Goal: Information Seeking & Learning: Check status

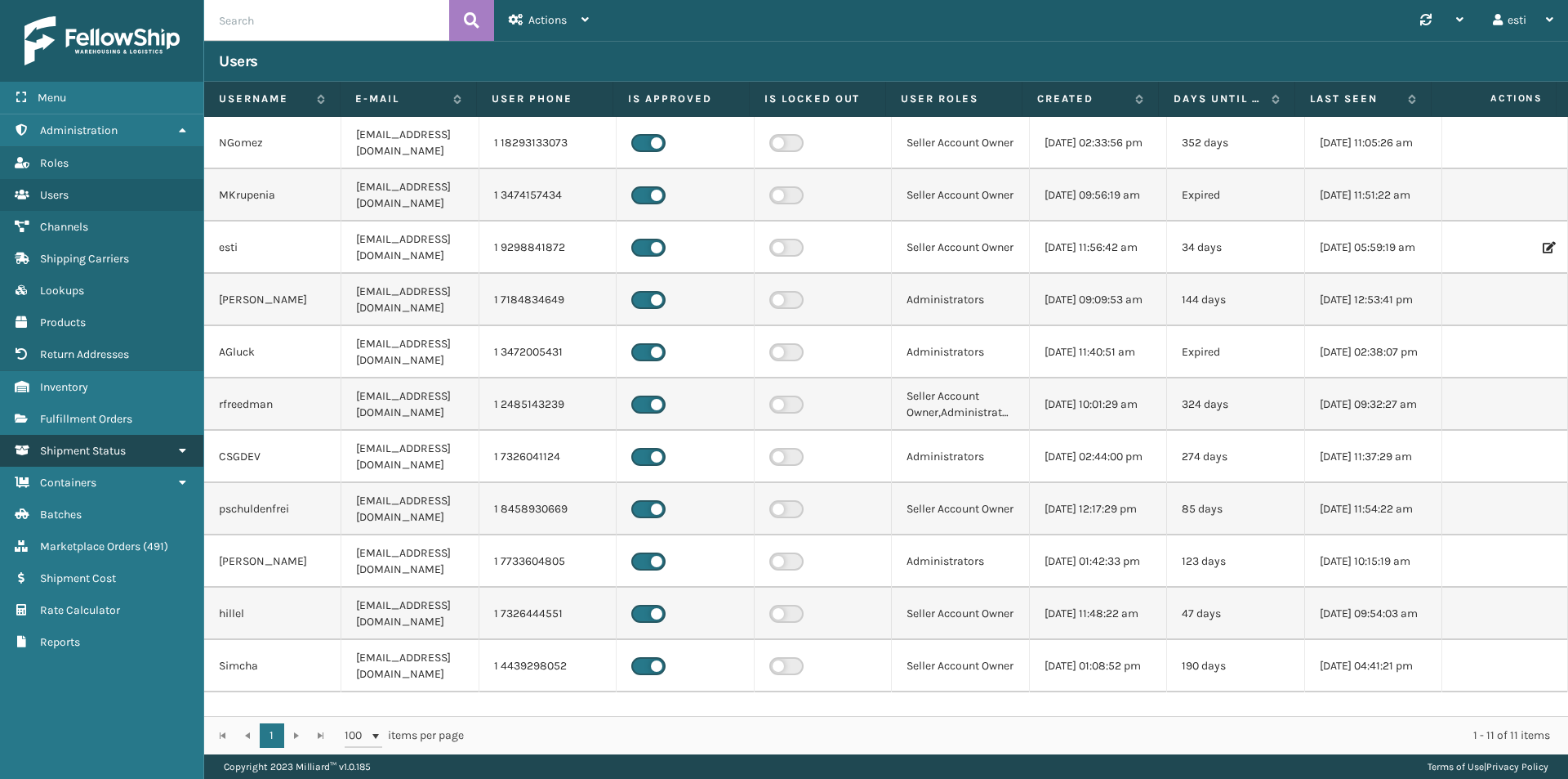
click at [118, 445] on span "Shipment Status" at bounding box center [83, 450] width 86 height 14
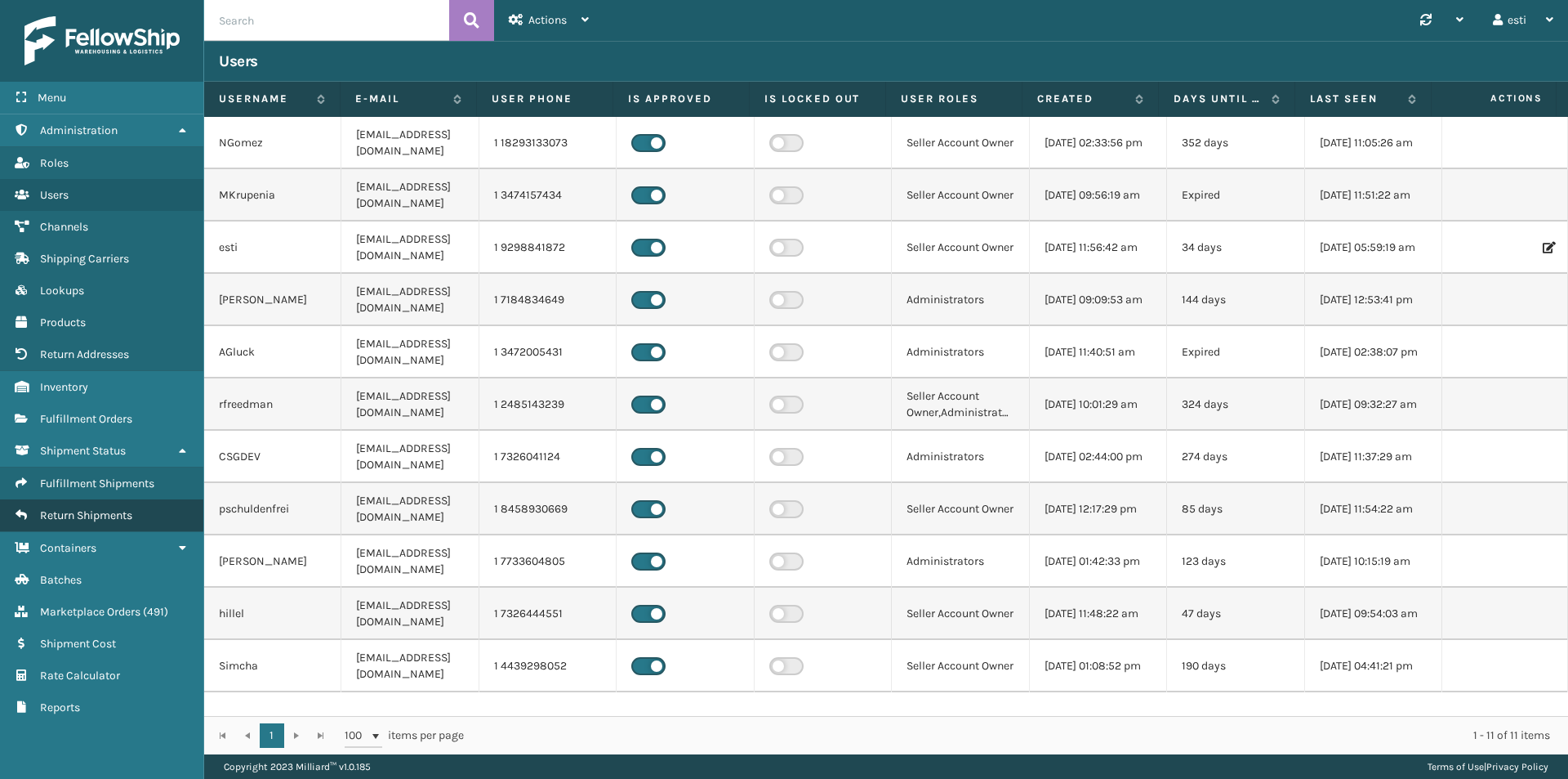
click at [133, 509] on span "Return Shipments" at bounding box center [87, 515] width 92 height 14
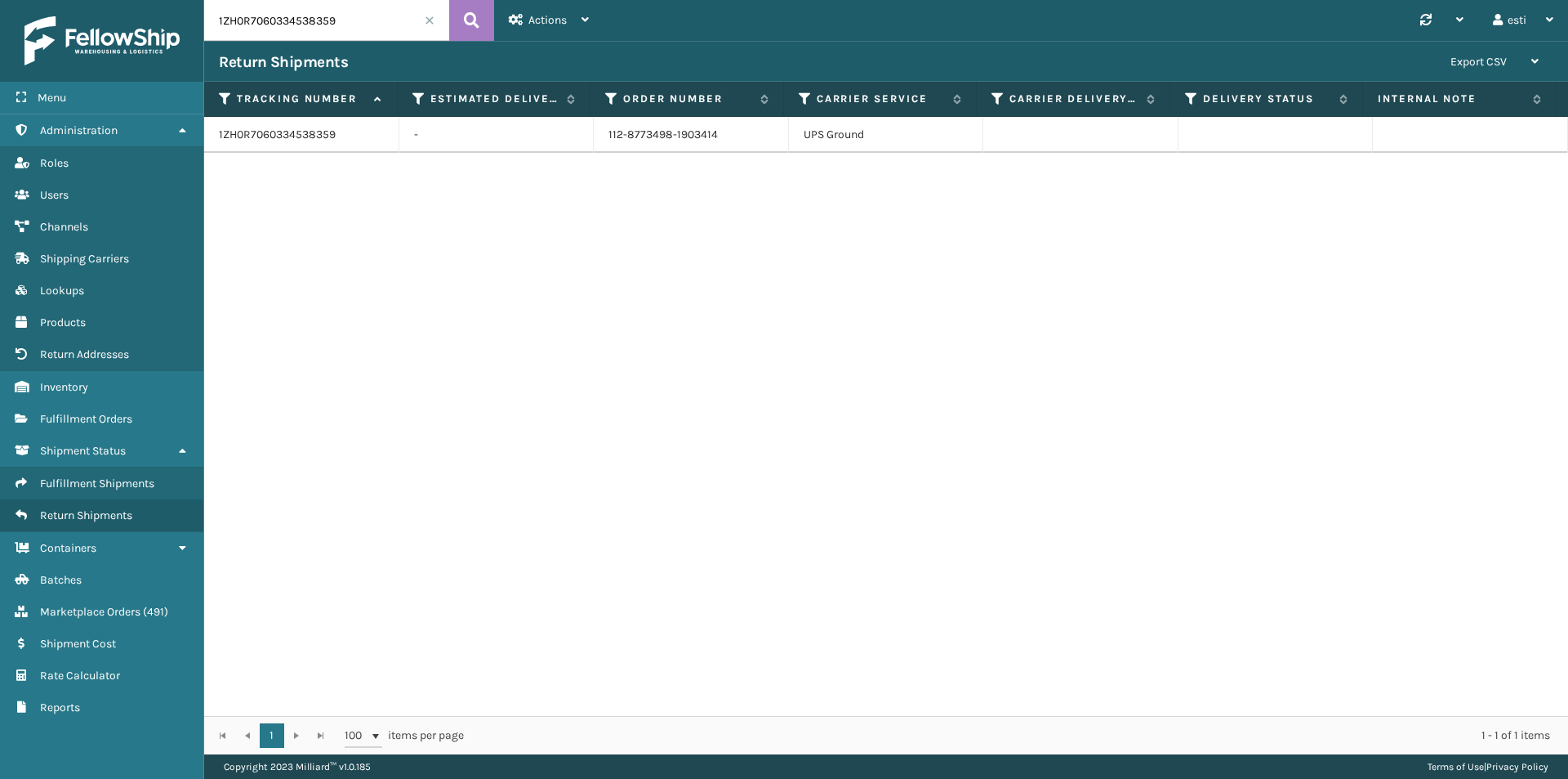
click at [403, 22] on input "1ZH0R7060334538359" at bounding box center [326, 21] width 245 height 41
drag, startPoint x: 402, startPoint y: 22, endPoint x: 114, endPoint y: 33, distance: 288.2
click at [114, 0] on div "Menu Administration Roles Users Channels Shipping Carriers Lookups Products Ret…" at bounding box center [784, 0] width 1568 height 0
paste input "J74J529061288703"
click at [487, 17] on button at bounding box center [471, 21] width 45 height 41
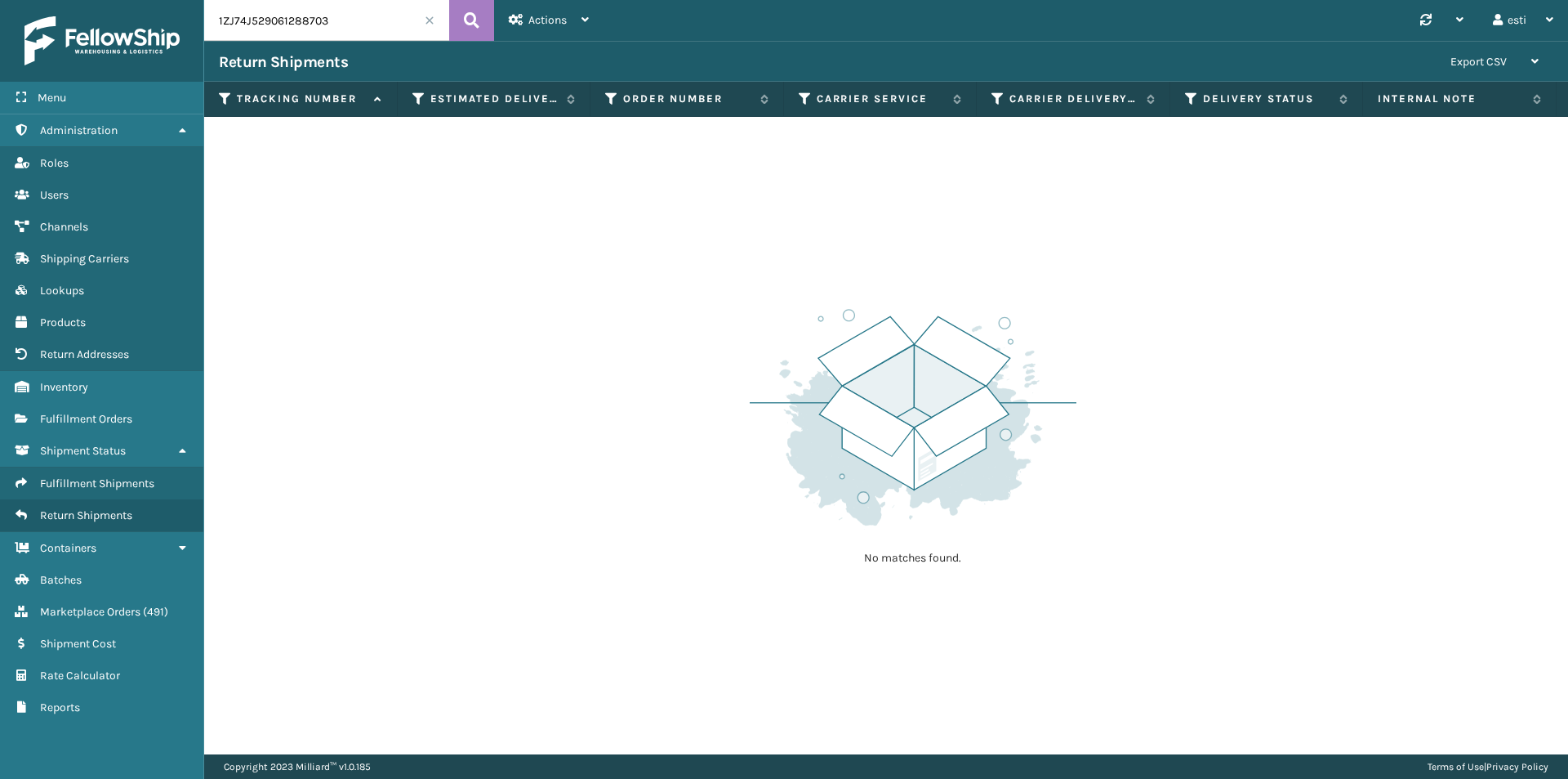
click at [325, 23] on input "1ZJ74J529061288703" at bounding box center [326, 21] width 245 height 41
drag, startPoint x: 324, startPoint y: 19, endPoint x: 199, endPoint y: 13, distance: 125.1
click at [199, 0] on div "Menu Administration Roles Users Channels Shipping Carriers Lookups Products Ret…" at bounding box center [784, 0] width 1568 height 0
paste input "883135460790"
click at [477, 21] on icon at bounding box center [471, 21] width 16 height 25
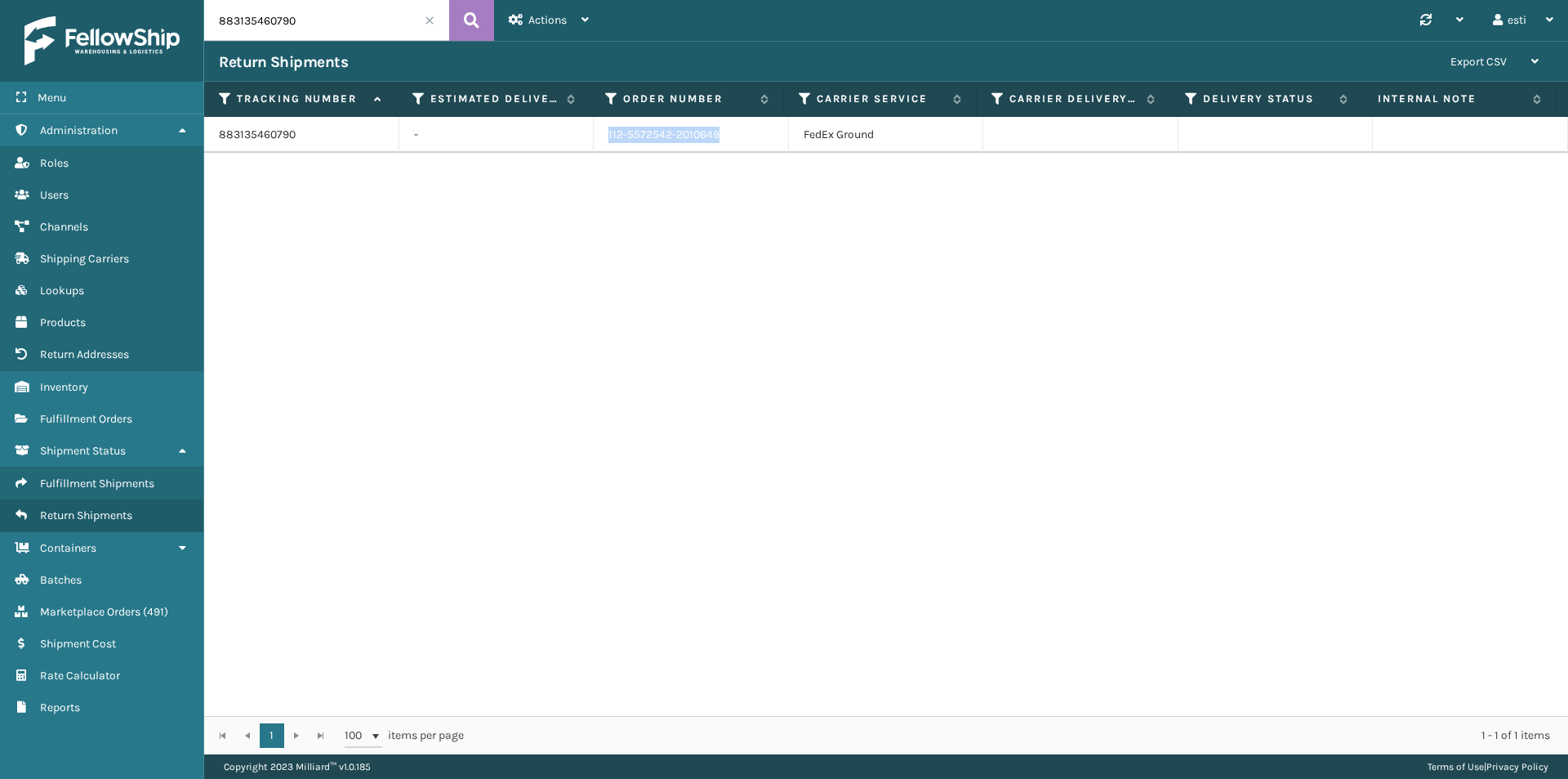
drag, startPoint x: 699, startPoint y: 135, endPoint x: 542, endPoint y: 152, distance: 157.9
click at [542, 152] on tr "883135460790 - 112-5572542-2010649 FedEx Ground" at bounding box center [887, 135] width 1364 height 36
click at [302, 23] on input "883135460790" at bounding box center [326, 21] width 245 height 41
drag, startPoint x: 302, startPoint y: 20, endPoint x: 178, endPoint y: 16, distance: 124.1
click at [174, 0] on div "Menu Administration Roles Users Channels Shipping Carriers Lookups Products Ret…" at bounding box center [784, 0] width 1568 height 0
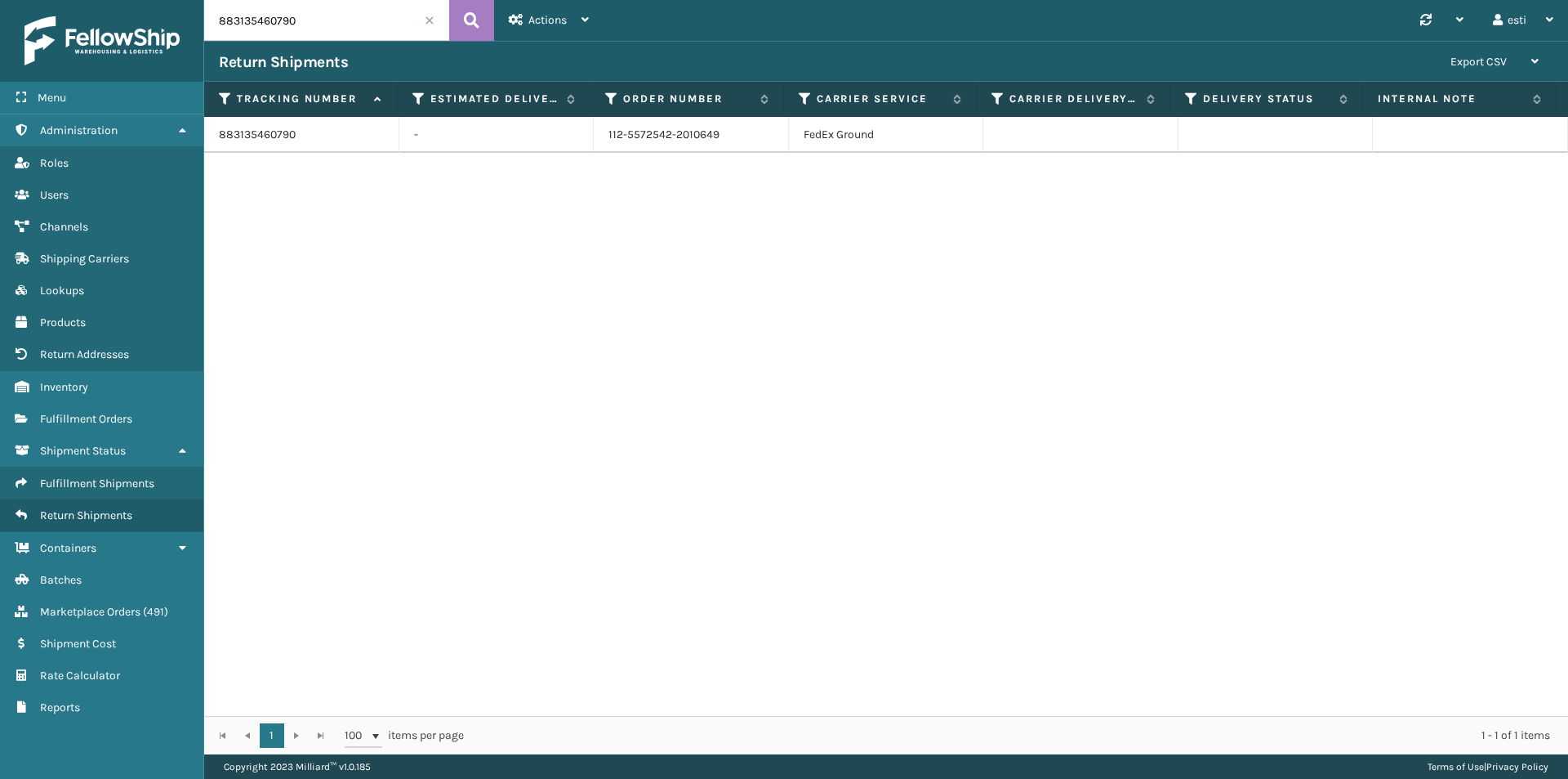
paste input "104978702"
click at [465, 21] on icon at bounding box center [471, 21] width 16 height 25
drag, startPoint x: 723, startPoint y: 136, endPoint x: 588, endPoint y: 136, distance: 135.0
click at [588, 136] on tr "881049787020 - 112-7286233-2198651 FedEx Ground" at bounding box center [887, 135] width 1364 height 36
copy tr "112-7286233-2198651"
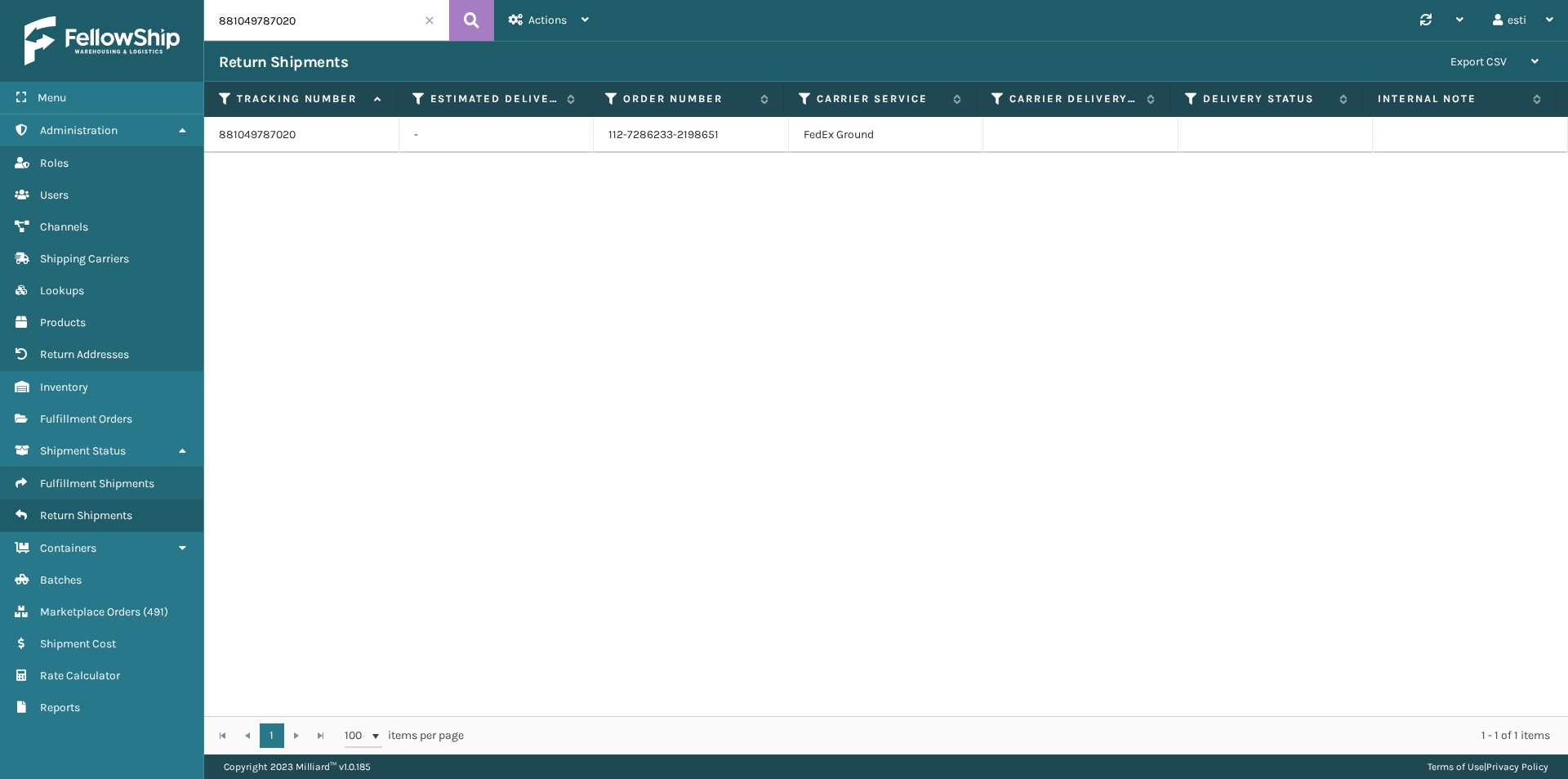
click at [310, 13] on input "881049787020" at bounding box center [326, 21] width 245 height 41
drag, startPoint x: 310, startPoint y: 13, endPoint x: 182, endPoint y: 25, distance: 128.6
click at [182, 0] on div "Menu Administration Roles Users Channels Shipping Carriers Lookups Products Ret…" at bounding box center [784, 0] width 1568 height 0
paste input "315204839"
click at [486, 20] on button at bounding box center [471, 21] width 45 height 41
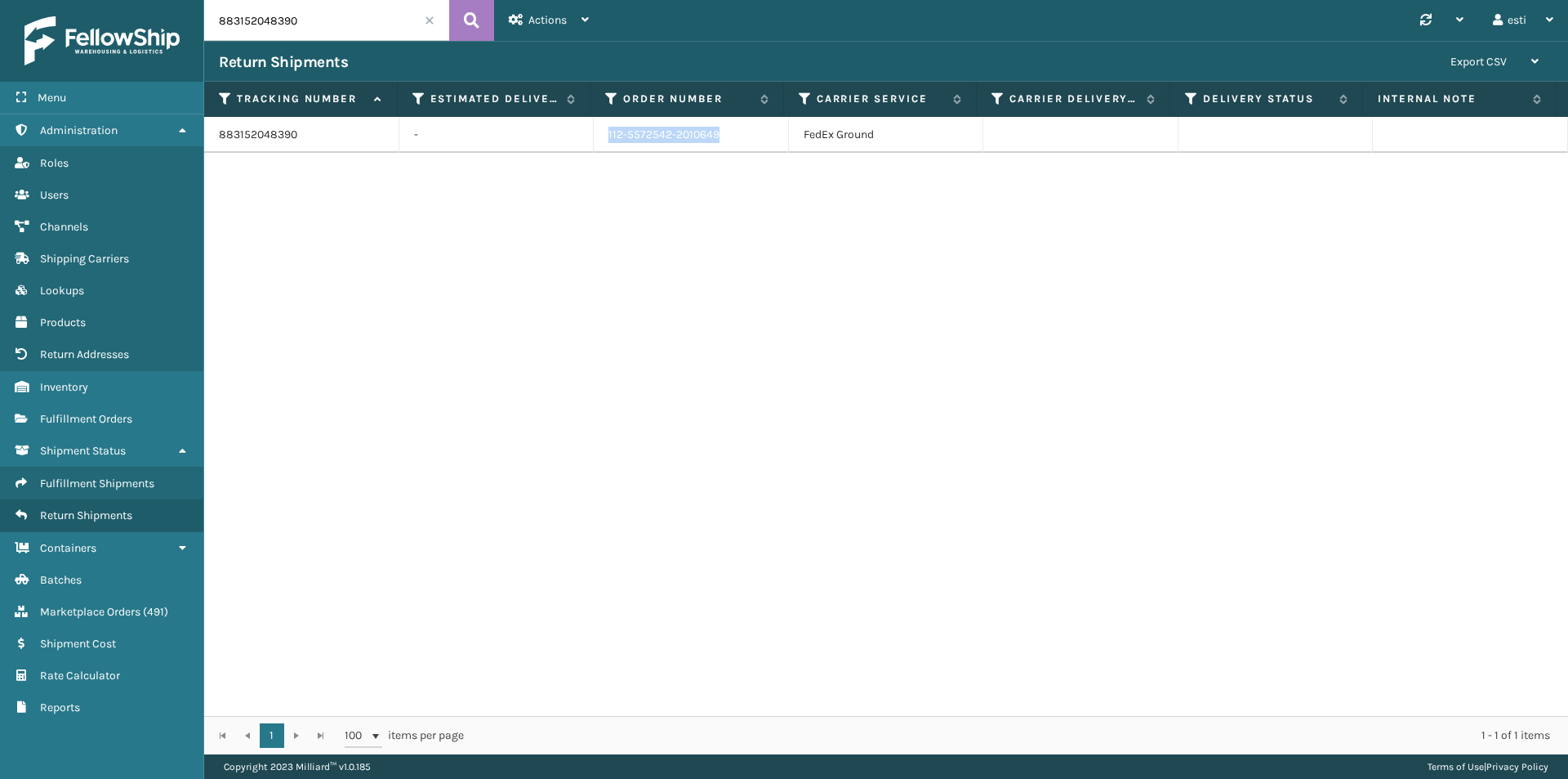
drag, startPoint x: 732, startPoint y: 131, endPoint x: 571, endPoint y: 143, distance: 161.4
click at [571, 143] on tr "883152048390 - 112-5572542-2010649 FedEx Ground" at bounding box center [887, 135] width 1364 height 36
copy tr "112-5572542-2010649"
click at [288, 33] on input "883152048390" at bounding box center [326, 21] width 245 height 41
drag, startPoint x: 299, startPoint y: 21, endPoint x: 198, endPoint y: 21, distance: 101.0
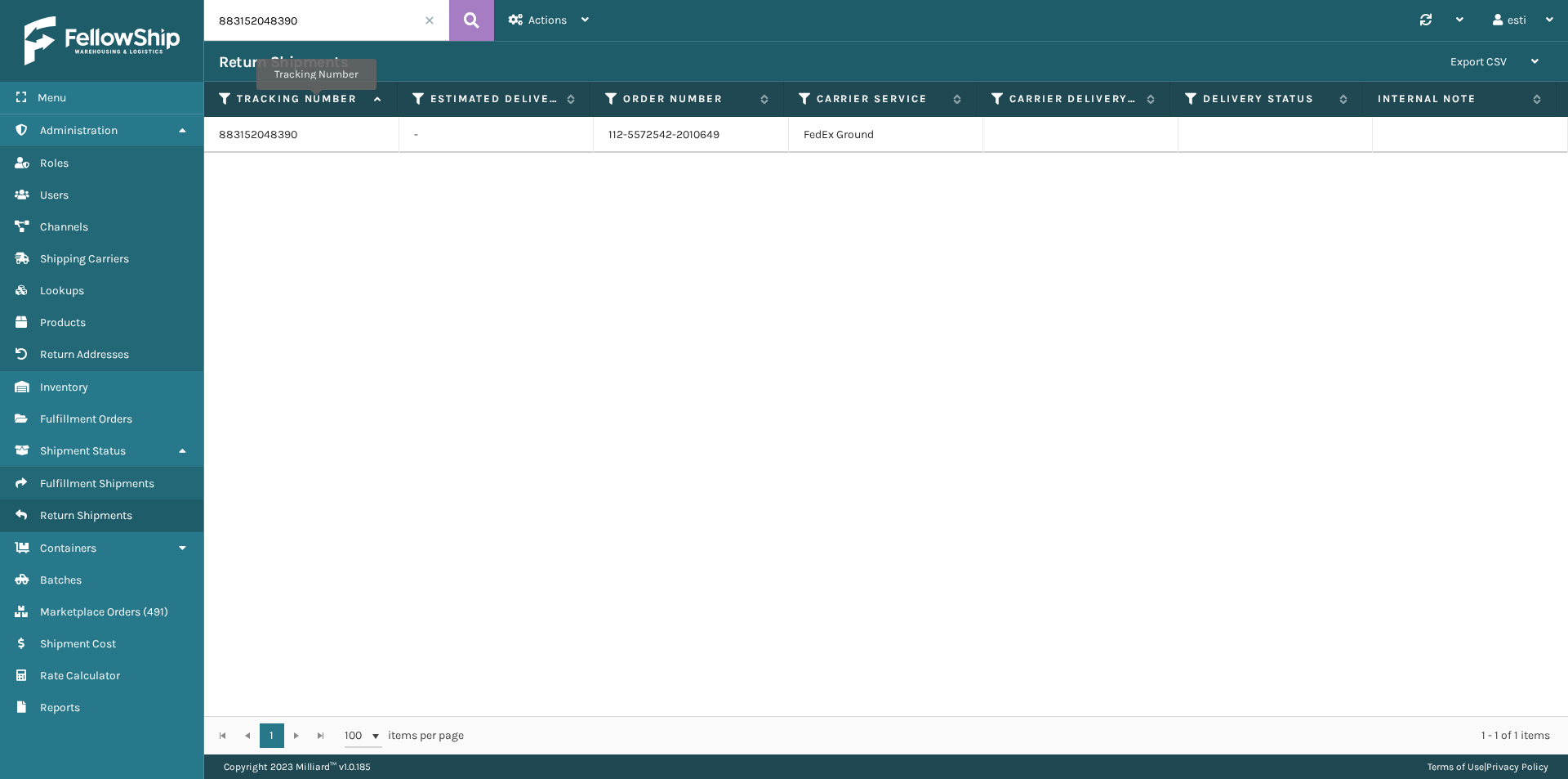
click at [199, 0] on div "Menu Administration Roles Users Channels Shipping Carriers Lookups Products Ret…" at bounding box center [784, 0] width 1568 height 0
paste input "1ZH0R7060330825126"
click at [447, 13] on input "1ZH0R7060330825126" at bounding box center [326, 21] width 245 height 41
click at [467, 18] on icon at bounding box center [471, 21] width 16 height 25
drag, startPoint x: 735, startPoint y: 131, endPoint x: 573, endPoint y: 134, distance: 162.0
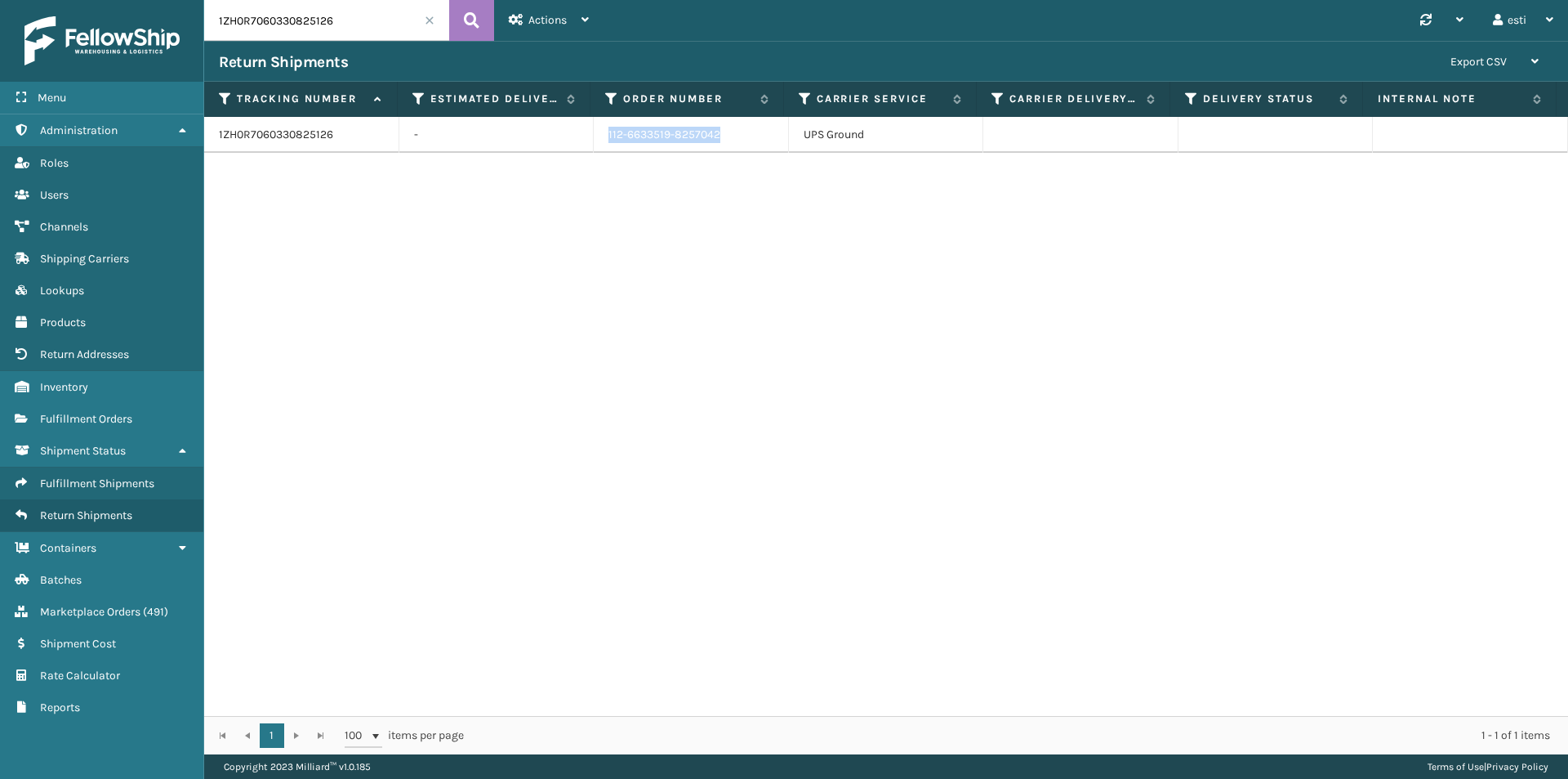
click at [573, 134] on tr "1ZH0R7060330825126 - 112-6633519-8257042 UPS Ground" at bounding box center [887, 135] width 1364 height 36
copy tr "112-6633519-8257042"
click at [327, 26] on input "1ZH0R7060330825126" at bounding box center [326, 21] width 245 height 41
drag, startPoint x: 343, startPoint y: 25, endPoint x: 147, endPoint y: 40, distance: 196.6
click at [147, 0] on div "Menu Administration Roles Users Channels Shipping Carriers Lookups Products Ret…" at bounding box center [784, 0] width 1568 height 0
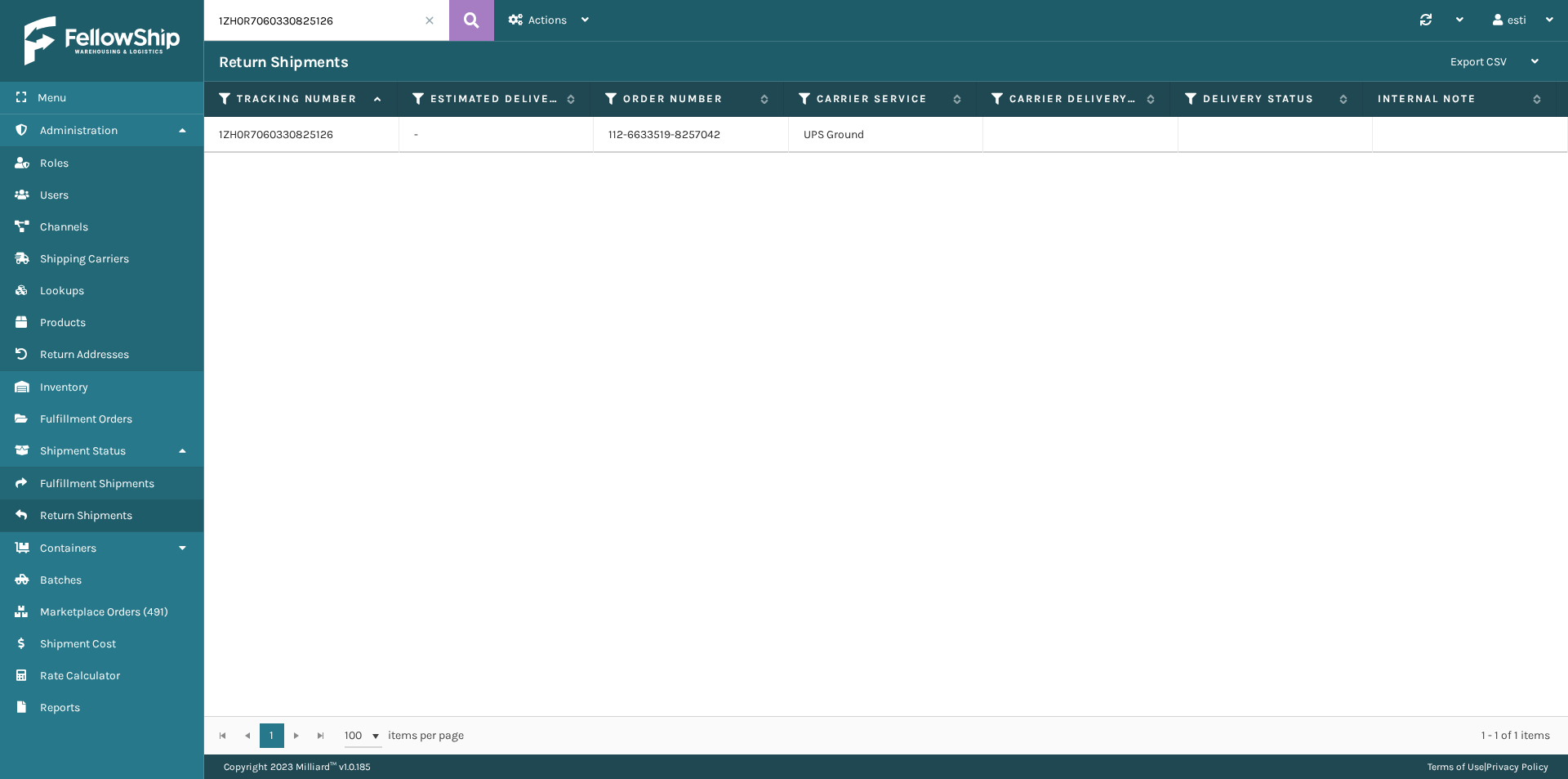
paste input "09648448"
click at [465, 20] on icon at bounding box center [471, 21] width 16 height 25
drag, startPoint x: 704, startPoint y: 136, endPoint x: 597, endPoint y: 138, distance: 107.0
click at [597, 138] on td "112-7275637-1740212" at bounding box center [691, 135] width 195 height 36
click at [339, 29] on input "1ZH0R7060309648448" at bounding box center [326, 21] width 245 height 41
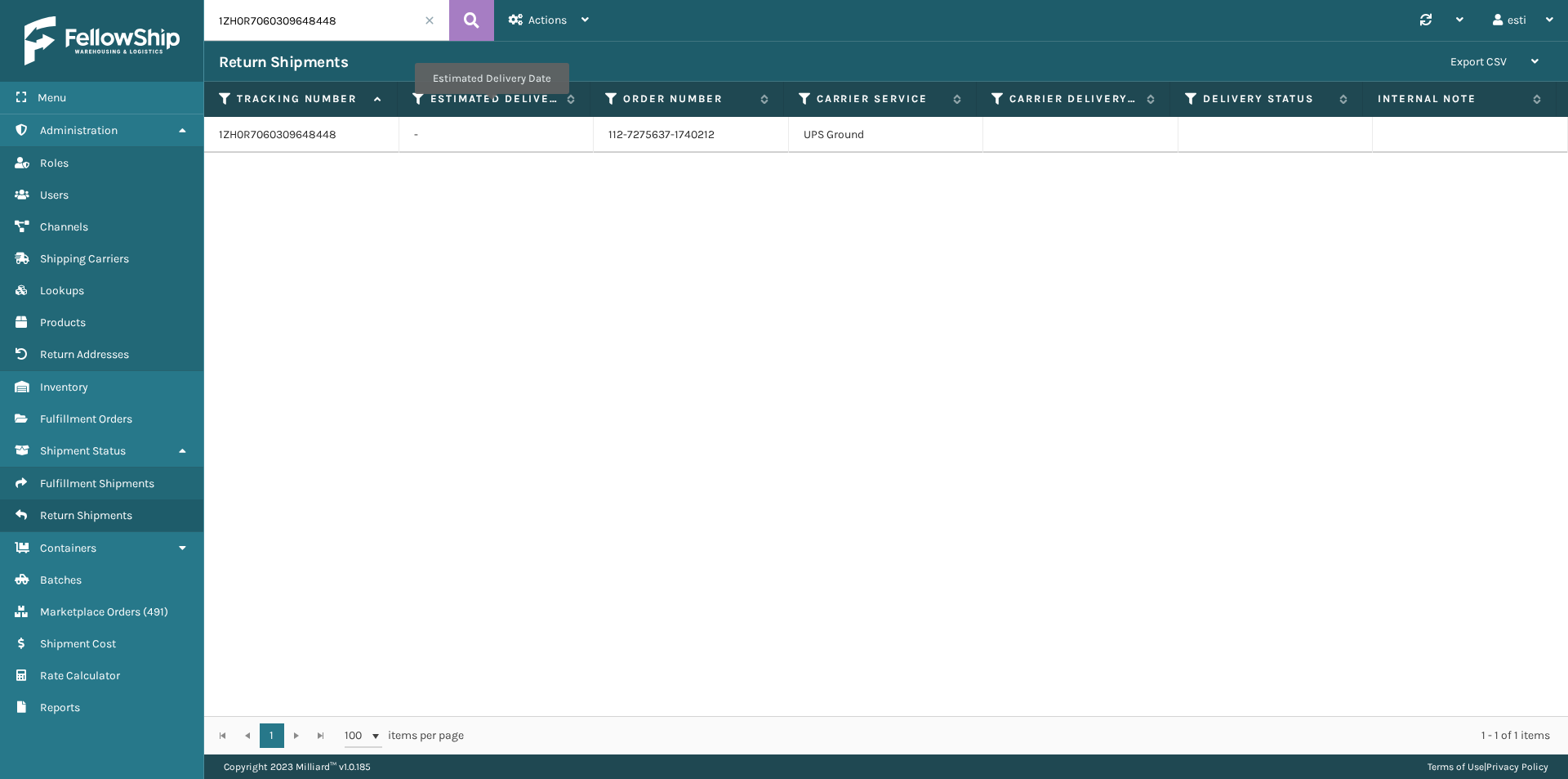
drag, startPoint x: 339, startPoint y: 29, endPoint x: 157, endPoint y: 40, distance: 182.3
click at [157, 0] on div "Menu Administration Roles Users Channels Shipping Carriers Lookups Products Ret…" at bounding box center [784, 0] width 1568 height 0
paste input "883203917530"
click at [470, 25] on icon at bounding box center [471, 21] width 16 height 25
drag, startPoint x: 654, startPoint y: 140, endPoint x: 578, endPoint y: 136, distance: 76.1
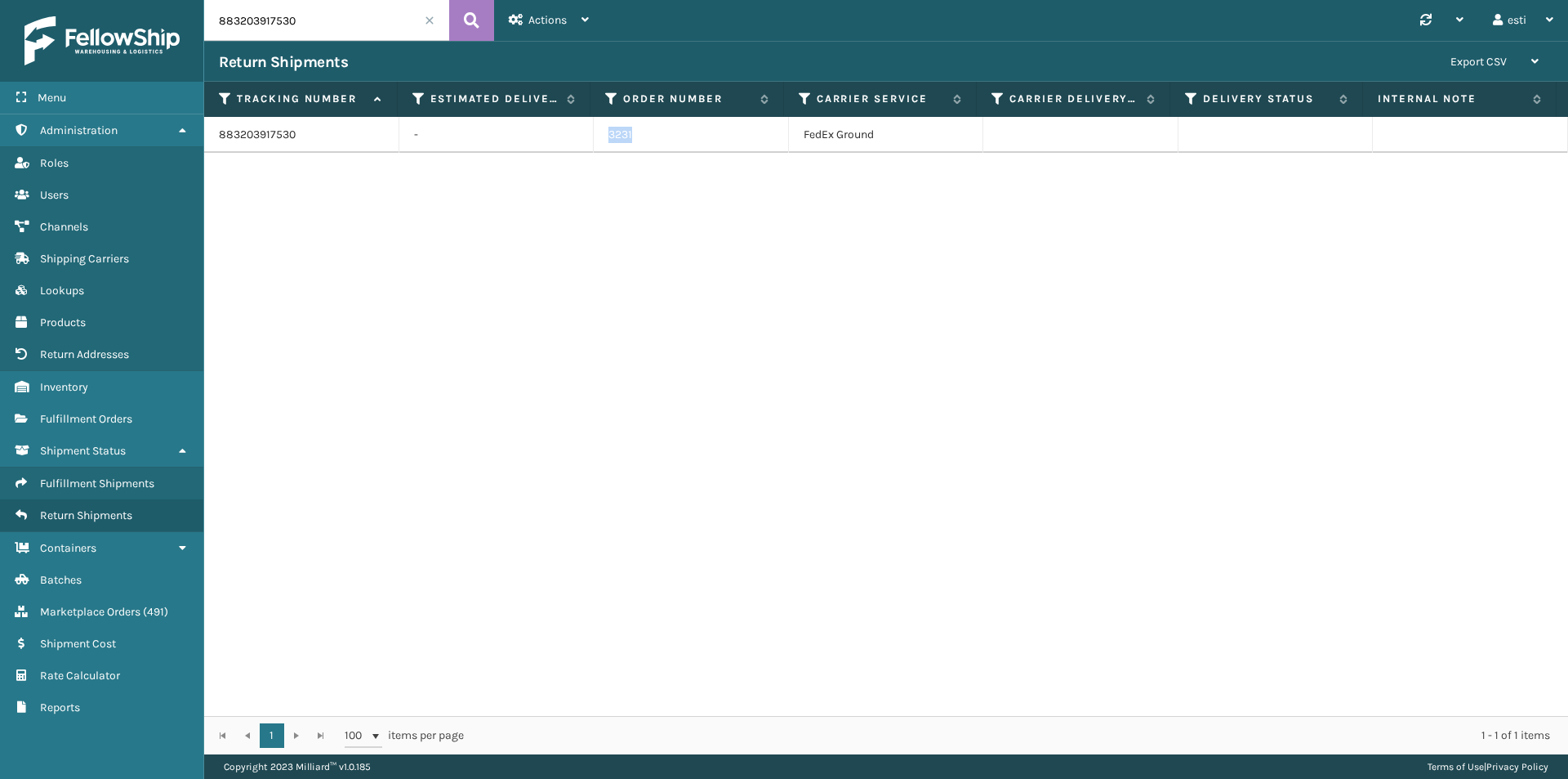
click at [578, 136] on tr "883203917530 - 3231 FedEx Ground" at bounding box center [887, 135] width 1364 height 36
copy tr "3231"
click at [309, 37] on input "883203917530" at bounding box center [326, 21] width 245 height 41
drag, startPoint x: 309, startPoint y: 30, endPoint x: 183, endPoint y: 26, distance: 126.1
click at [183, 0] on div "Menu Administration Roles Users Channels Shipping Carriers Lookups Products Ret…" at bounding box center [784, 0] width 1568 height 0
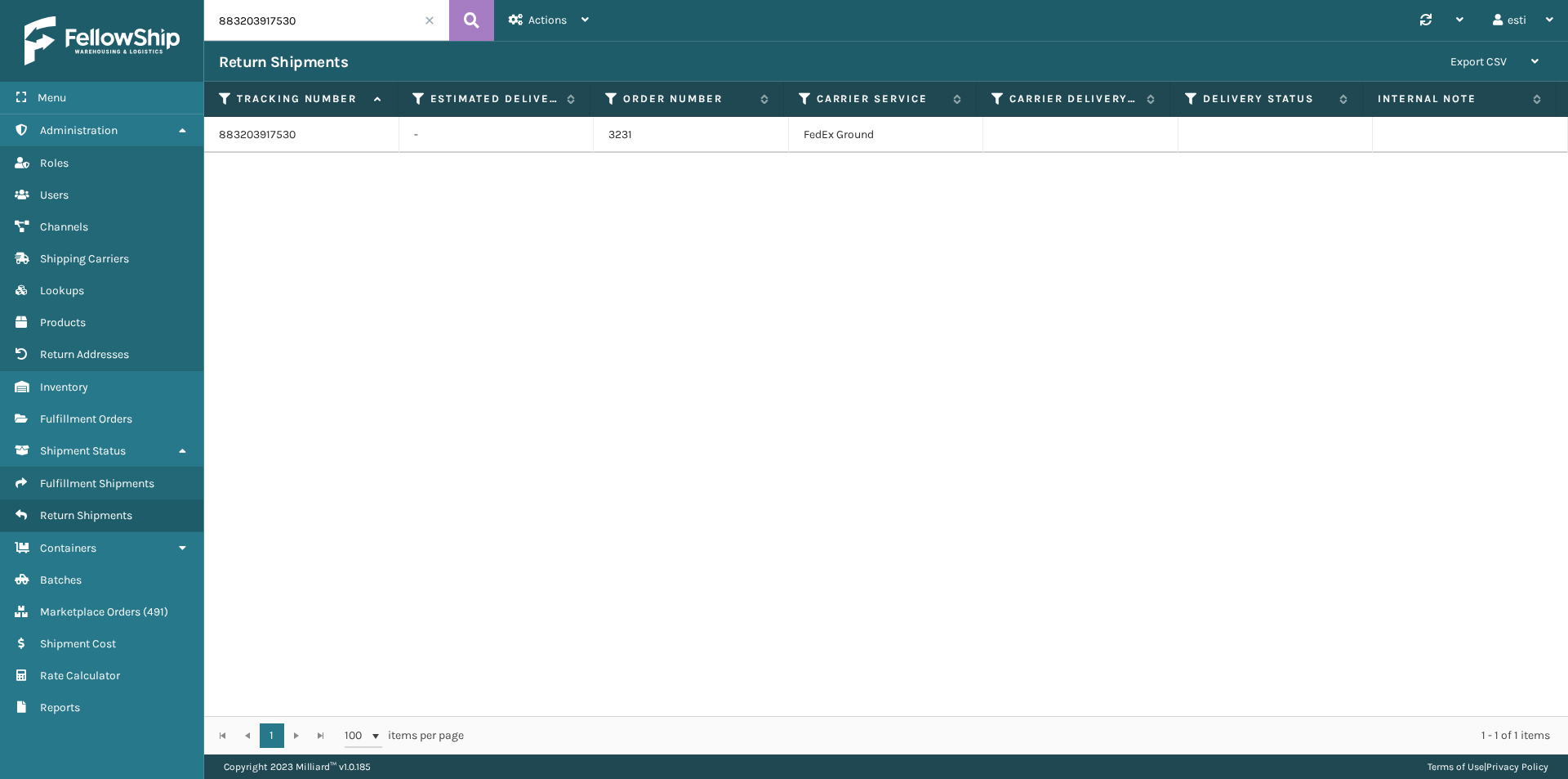
paste input "[US_VEHICLE_IDENTIFICATION_NUMBER]"
click at [461, 27] on button at bounding box center [471, 21] width 45 height 41
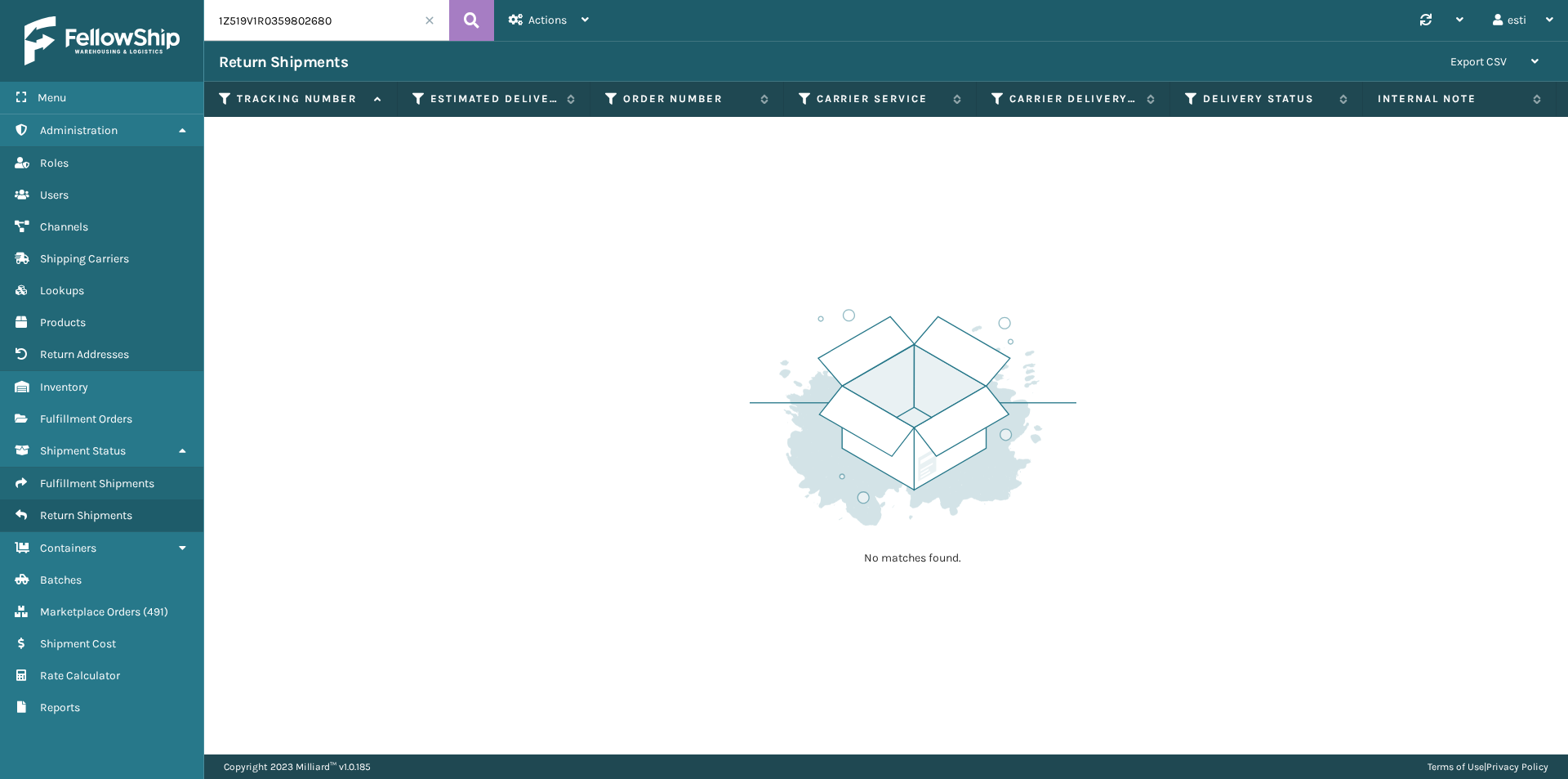
click at [346, 18] on input "1Z519V1R0359802680" at bounding box center [326, 21] width 245 height 41
drag, startPoint x: 229, startPoint y: 16, endPoint x: 174, endPoint y: 34, distance: 57.9
click at [153, 0] on div "Menu Administration Roles Users Channels Shipping Carriers Lookups Products Ret…" at bounding box center [784, 0] width 1568 height 0
paste input "88332544210"
click at [477, 21] on icon at bounding box center [471, 21] width 16 height 25
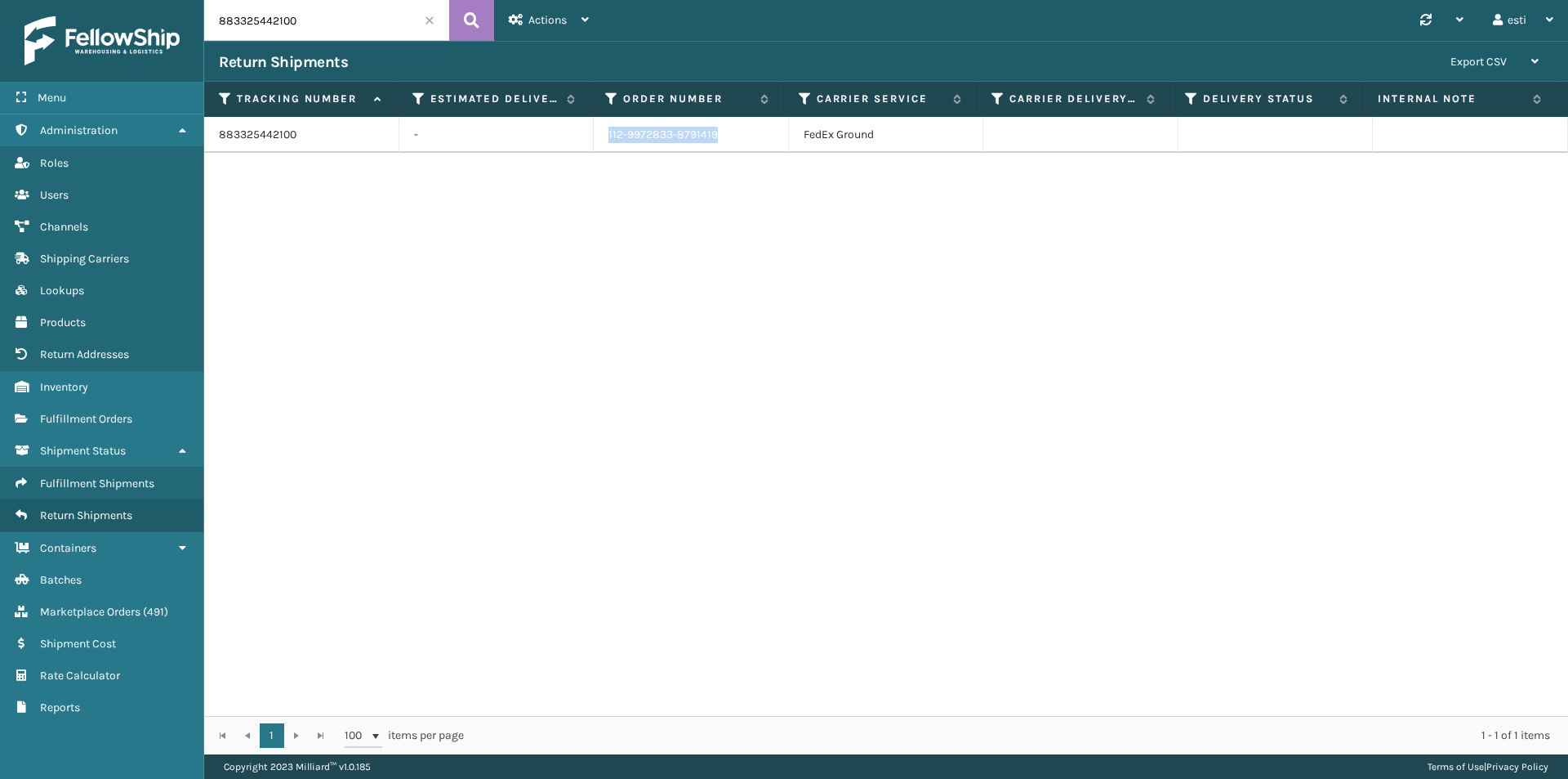
drag, startPoint x: 727, startPoint y: 132, endPoint x: 536, endPoint y: 135, distance: 191.0
click at [537, 134] on tr "883325442100 - 112-9972833-8791419 FedEx Ground" at bounding box center [887, 135] width 1364 height 36
click at [306, 31] on input "883325442100" at bounding box center [326, 21] width 245 height 41
drag, startPoint x: 247, startPoint y: 26, endPoint x: 208, endPoint y: 30, distance: 39.2
click at [176, 0] on div "Menu Administration Roles Users Channels Shipping Carriers Lookups Products Ret…" at bounding box center [784, 0] width 1568 height 0
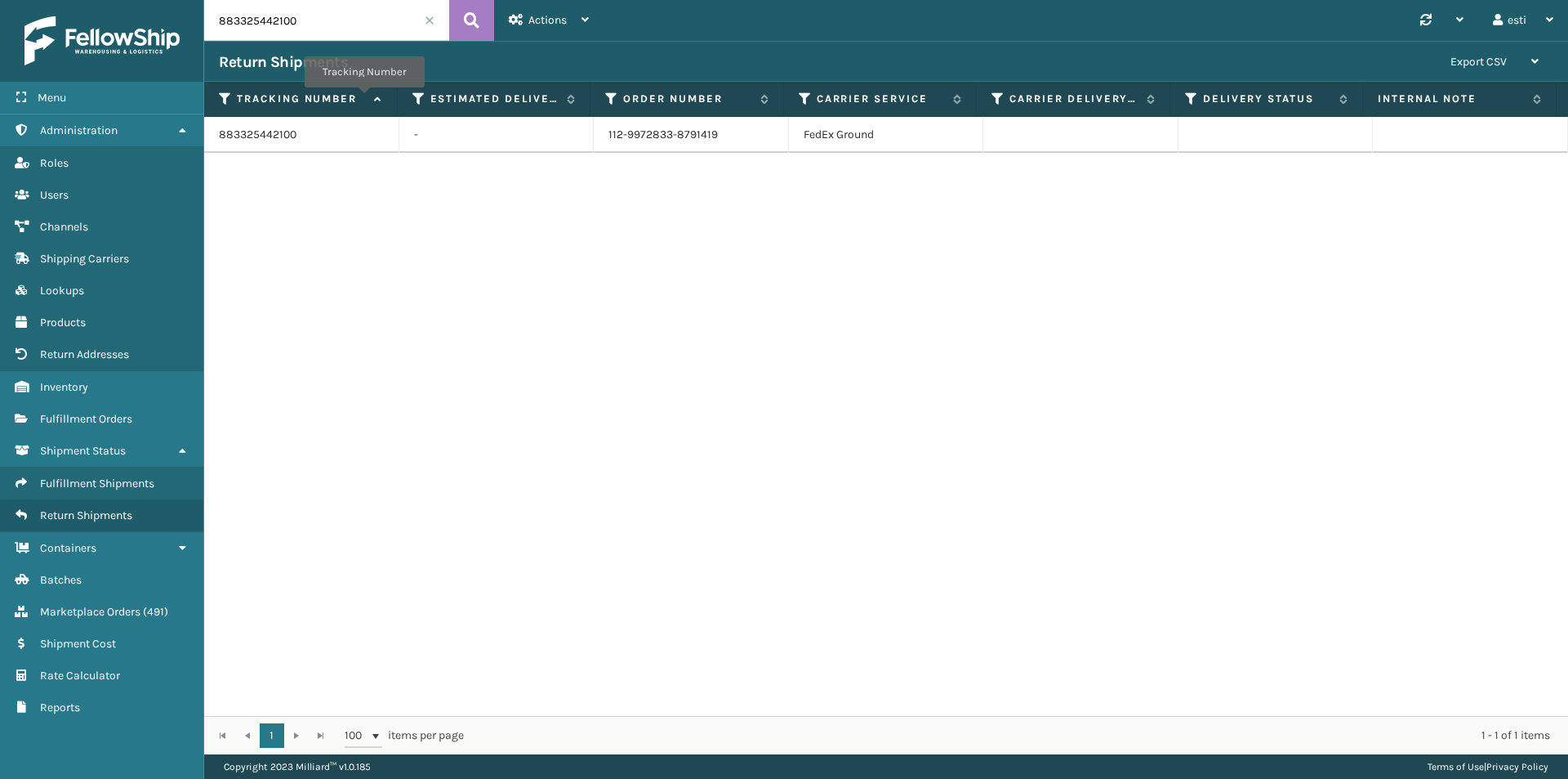
paste input "[US_VEHICLE_IDENTIFICATION_NUMBER]"
click at [465, 30] on icon at bounding box center [471, 21] width 16 height 25
drag, startPoint x: 728, startPoint y: 134, endPoint x: 599, endPoint y: 133, distance: 129.0
click at [599, 133] on td "113-2158614-6293004" at bounding box center [691, 135] width 195 height 36
copy td "113-2158614-6293004"
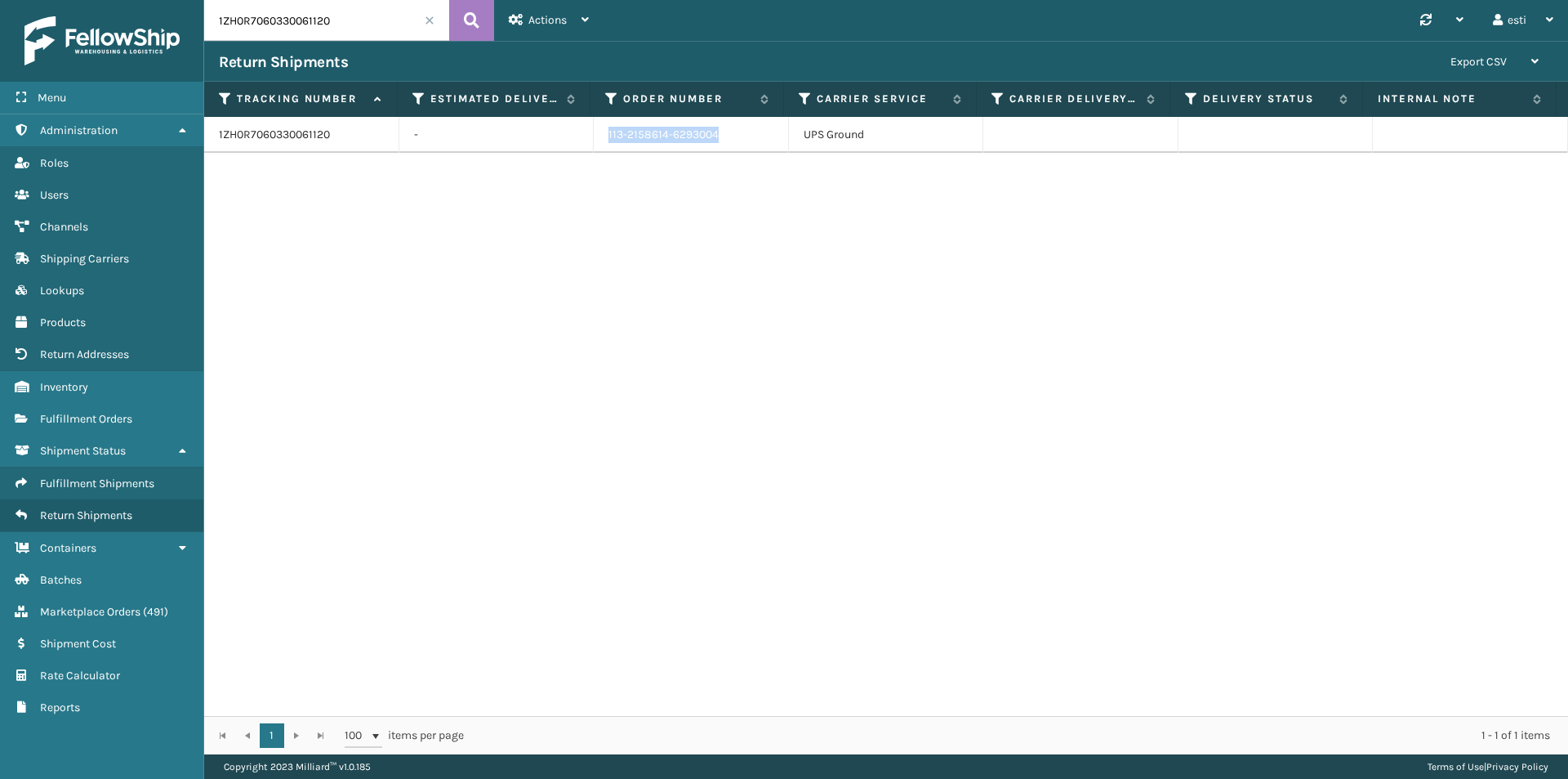
click at [352, 16] on input "1ZH0R7060330061120" at bounding box center [326, 21] width 245 height 41
drag, startPoint x: 352, startPoint y: 16, endPoint x: 190, endPoint y: 32, distance: 162.8
click at [190, 0] on div "Menu Administration Roles Users Channels Shipping Carriers Lookups Products Ret…" at bounding box center [784, 0] width 1568 height 0
paste input "883171948356"
click at [469, 21] on icon at bounding box center [471, 21] width 16 height 25
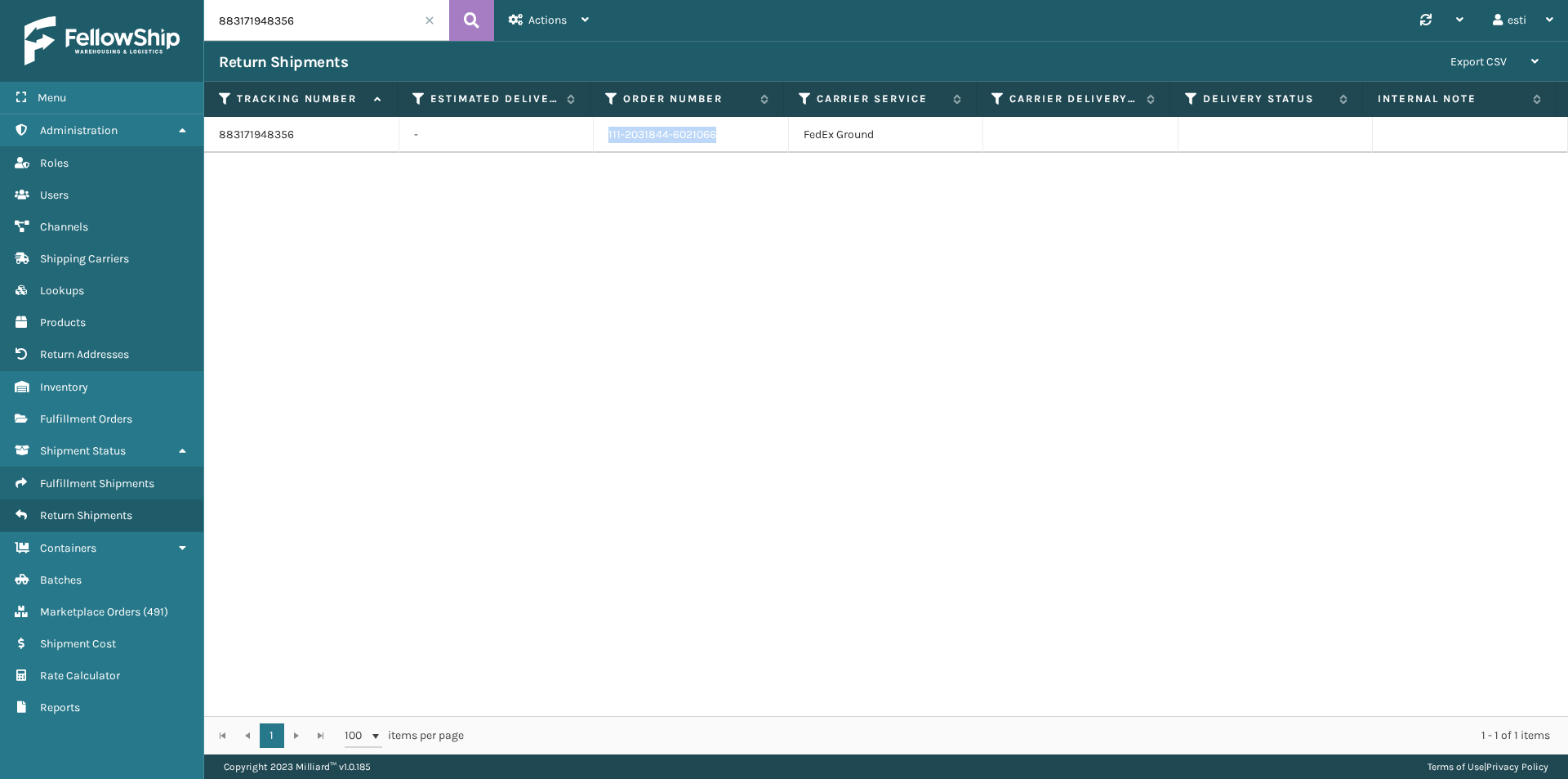
drag, startPoint x: 695, startPoint y: 134, endPoint x: 575, endPoint y: 137, distance: 120.0
click at [575, 137] on tr "883171948356 - 111-2031844-6021066 FedEx Ground" at bounding box center [887, 135] width 1364 height 36
click at [309, 24] on input "883171948356" at bounding box center [326, 21] width 245 height 41
drag, startPoint x: 280, startPoint y: 22, endPoint x: 129, endPoint y: 23, distance: 151.0
click at [129, 0] on div "Menu Administration Roles Users Channels Shipping Carriers Lookups Products Ret…" at bounding box center [784, 0] width 1568 height 0
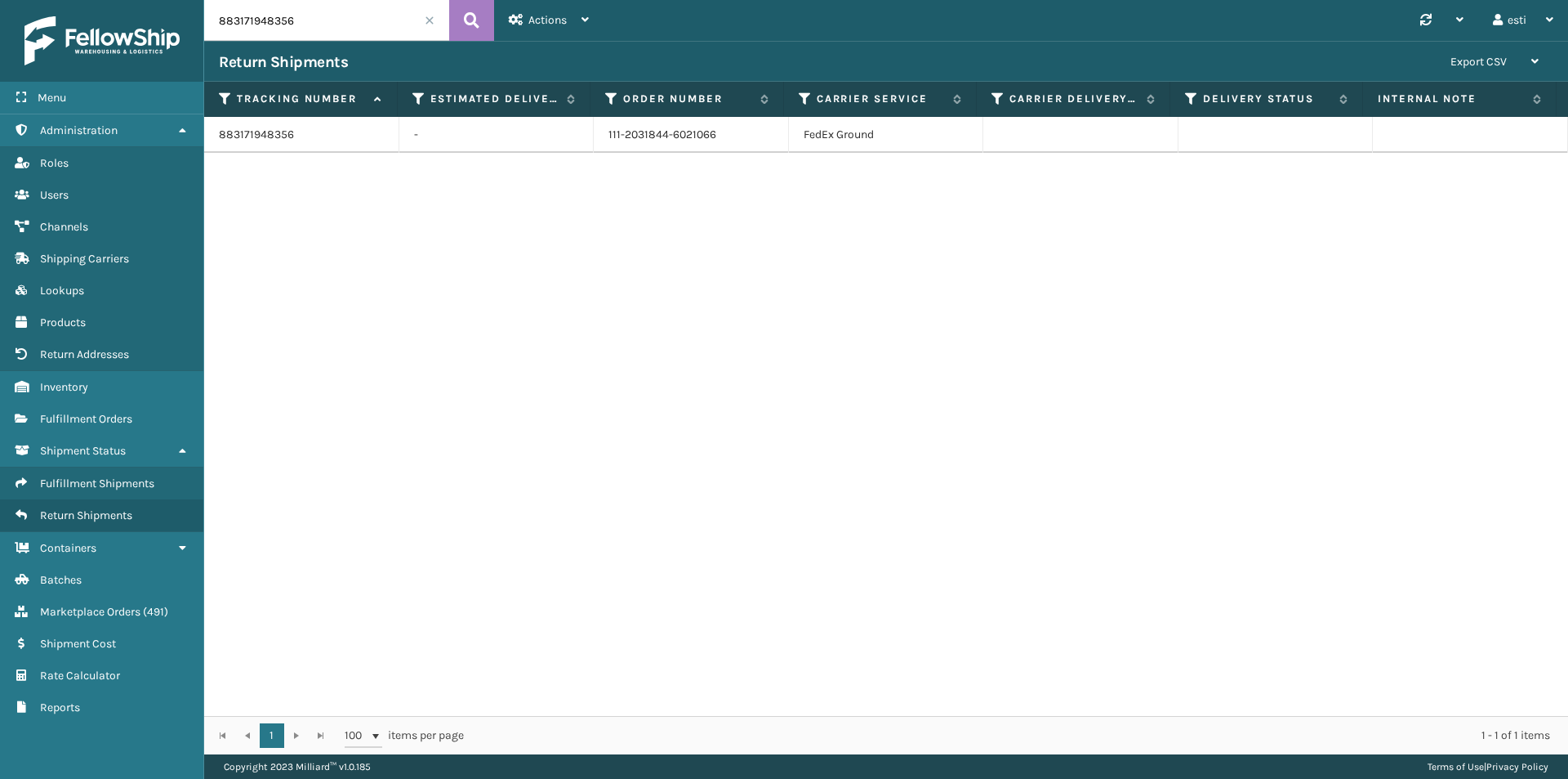
paste input "2346814"
click at [468, 27] on icon at bounding box center [471, 21] width 16 height 25
drag, startPoint x: 636, startPoint y: 137, endPoint x: 566, endPoint y: 143, distance: 70.3
click at [566, 143] on tr "883123468146 - 113-4297855-9057026 FedEx Ground" at bounding box center [887, 135] width 1364 height 36
click at [315, 21] on input "883123468146" at bounding box center [326, 21] width 245 height 41
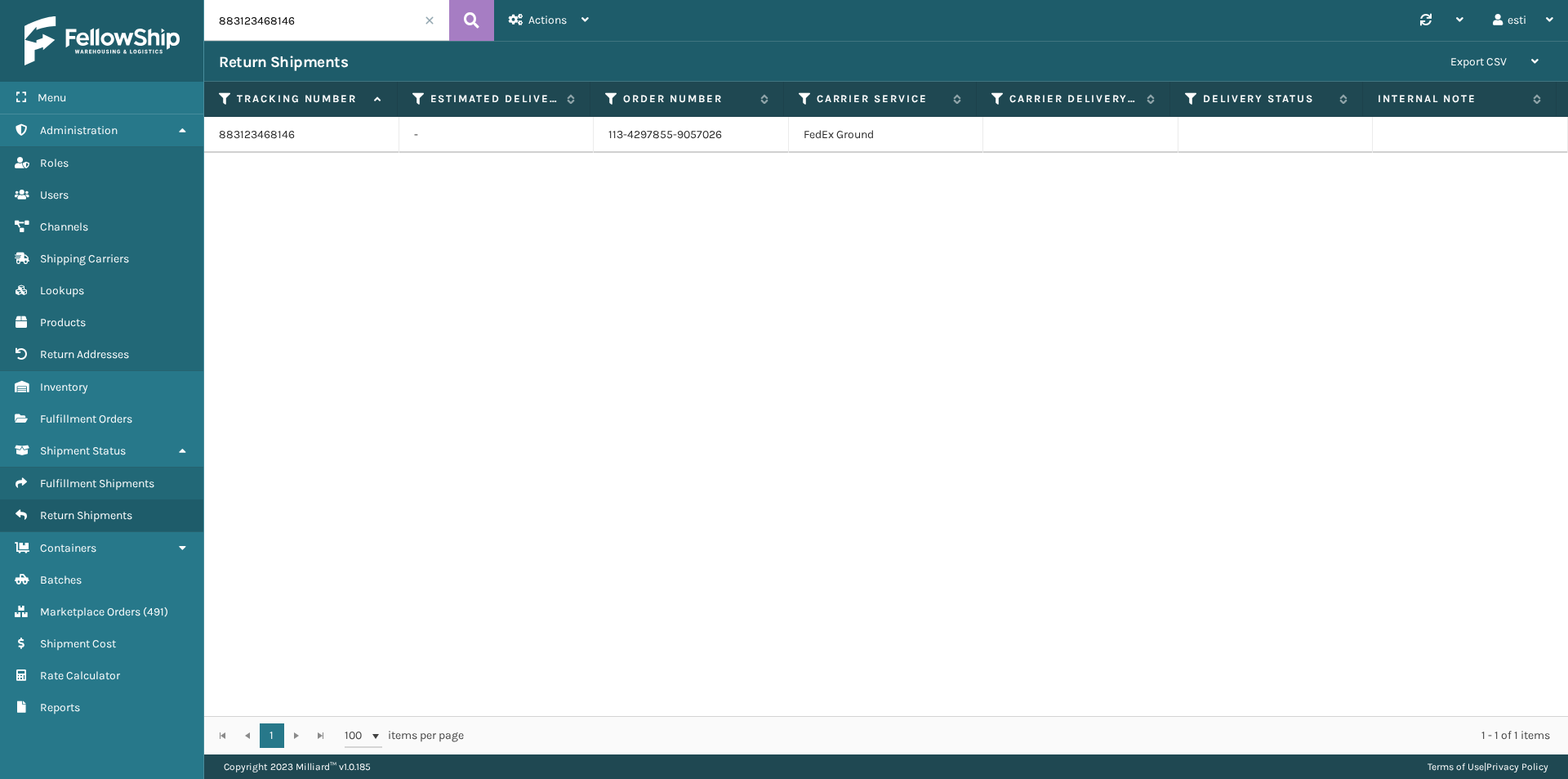
drag, startPoint x: 315, startPoint y: 21, endPoint x: 198, endPoint y: 20, distance: 117.0
click at [198, 0] on div "Menu Administration Roles Users Channels Shipping Carriers Lookups Products Ret…" at bounding box center [784, 0] width 1568 height 0
paste input "1ZH0R7060337980599"
click at [469, 31] on icon at bounding box center [471, 21] width 16 height 25
drag, startPoint x: 715, startPoint y: 138, endPoint x: 596, endPoint y: 138, distance: 119.0
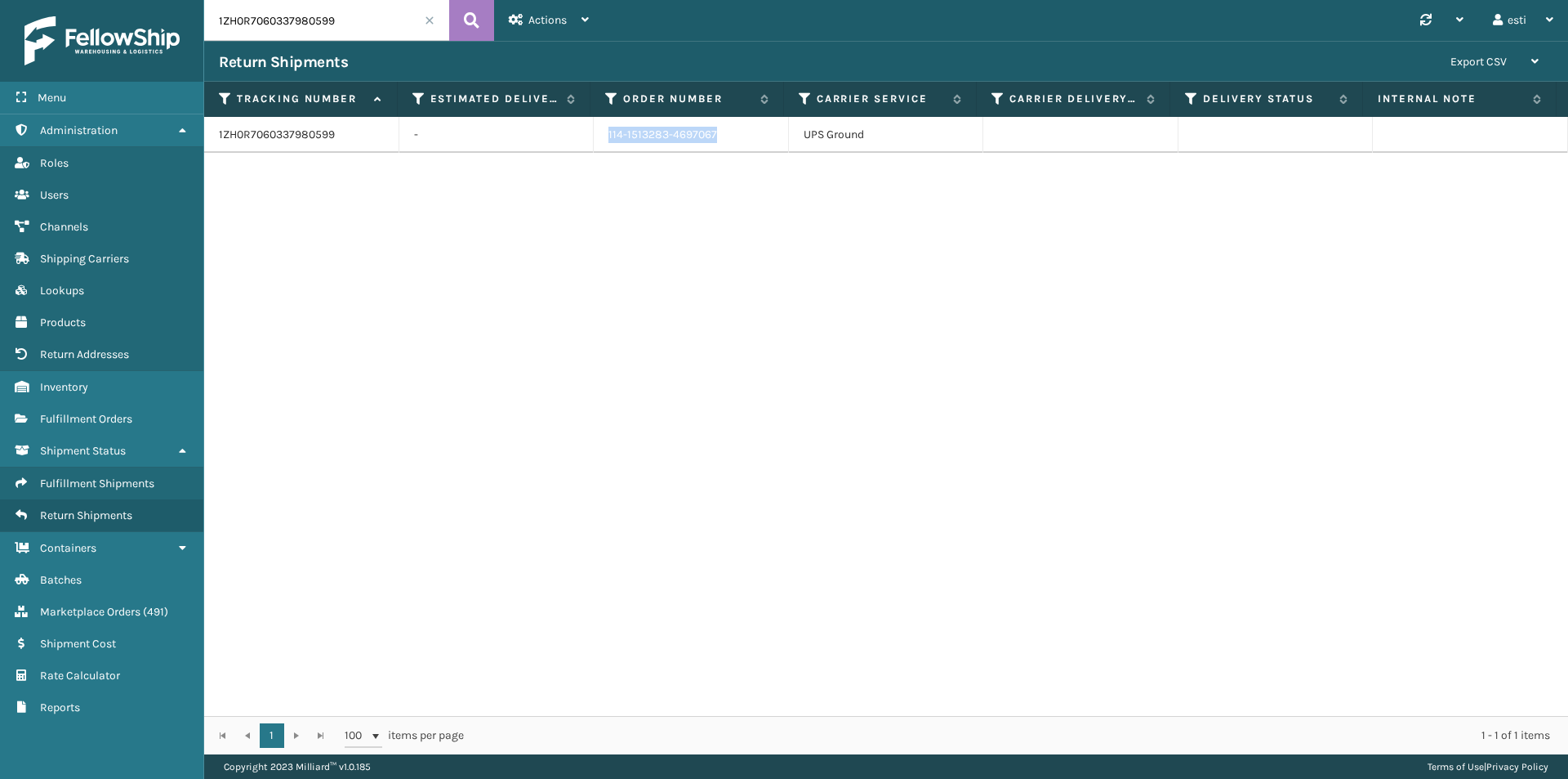
click at [596, 138] on td "114-1513283-4697067" at bounding box center [691, 135] width 195 height 36
copy td "114-1513283-4697067"
click at [348, 21] on input "1ZH0R7060337980599" at bounding box center [326, 21] width 245 height 41
drag, startPoint x: 348, startPoint y: 21, endPoint x: 163, endPoint y: 20, distance: 185.0
click at [163, 0] on div "Menu Administration Roles Users Channels Shipping Carriers Lookups Products Ret…" at bounding box center [784, 0] width 1568 height 0
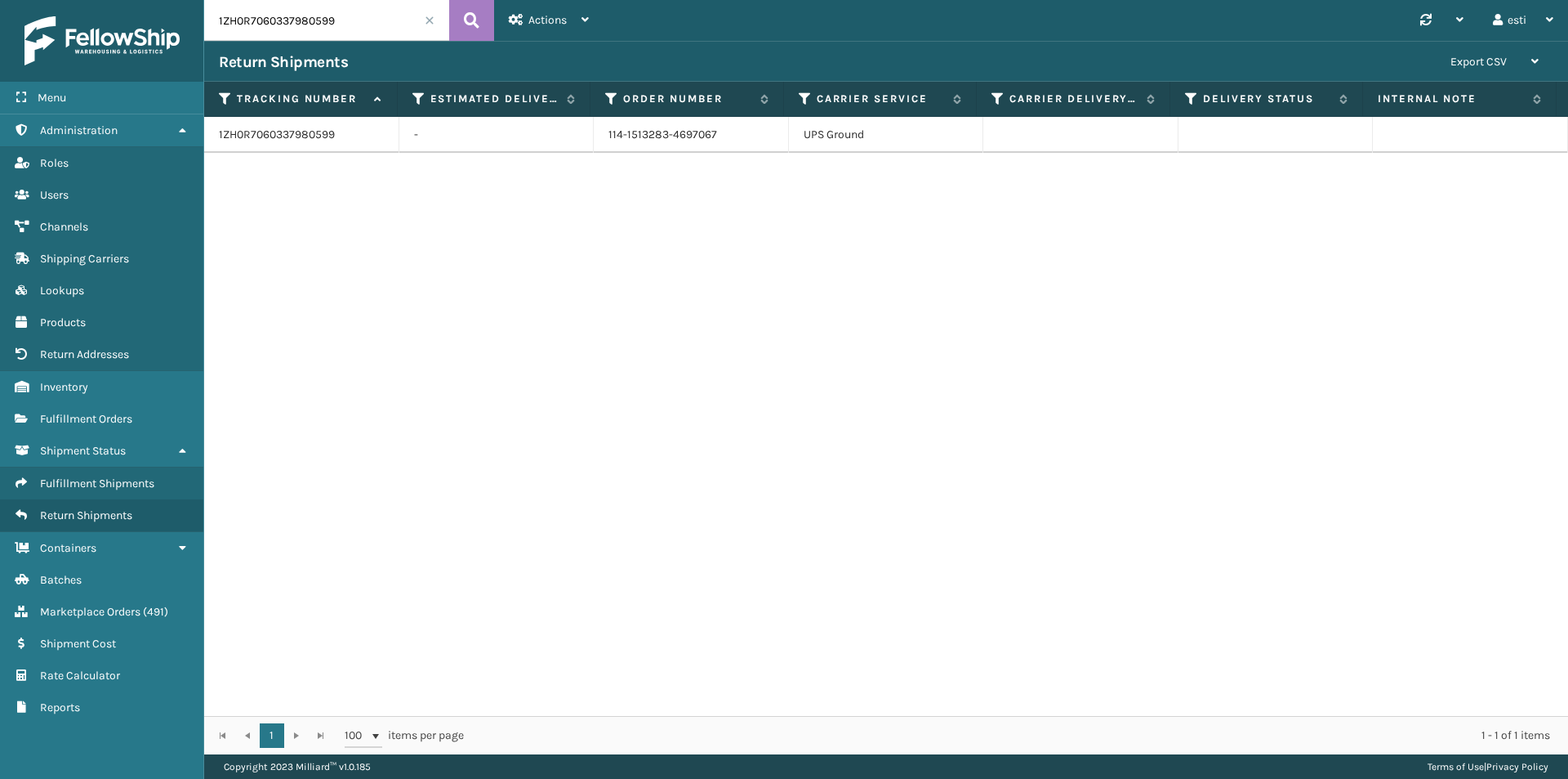
paste input "J74J529058027625"
click at [463, 18] on button at bounding box center [471, 21] width 45 height 41
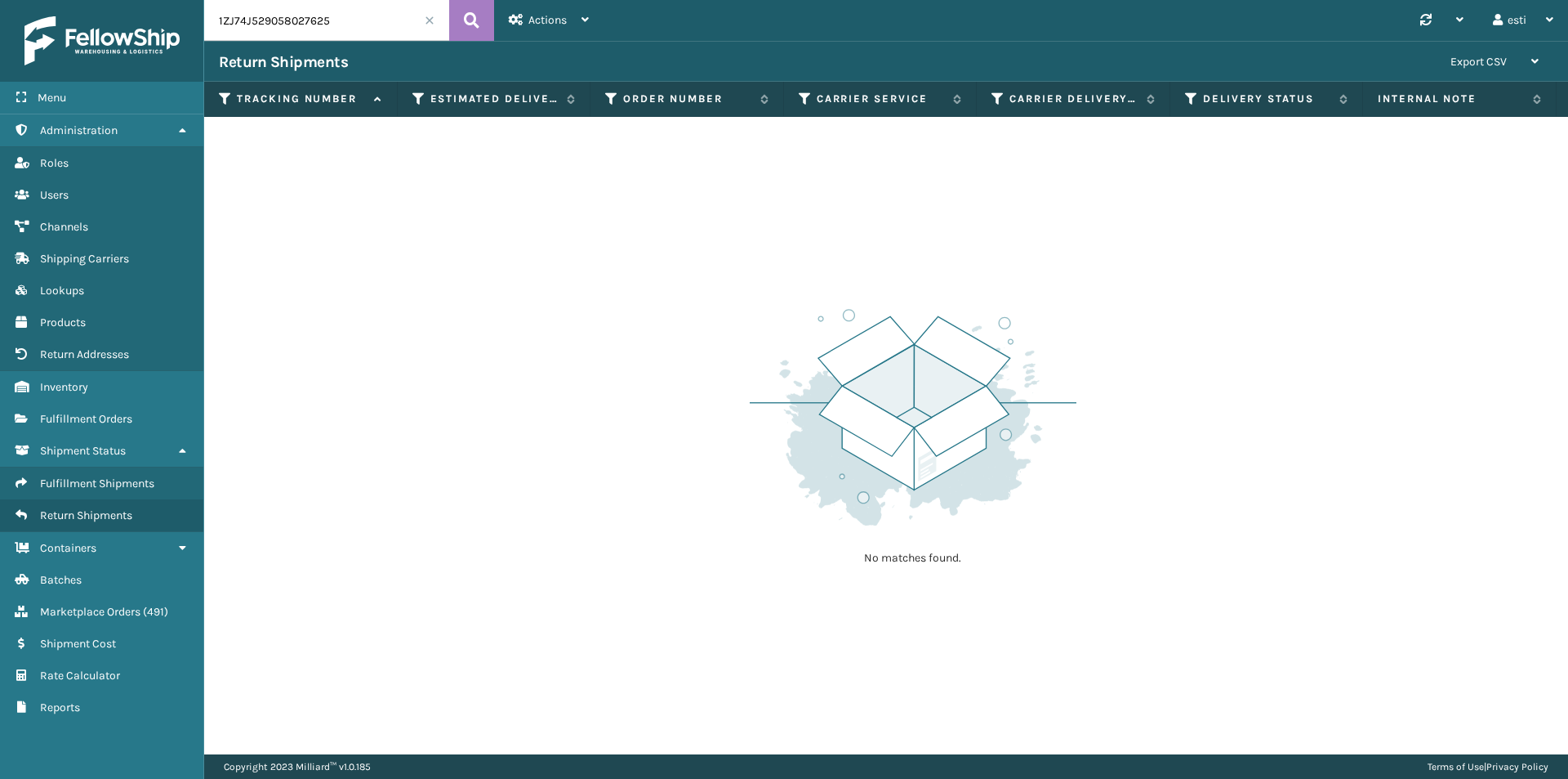
click at [350, 18] on input "1ZJ74J529058027625" at bounding box center [326, 21] width 245 height 41
drag, startPoint x: 212, startPoint y: 21, endPoint x: 192, endPoint y: 23, distance: 20.1
click at [194, 0] on div "Menu Administration Roles Users Channels Shipping Carriers Lookups Products Ret…" at bounding box center [784, 0] width 1568 height 0
paste input "883136363233"
click at [480, 18] on button at bounding box center [471, 21] width 45 height 41
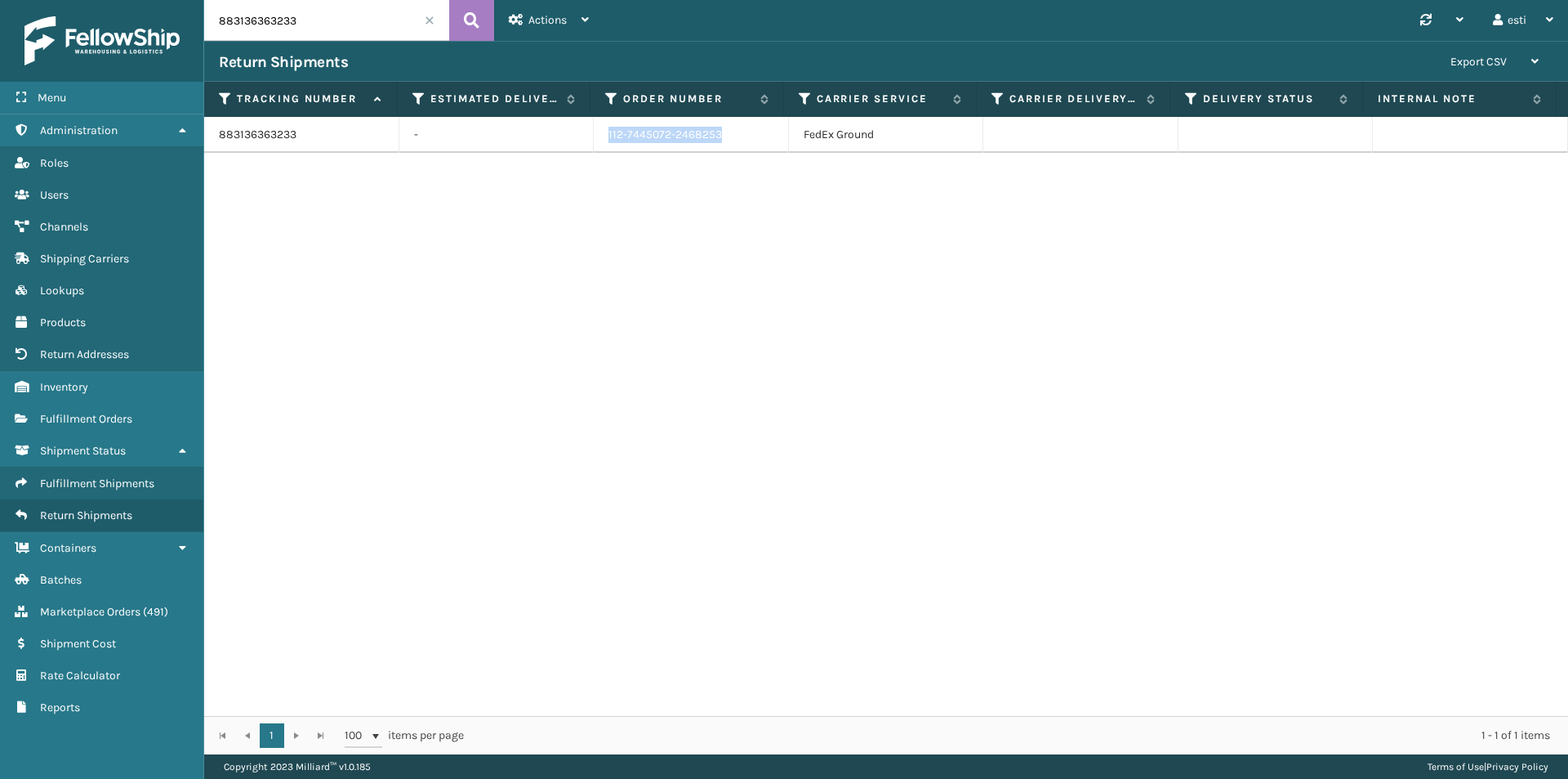
drag, startPoint x: 725, startPoint y: 129, endPoint x: 597, endPoint y: 128, distance: 128.0
click at [597, 128] on td "112-7445072-2468253" at bounding box center [691, 135] width 195 height 36
drag, startPoint x: 297, startPoint y: 18, endPoint x: 194, endPoint y: 18, distance: 103.0
click at [194, 0] on div "Menu Administration Roles Users Channels Shipping Carriers Lookups Products Ret…" at bounding box center [784, 0] width 1568 height 0
paste input "68888258"
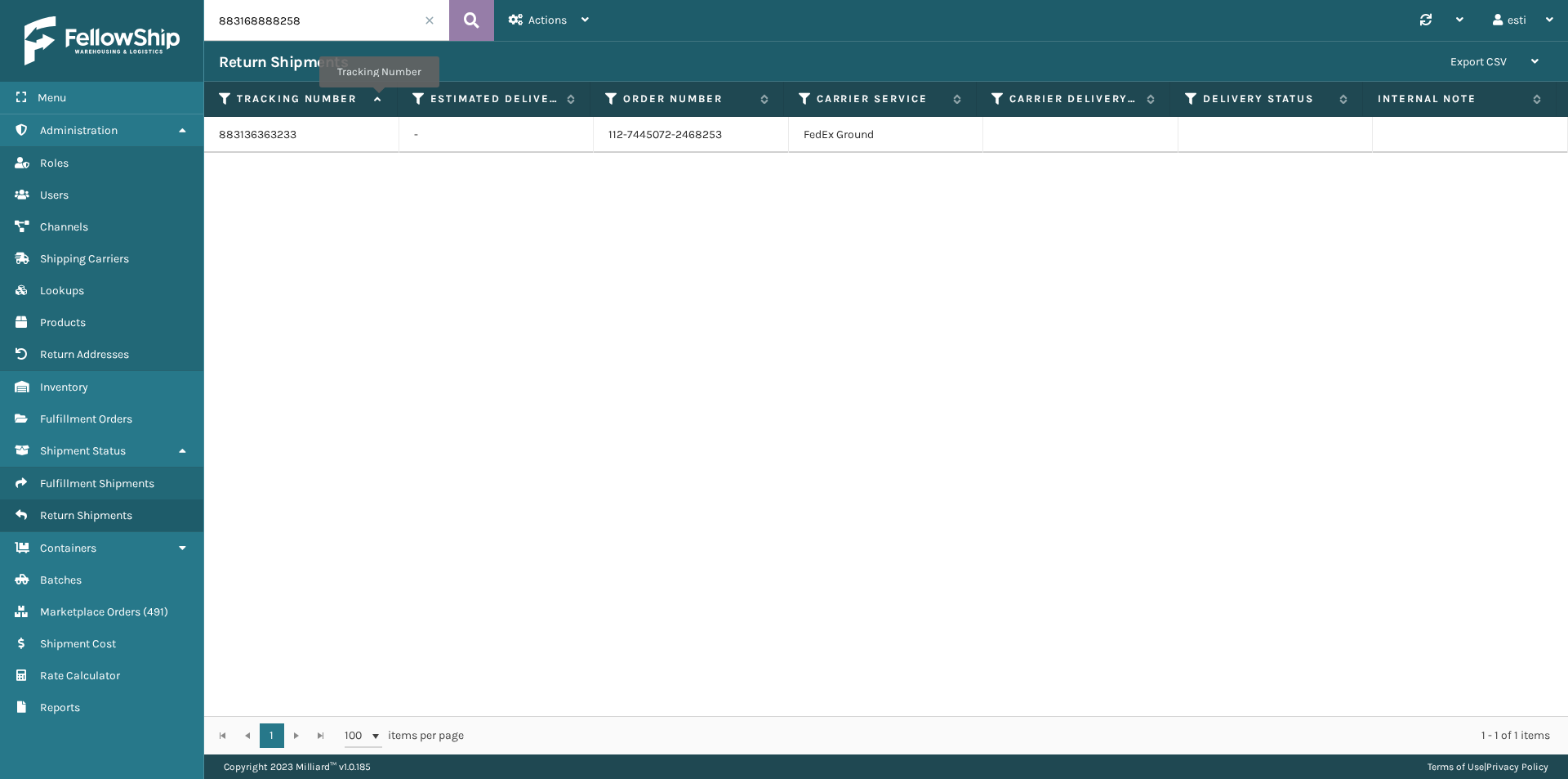
click at [470, 30] on icon at bounding box center [471, 21] width 16 height 25
drag, startPoint x: 726, startPoint y: 129, endPoint x: 583, endPoint y: 128, distance: 143.0
click at [583, 128] on tr "883168888258 - 114-4409824-1205069 FedEx Ground" at bounding box center [887, 135] width 1364 height 36
copy tr "114-4409824-1205069"
click at [318, 19] on input "883168888258" at bounding box center [326, 21] width 245 height 41
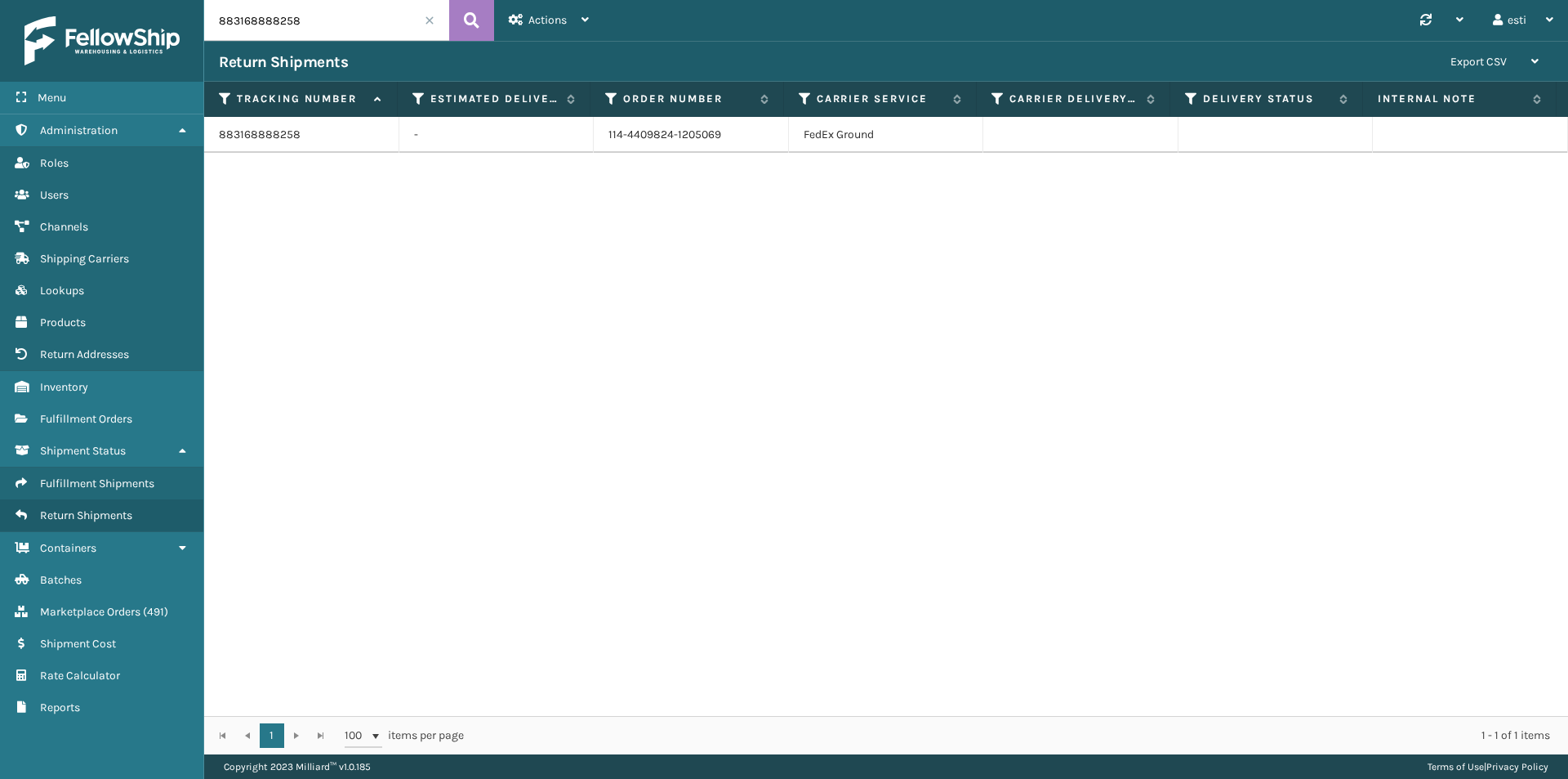
drag, startPoint x: 301, startPoint y: 21, endPoint x: 189, endPoint y: 35, distance: 112.9
click at [189, 0] on div "Menu Administration Roles Users Channels Shipping Carriers Lookups Products Ret…" at bounding box center [784, 0] width 1568 height 0
paste input "1ZH0R7060320955059"
click at [465, 21] on icon at bounding box center [471, 21] width 16 height 25
drag, startPoint x: 684, startPoint y: 132, endPoint x: 534, endPoint y: 134, distance: 150.0
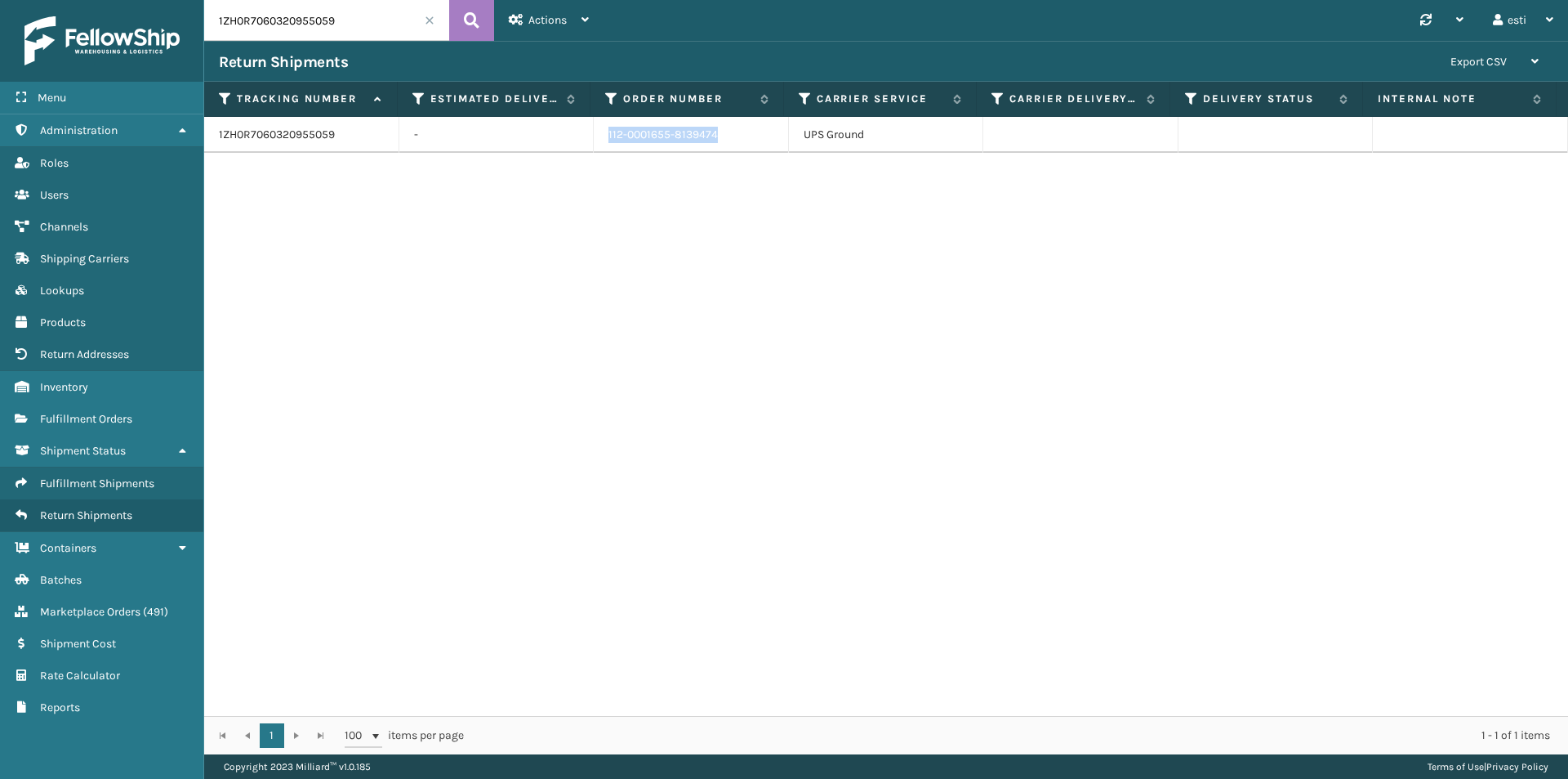
click at [534, 134] on tr "1ZH0R7060320955059 - 112-0001655-8139474 UPS Ground" at bounding box center [887, 135] width 1364 height 36
click at [339, 20] on input "1ZH0R7060320955059" at bounding box center [326, 21] width 245 height 41
drag, startPoint x: 307, startPoint y: 26, endPoint x: 152, endPoint y: 60, distance: 158.7
click at [152, 0] on div "Menu Administration Roles Users Channels Shipping Carriers Lookups Products Ret…" at bounding box center [784, 0] width 1568 height 0
paste input "J74J529065062225"
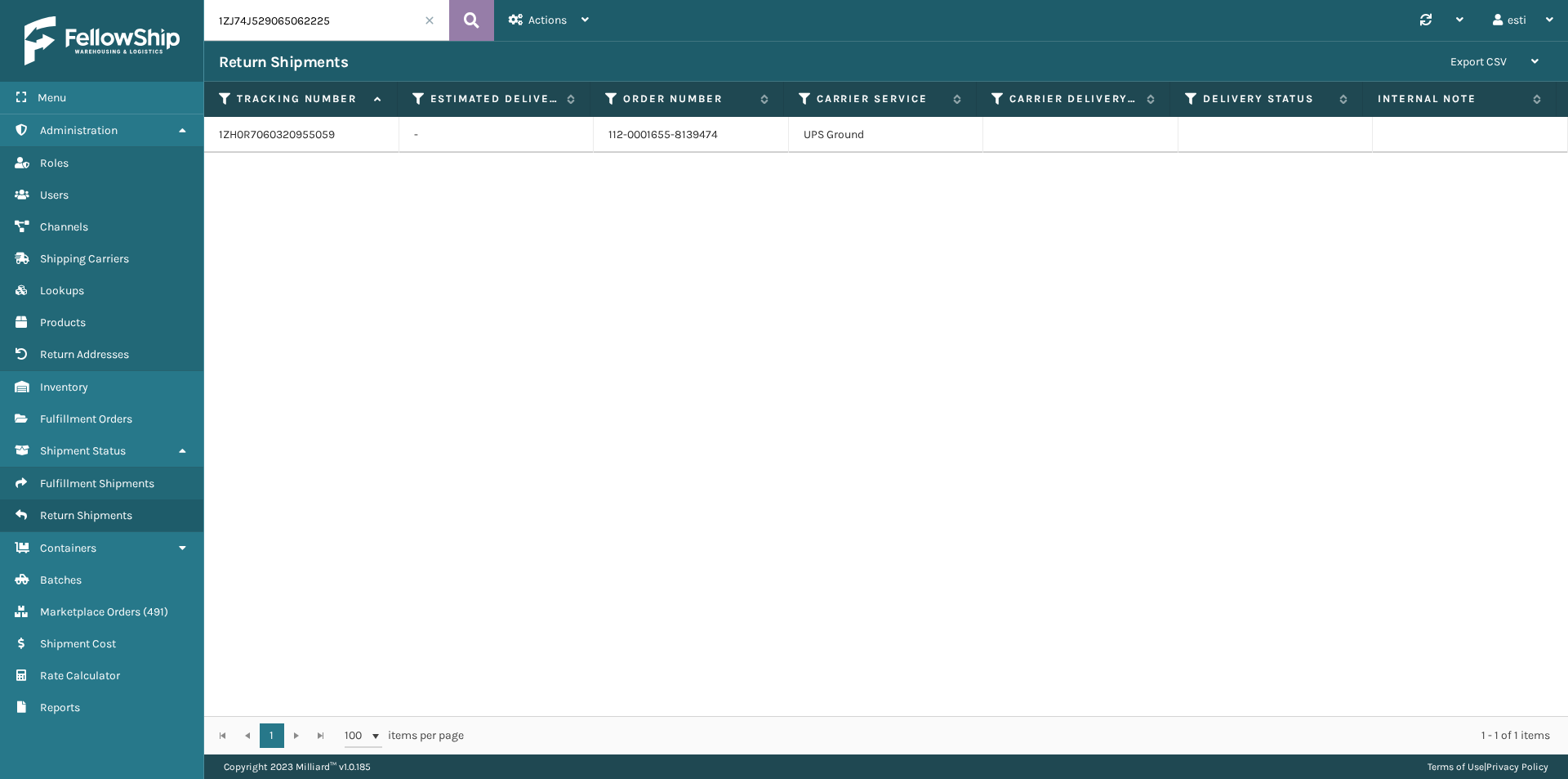
click at [473, 17] on icon at bounding box center [471, 21] width 16 height 25
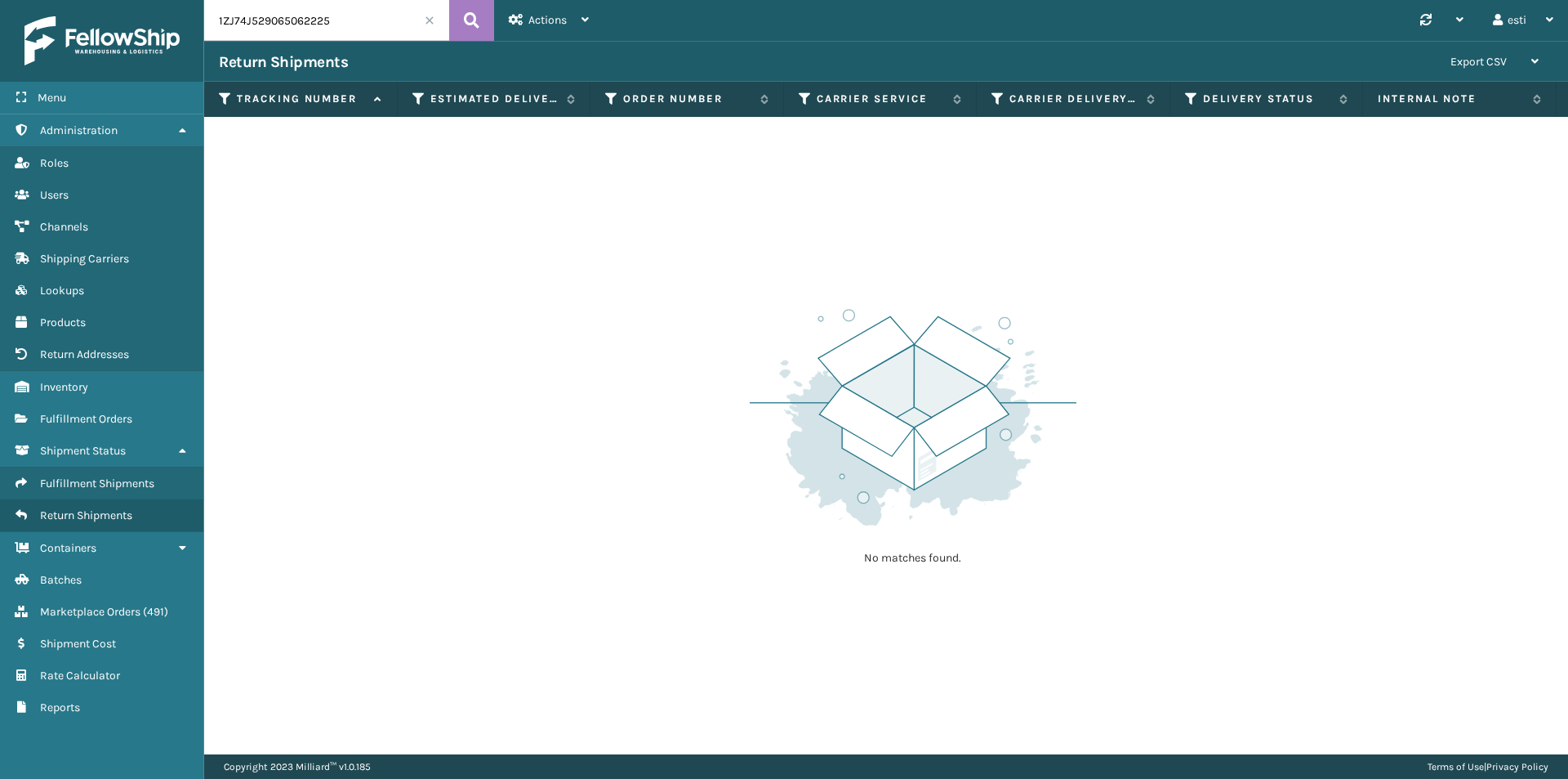
drag, startPoint x: 329, startPoint y: 19, endPoint x: 192, endPoint y: 25, distance: 137.1
click at [192, 0] on div "Menu Administration Roles Users Channels Shipping Carriers Lookups Products Ret…" at bounding box center [784, 0] width 1568 height 0
paste input "883134924090"
click at [472, 18] on icon at bounding box center [471, 21] width 16 height 25
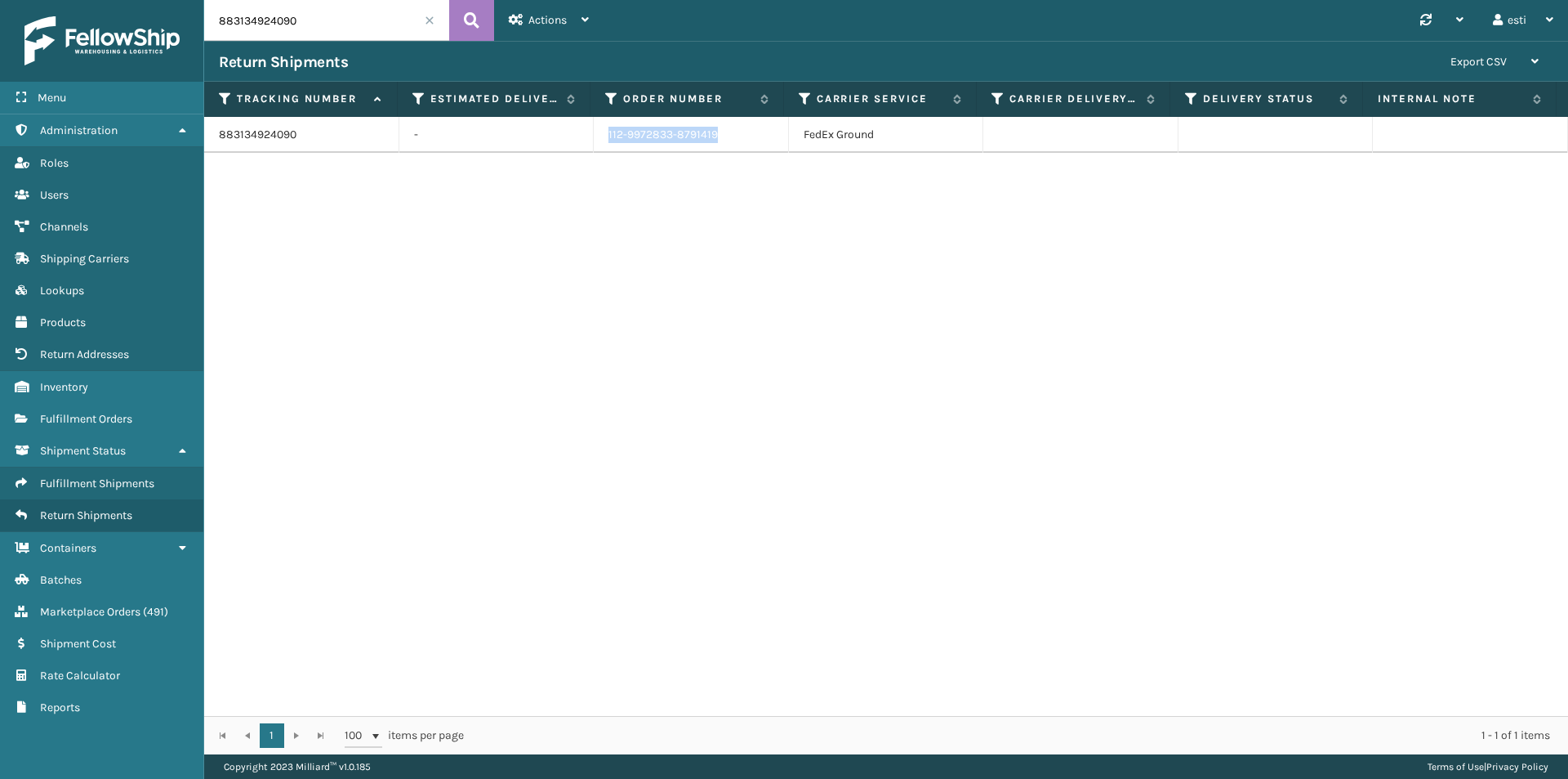
drag, startPoint x: 715, startPoint y: 129, endPoint x: 556, endPoint y: 138, distance: 159.3
click at [556, 138] on tr "883134924090 - 112-9972833-8791419 FedEx Ground" at bounding box center [887, 135] width 1364 height 36
drag, startPoint x: 308, startPoint y: 19, endPoint x: 169, endPoint y: 25, distance: 139.1
click at [169, 0] on div "Menu Administration Roles Users Channels Shipping Carriers Lookups Products Ret…" at bounding box center [784, 0] width 1568 height 0
paste input "1ZJ74J529041523638"
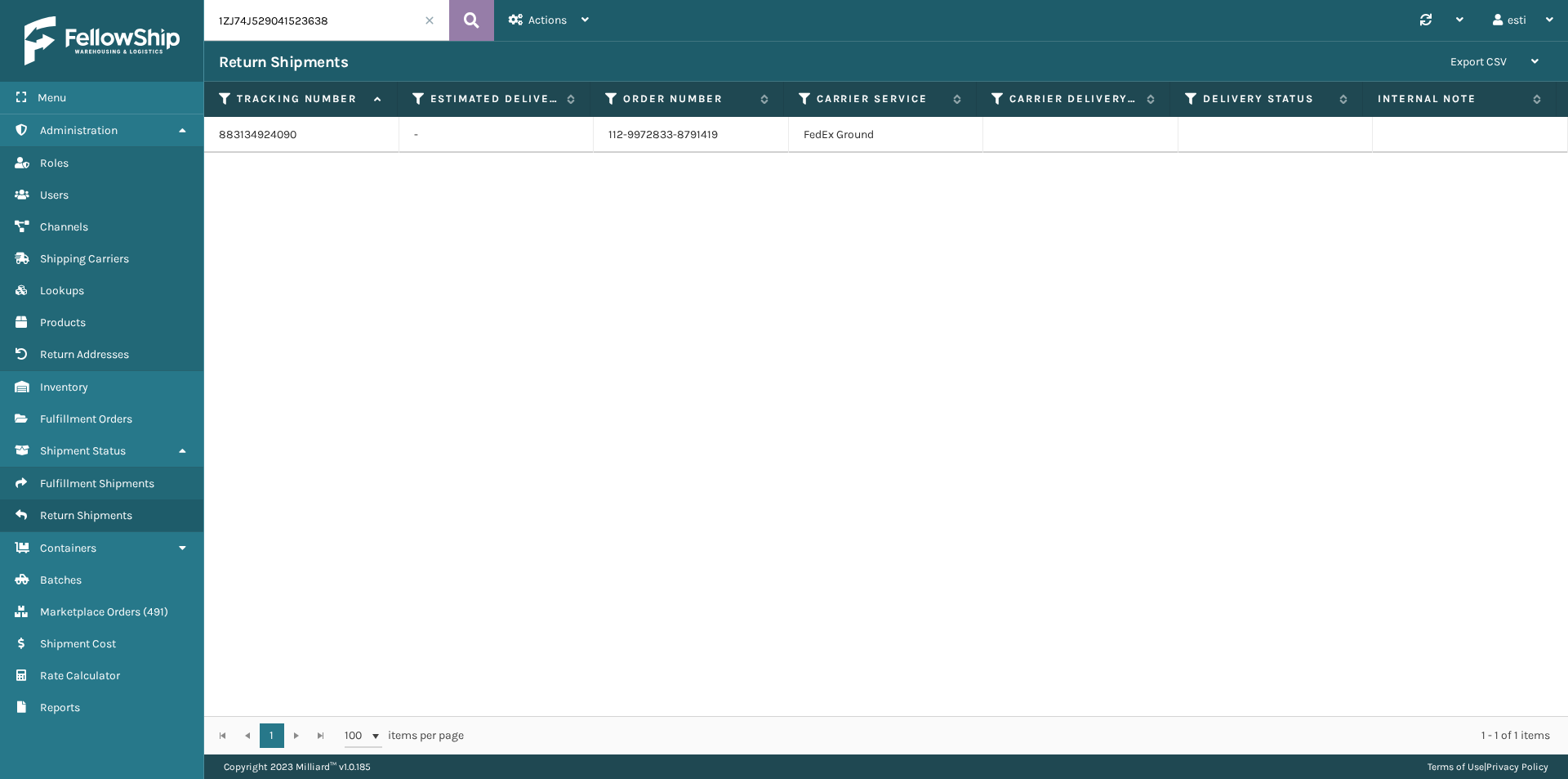
click at [463, 31] on button at bounding box center [471, 21] width 45 height 41
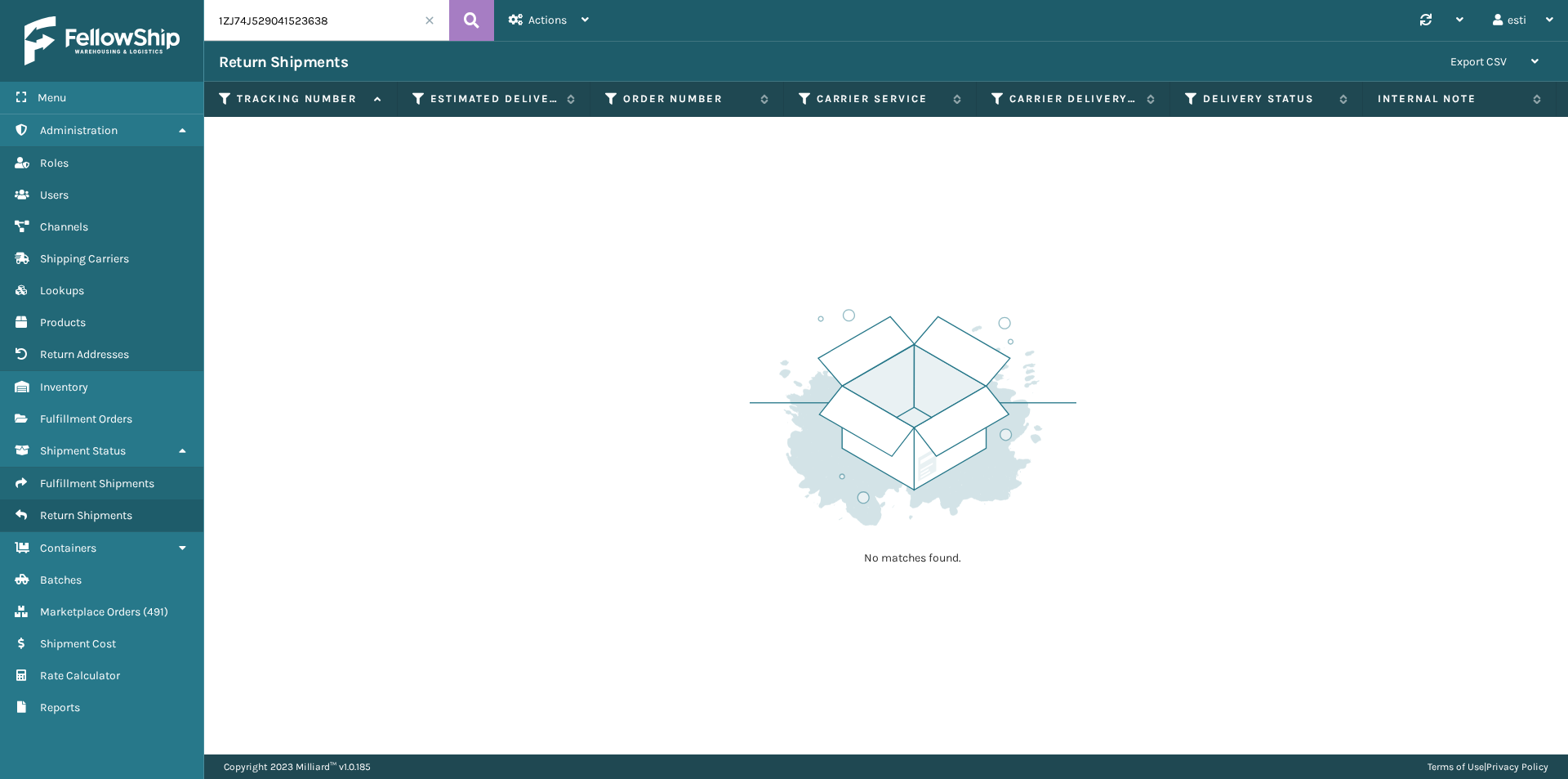
click at [346, 32] on input "1ZJ74J529041523638" at bounding box center [326, 21] width 245 height 41
drag, startPoint x: 318, startPoint y: 22, endPoint x: 191, endPoint y: 20, distance: 127.0
click at [194, 0] on div "Menu Administration Roles Users Channels Shipping Carriers Lookups Products Ret…" at bounding box center [784, 0] width 1568 height 0
paste input "882328299910"
click at [459, 24] on button at bounding box center [471, 21] width 45 height 41
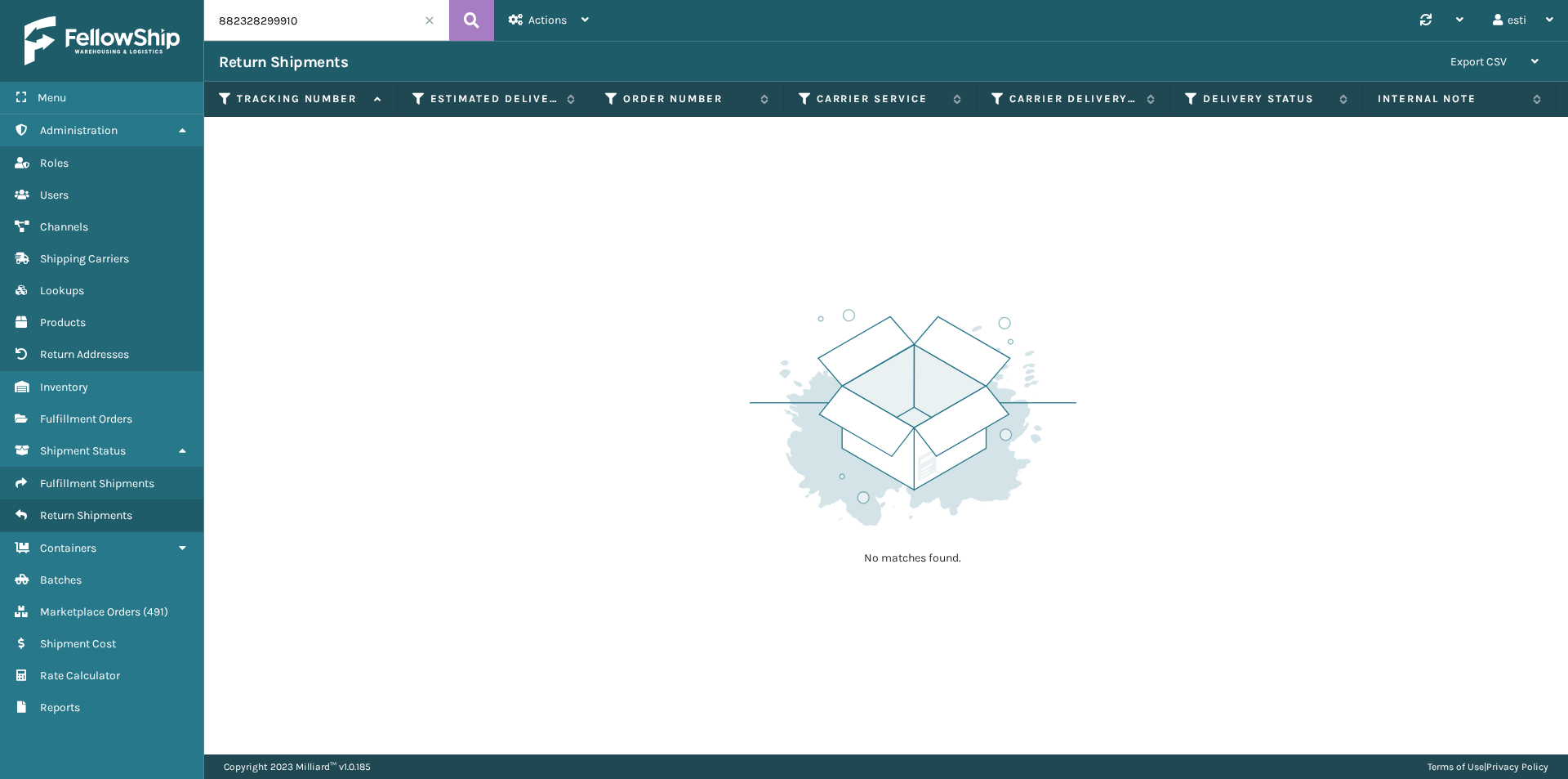
click at [301, 19] on input "882328299910" at bounding box center [326, 21] width 245 height 41
drag, startPoint x: 301, startPoint y: 19, endPoint x: 194, endPoint y: 15, distance: 107.1
click at [194, 0] on div "Menu Administration Roles Users Channels Shipping Carriers Lookups Products Ret…" at bounding box center [784, 0] width 1568 height 0
paste input "1ZJ74J529040910917"
click at [478, 23] on icon at bounding box center [471, 21] width 16 height 25
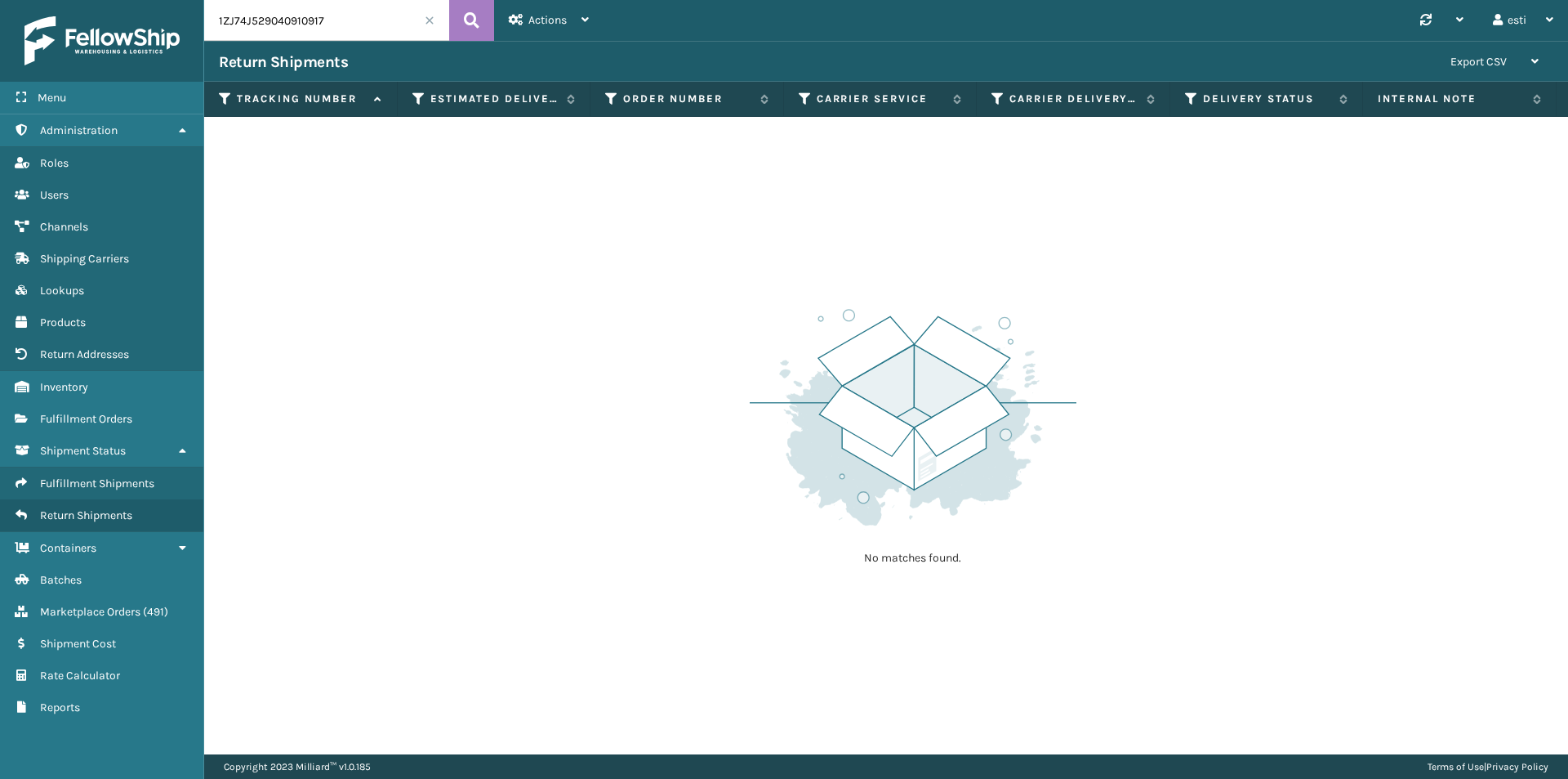
click at [383, 17] on input "1ZJ74J529040910917" at bounding box center [326, 21] width 245 height 41
drag, startPoint x: 378, startPoint y: 16, endPoint x: 177, endPoint y: 6, distance: 201.2
click at [164, 0] on div "Menu Administration Roles Users Channels Shipping Carriers Lookups Products Ret…" at bounding box center [784, 0] width 1568 height 0
paste input "H0R7060316141954"
click at [442, 26] on input "1ZH0R7060316141954" at bounding box center [326, 21] width 245 height 41
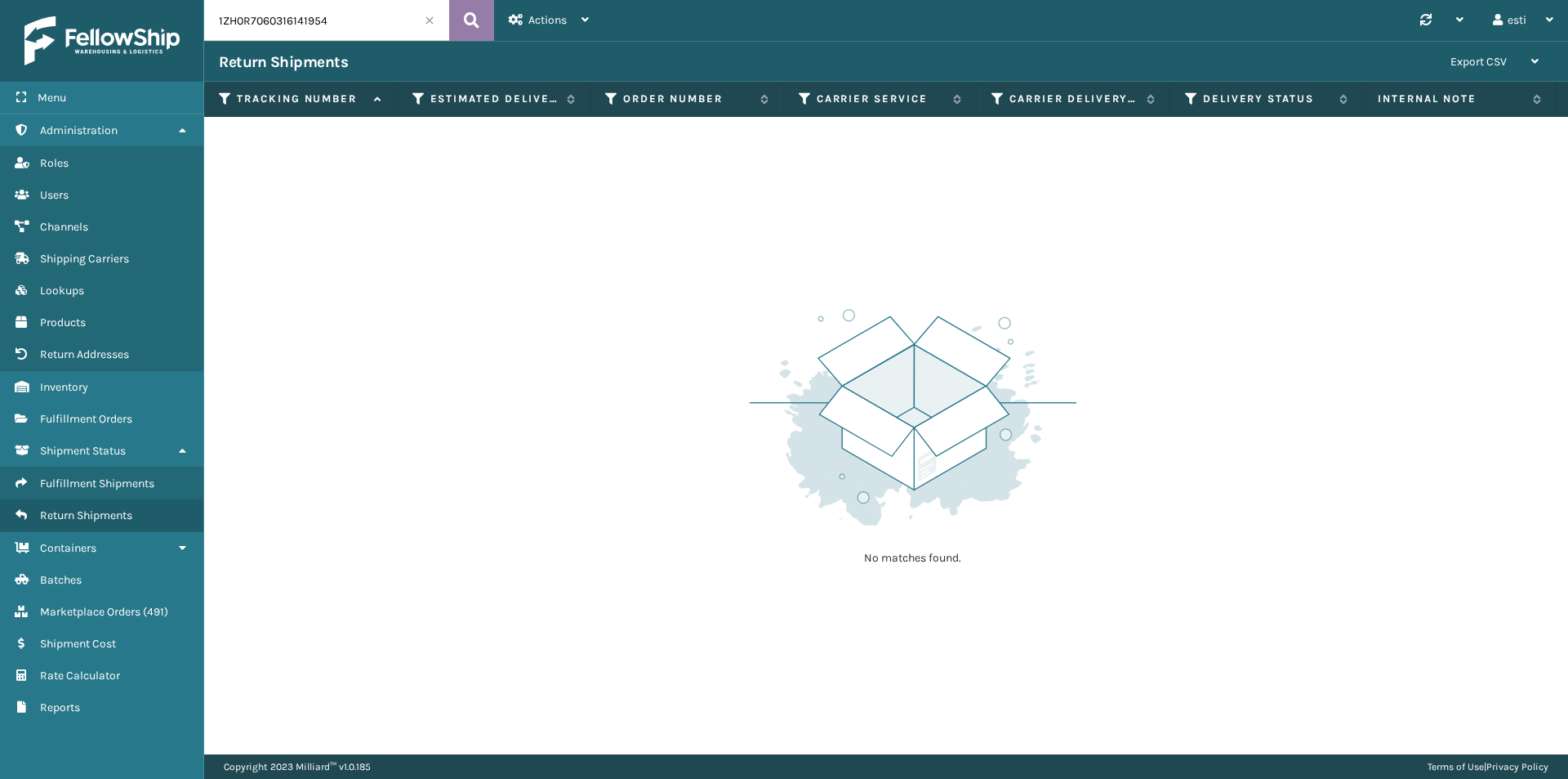
click at [456, 26] on button at bounding box center [471, 21] width 45 height 41
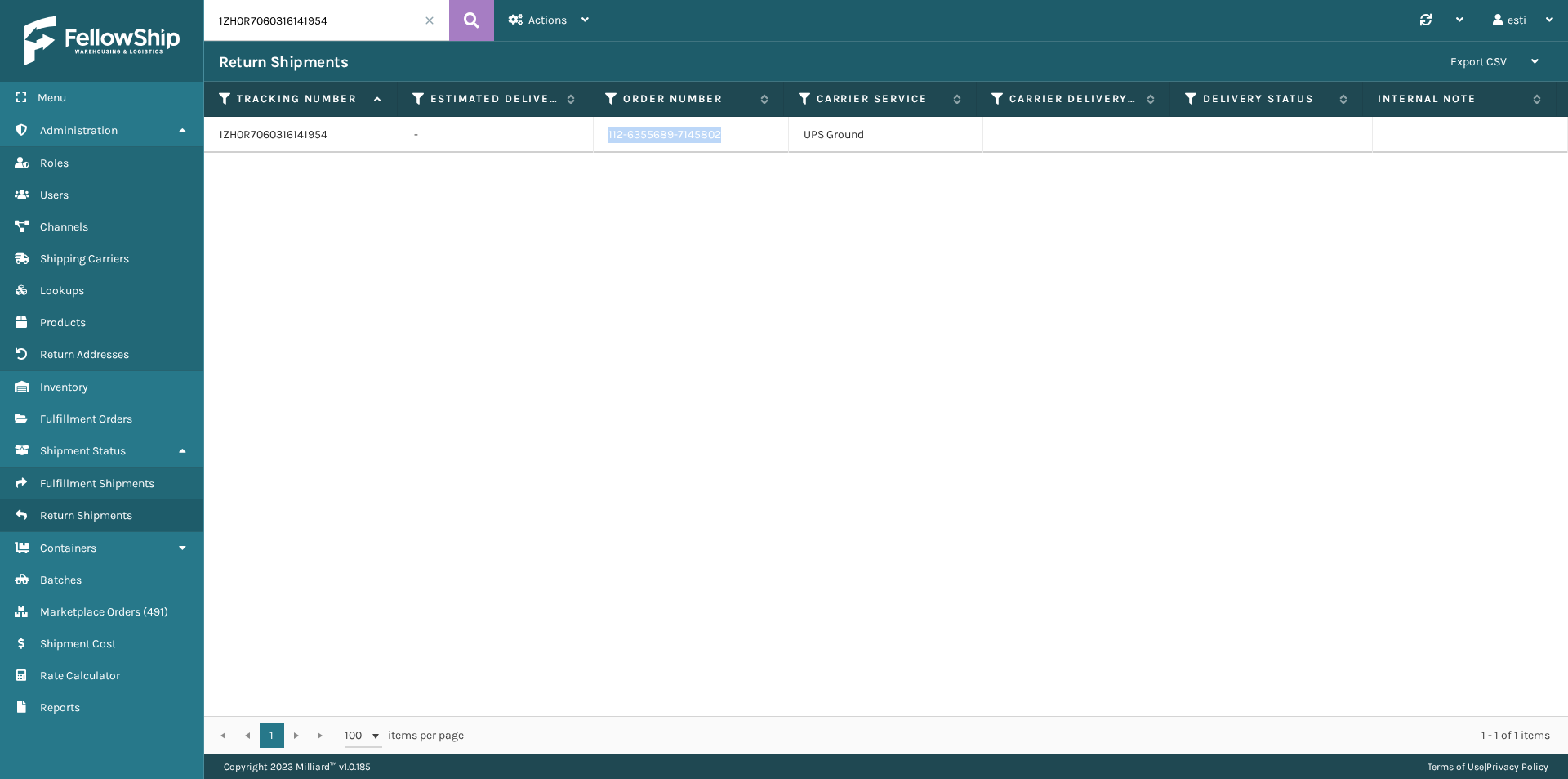
drag, startPoint x: 723, startPoint y: 132, endPoint x: 572, endPoint y: 135, distance: 151.0
click at [572, 135] on tr "1ZH0R7060316141954 - 112-6355689-7145802 UPS Ground" at bounding box center [887, 135] width 1364 height 36
copy tr "112-6355689-7145802"
click at [367, 21] on input "1ZH0R7060316141954" at bounding box center [326, 21] width 245 height 41
drag, startPoint x: 233, startPoint y: 26, endPoint x: 185, endPoint y: 26, distance: 48.0
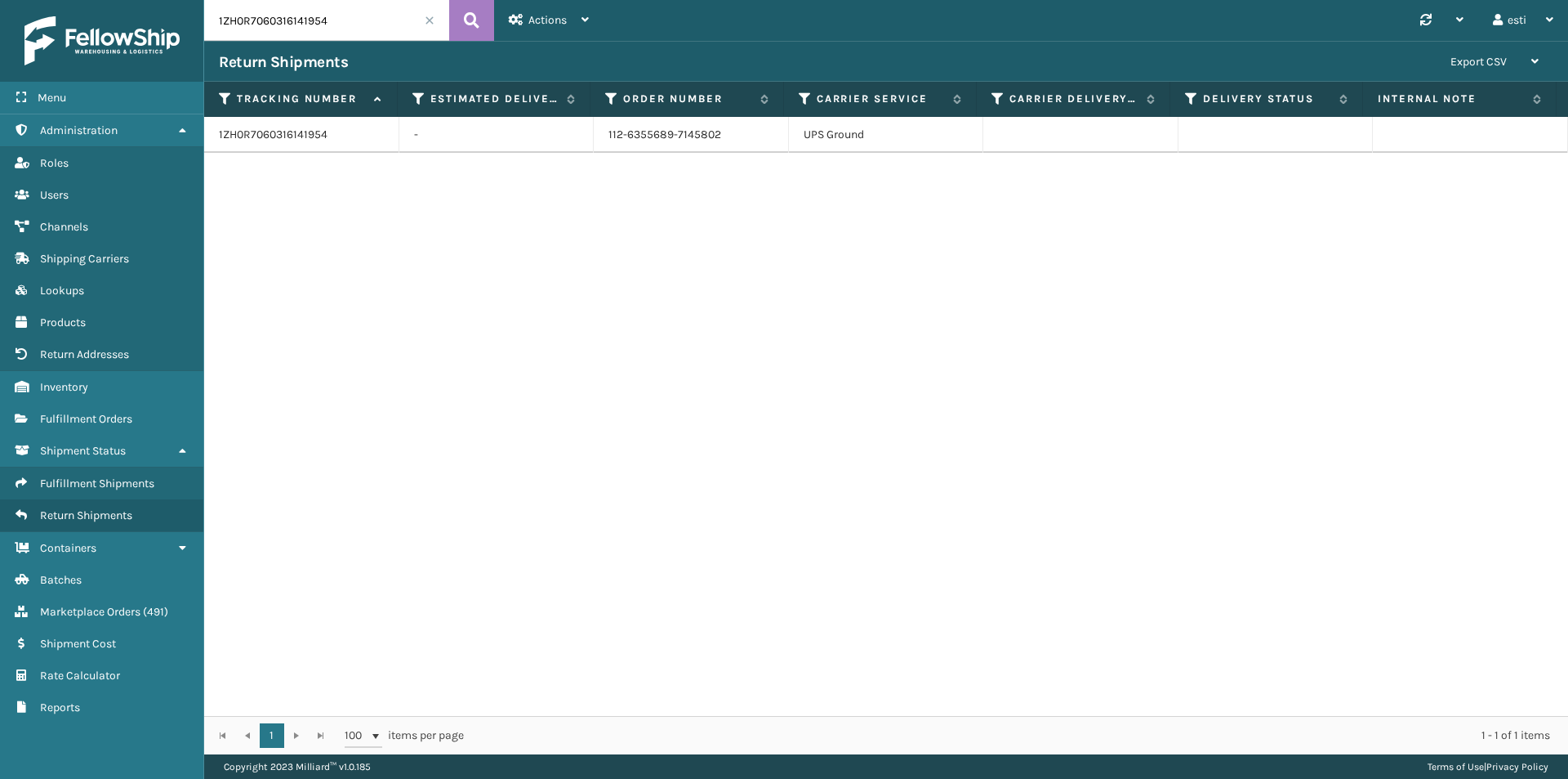
click at [188, 0] on div "Menu Administration Roles Users Channels Shipping Carriers Lookups Products Ret…" at bounding box center [784, 0] width 1568 height 0
paste input "882146744450"
click at [470, 21] on icon at bounding box center [471, 21] width 16 height 25
drag, startPoint x: 728, startPoint y: 136, endPoint x: 526, endPoint y: 157, distance: 203.1
click at [526, 157] on div "882146744450 - 111-1861224-8337035 FedEx Ground" at bounding box center [887, 416] width 1364 height 599
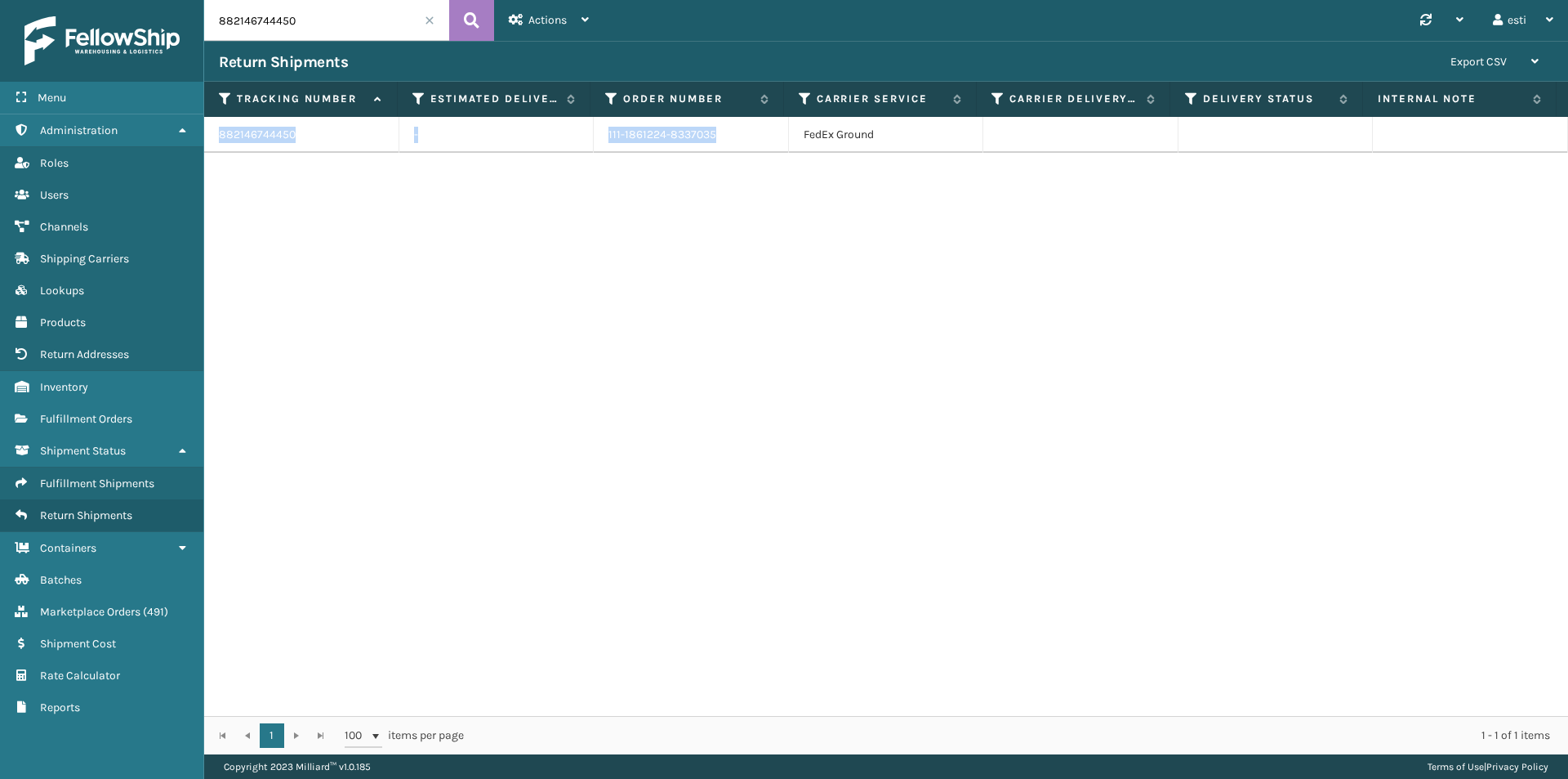
click at [711, 135] on td "111-1861224-8337035" at bounding box center [691, 135] width 195 height 36
click at [718, 132] on td "111-1861224-8337035" at bounding box center [691, 135] width 195 height 36
drag, startPoint x: 718, startPoint y: 132, endPoint x: 606, endPoint y: 134, distance: 112.0
click at [606, 134] on td "111-1861224-8337035" at bounding box center [691, 135] width 195 height 36
copy td "111-1861224-8337035"
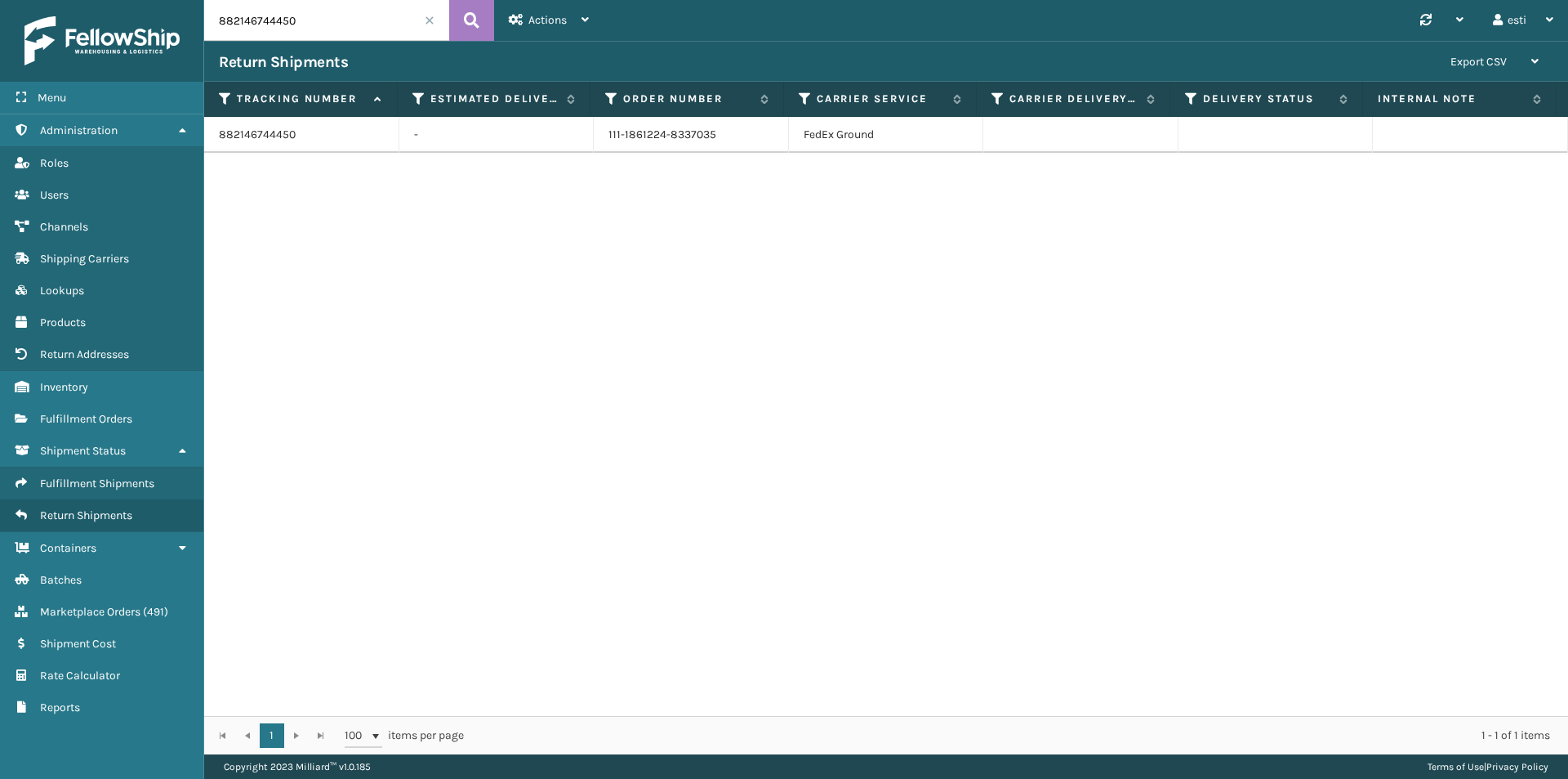
drag, startPoint x: 311, startPoint y: 16, endPoint x: 186, endPoint y: 17, distance: 125.0
click at [186, 0] on div "Menu Administration Roles Users Channels Shipping Carriers Lookups Products Ret…" at bounding box center [784, 0] width 1568 height 0
paste input "1883970152"
click at [466, 22] on icon at bounding box center [471, 21] width 16 height 25
drag, startPoint x: 745, startPoint y: 134, endPoint x: 583, endPoint y: 138, distance: 162.0
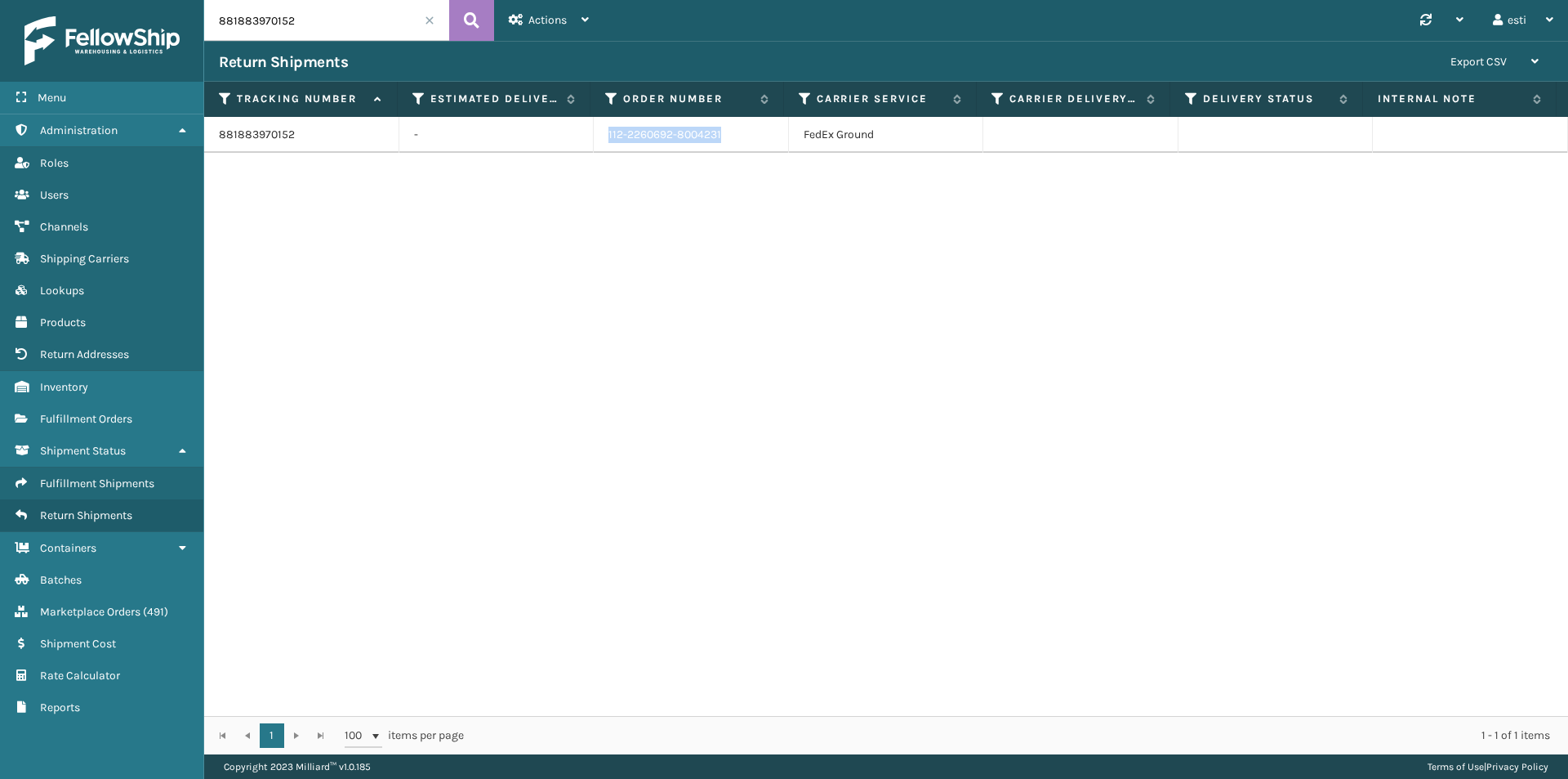
click at [583, 138] on tr "881883970152 - 112-2260692-8004231 FedEx Ground" at bounding box center [887, 135] width 1364 height 36
copy tr "112-2260692-8004231"
drag, startPoint x: 344, startPoint y: 13, endPoint x: 40, endPoint y: 42, distance: 305.4
click at [40, 0] on div "Menu Administration Roles Users Channels Shipping Carriers Lookups Products Ret…" at bounding box center [784, 0] width 1568 height 0
paste input "1ZJ74J529032830206"
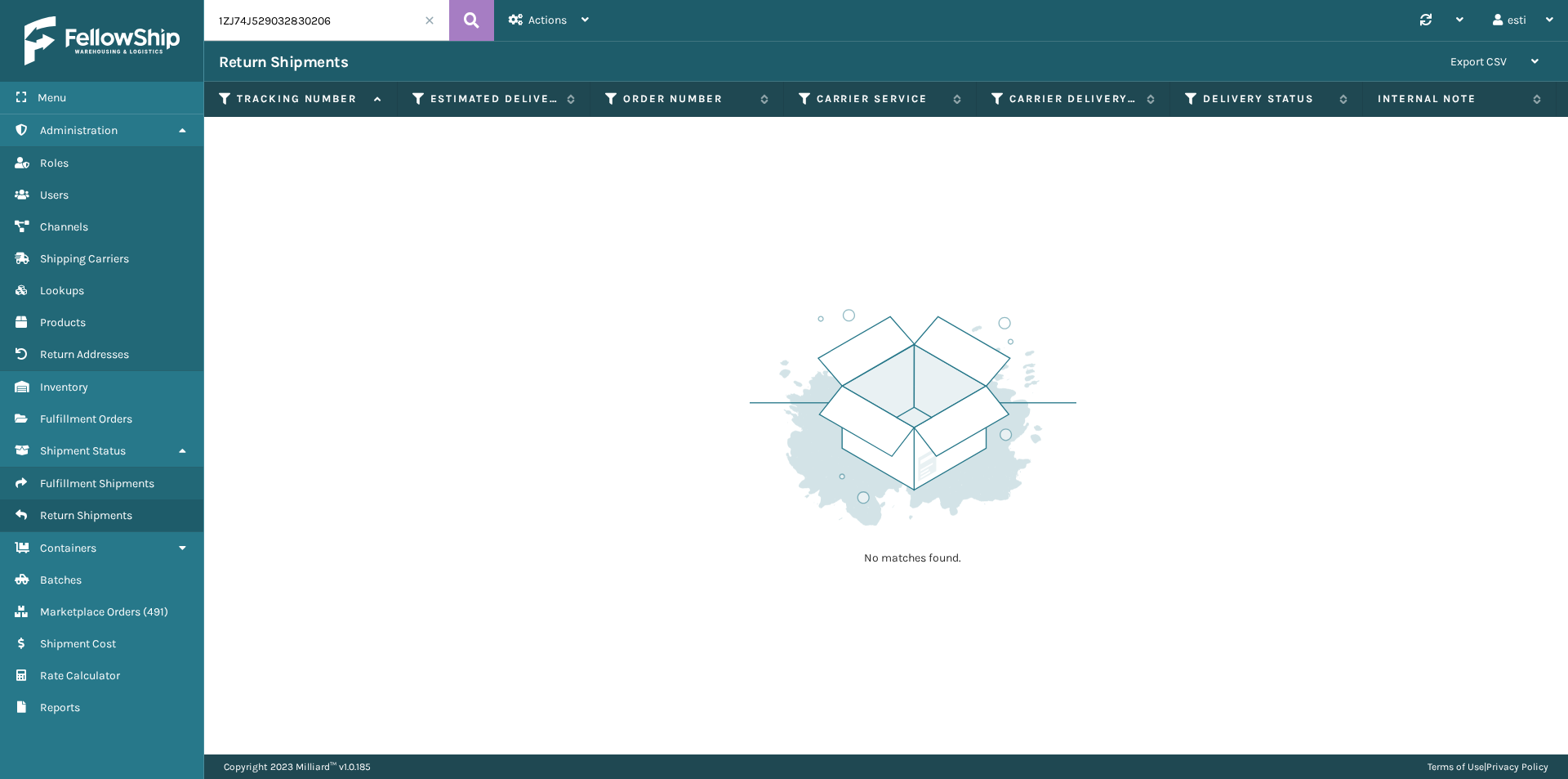
drag, startPoint x: 363, startPoint y: 12, endPoint x: 155, endPoint y: 14, distance: 208.0
click at [155, 0] on div "Menu Administration Roles Users Channels Shipping Carriers Lookups Products Ret…" at bounding box center [784, 0] width 1568 height 0
paste input "881927766433"
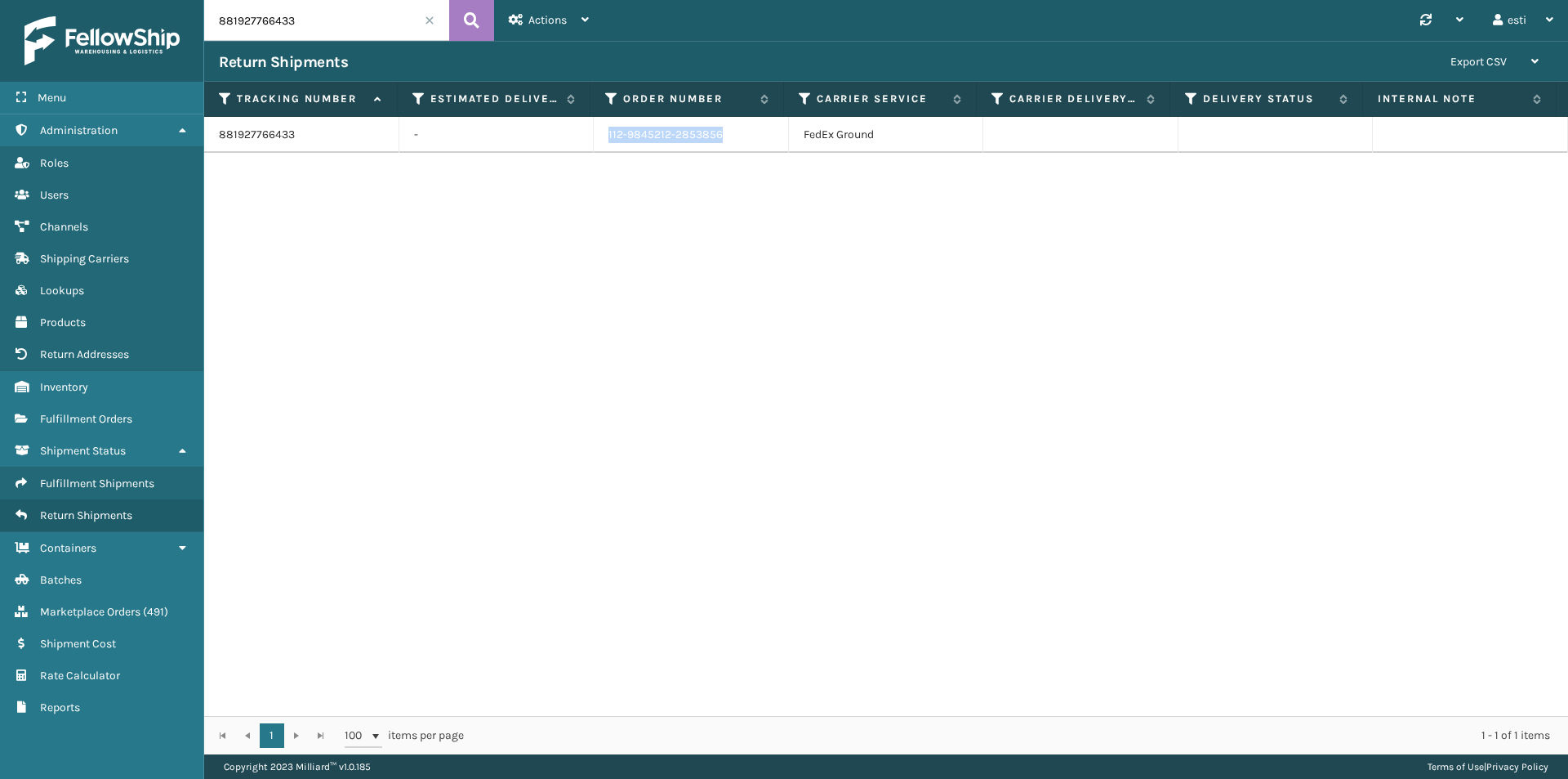
drag, startPoint x: 721, startPoint y: 138, endPoint x: 583, endPoint y: 140, distance: 138.0
click at [583, 140] on tr "881927766433 - 112-9845212-2853856 FedEx Ground" at bounding box center [887, 135] width 1364 height 36
click at [289, 22] on input "881927766433" at bounding box center [326, 21] width 245 height 41
drag, startPoint x: 294, startPoint y: 22, endPoint x: 165, endPoint y: 23, distance: 129.0
click at [165, 0] on div "Menu Administration Roles Users Channels Shipping Carriers Lookups Products Ret…" at bounding box center [784, 0] width 1568 height 0
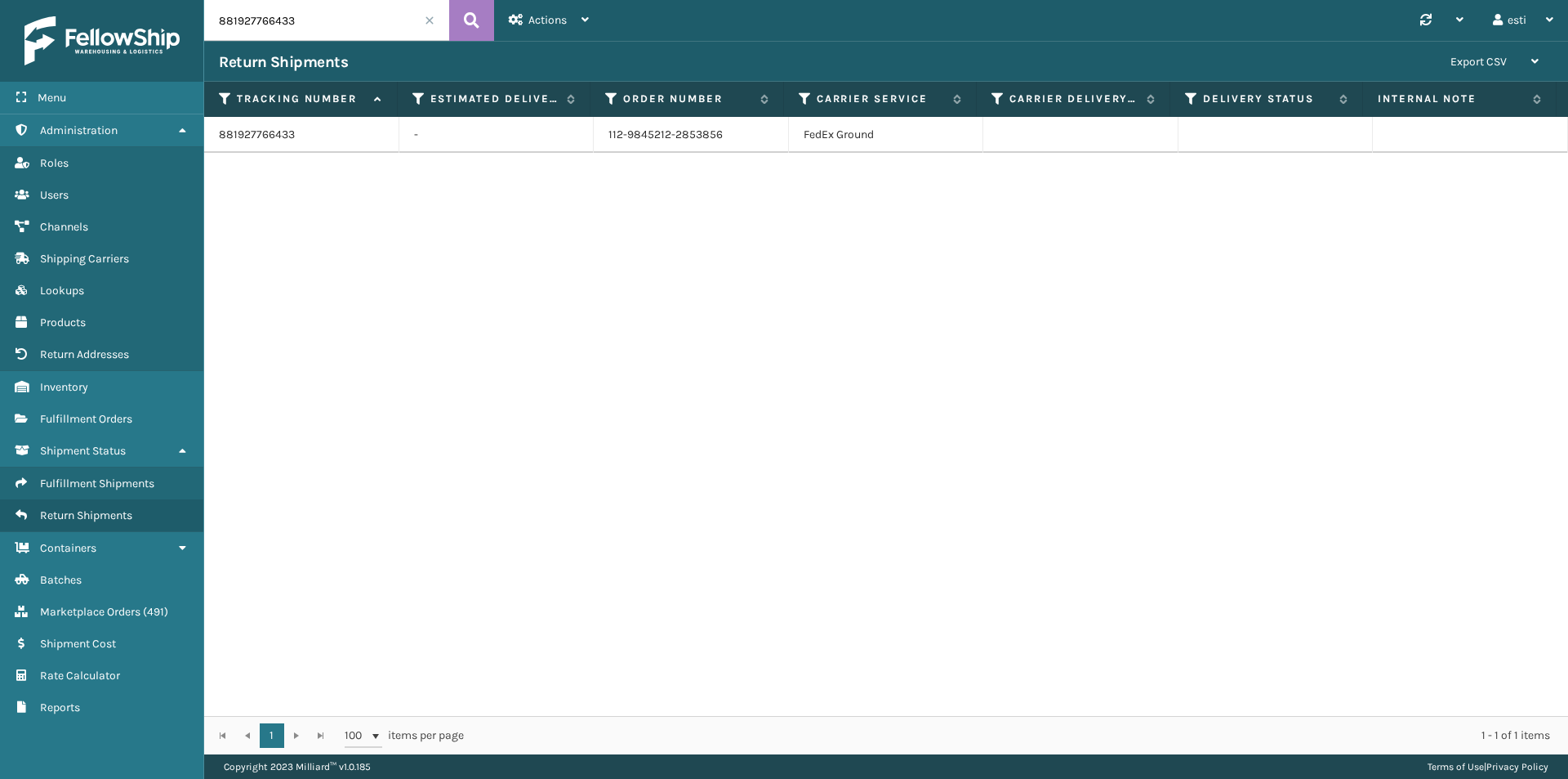
paste input "812286539"
click at [467, 27] on icon at bounding box center [471, 21] width 16 height 25
drag, startPoint x: 721, startPoint y: 134, endPoint x: 564, endPoint y: 144, distance: 157.3
click at [564, 144] on tr "881812286539 - 111-0597349-9250652 FedEx Ground" at bounding box center [887, 135] width 1364 height 36
click at [321, 31] on input "881812286539" at bounding box center [326, 21] width 245 height 41
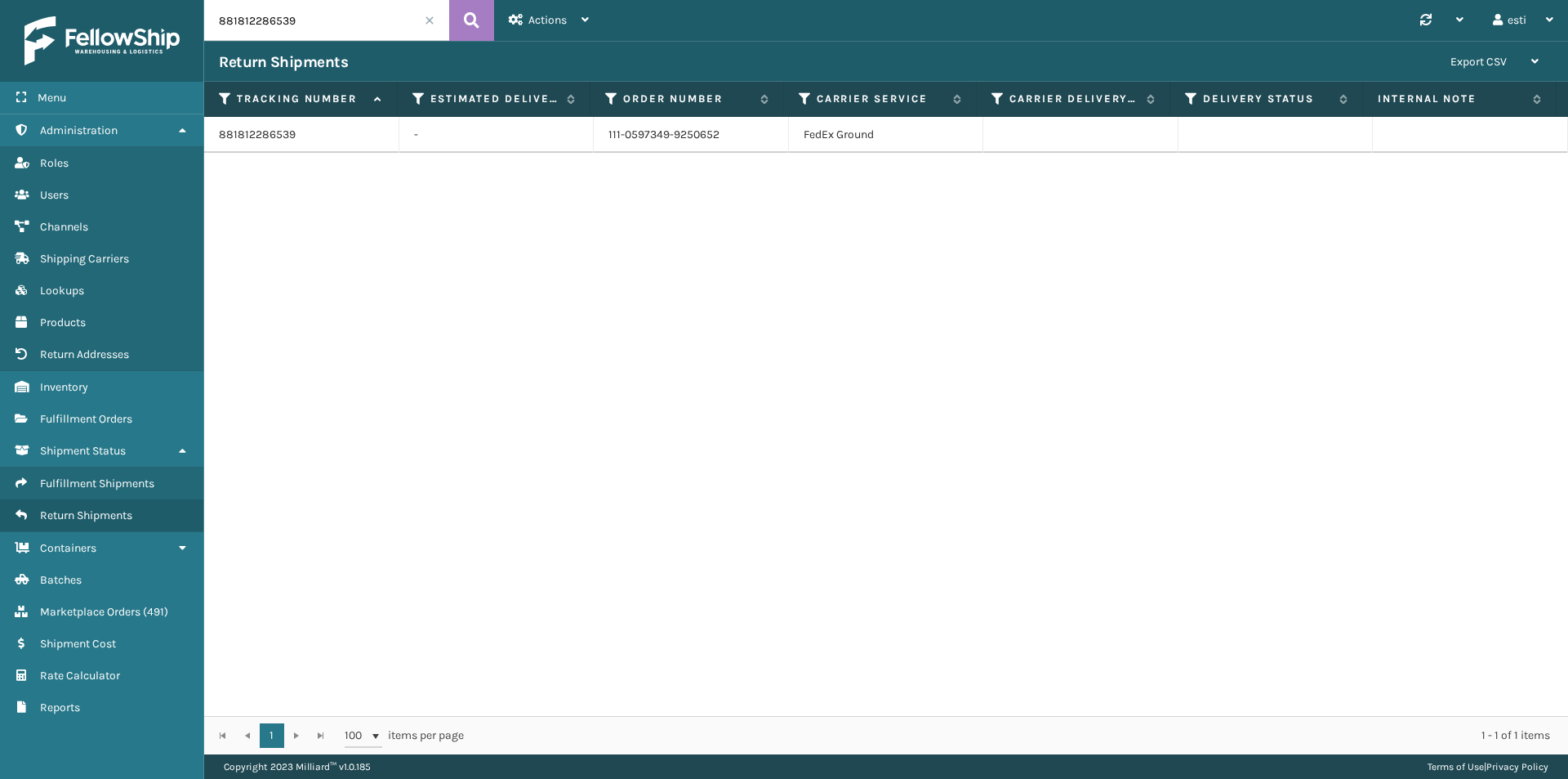
drag, startPoint x: 277, startPoint y: 23, endPoint x: 203, endPoint y: 16, distance: 74.3
click at [197, 0] on div "Menu Administration Roles Users Channels Shipping Carriers Lookups Products Ret…" at bounding box center [784, 0] width 1568 height 0
paste input "1ZH0R7060326629561"
click at [468, 24] on icon at bounding box center [471, 21] width 16 height 25
drag, startPoint x: 721, startPoint y: 133, endPoint x: 582, endPoint y: 134, distance: 139.0
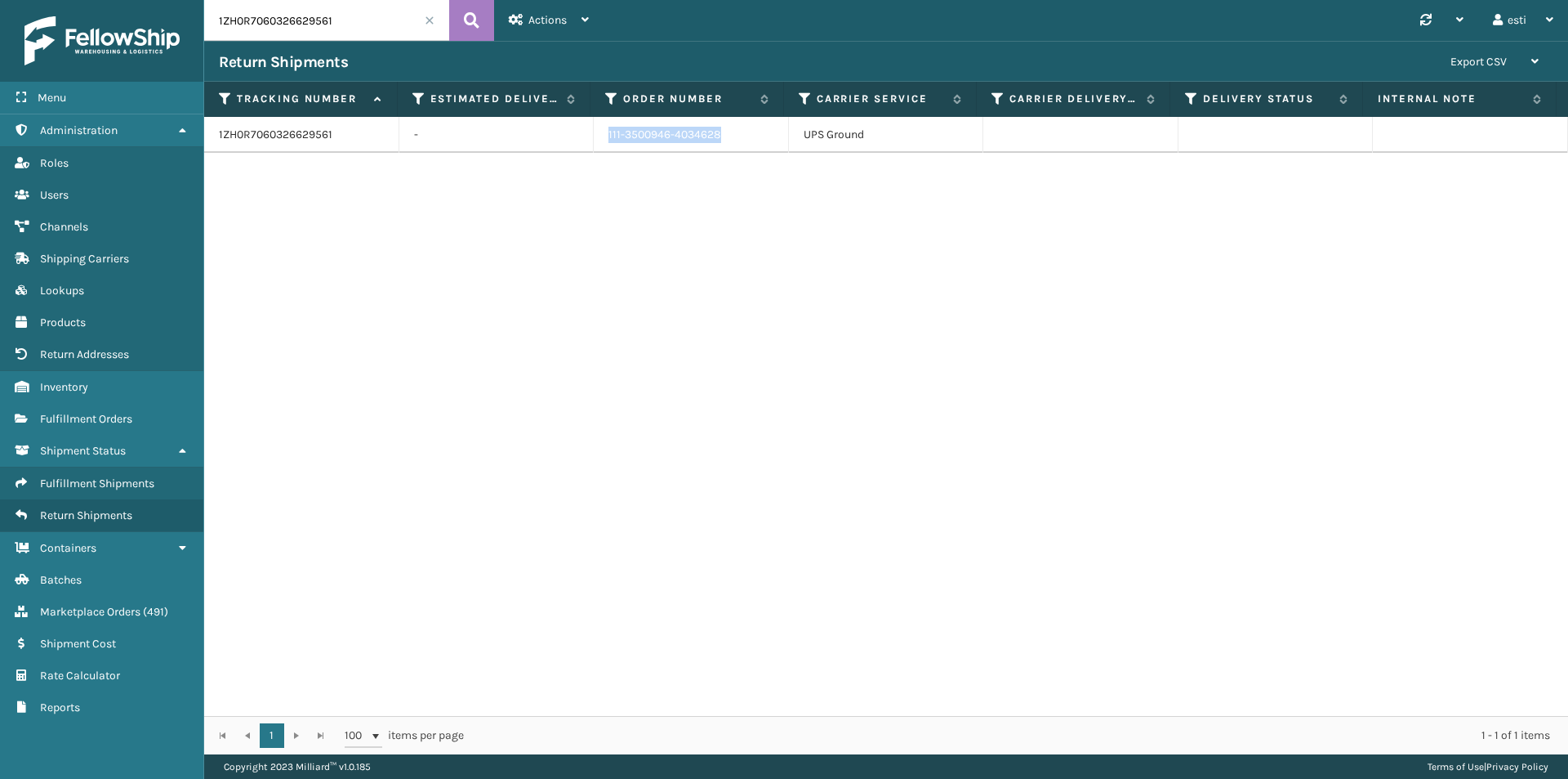
click at [582, 134] on tr "1ZH0R7060326629561 - 111-3500946-4034628 UPS Ground" at bounding box center [887, 135] width 1364 height 36
click at [361, 25] on input "1ZH0R7060326629561" at bounding box center [326, 21] width 245 height 41
click at [184, 0] on div "Menu Administration Roles Users Channels Shipping Carriers Lookups Products Ret…" at bounding box center [784, 0] width 1568 height 0
paste input "882222576125"
click at [463, 21] on button at bounding box center [471, 21] width 45 height 41
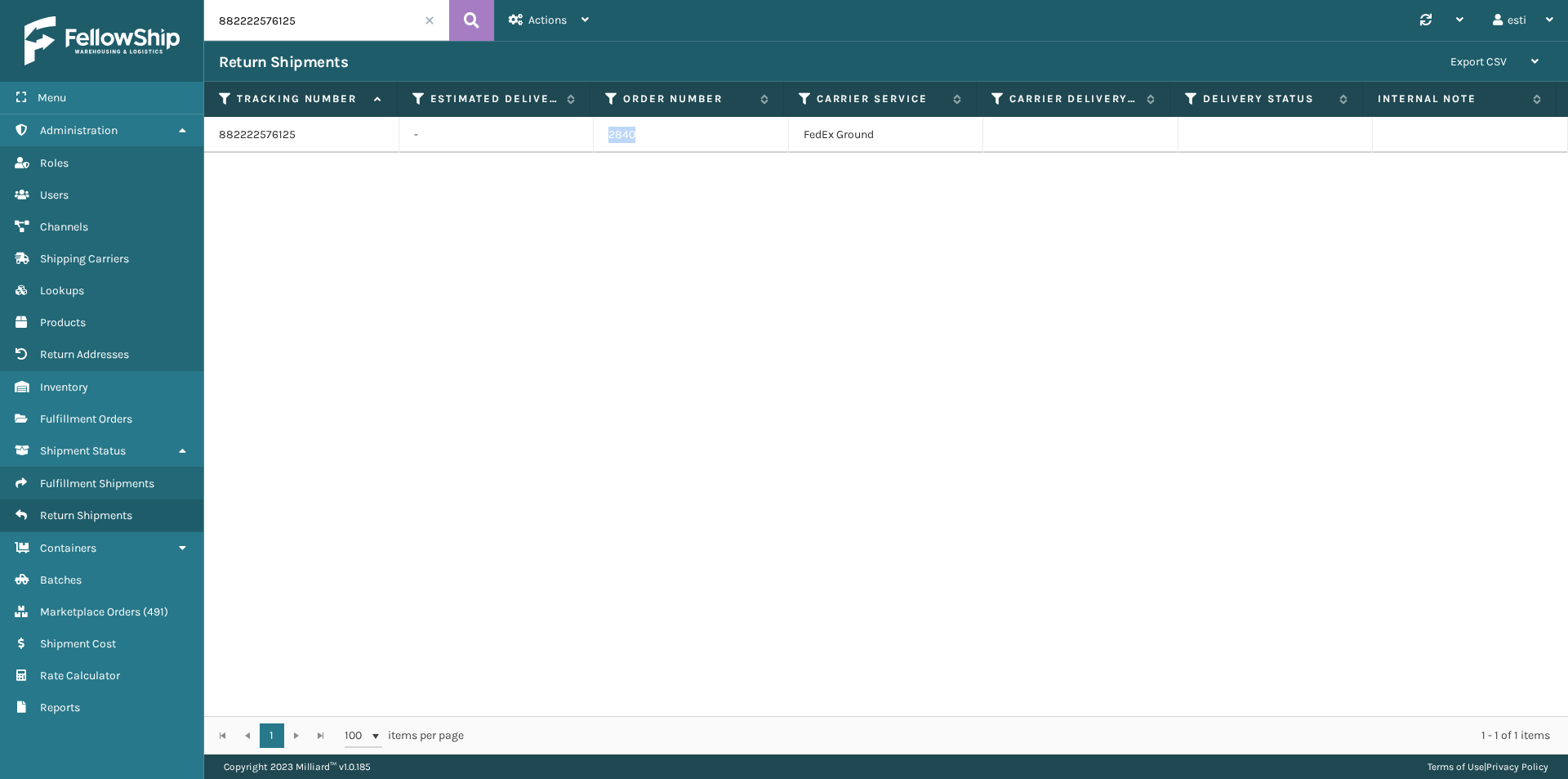
drag, startPoint x: 585, startPoint y: 137, endPoint x: 574, endPoint y: 136, distance: 11.0
click at [574, 136] on tr "882222576125 - 2840 FedEx Ground" at bounding box center [887, 135] width 1364 height 36
click at [324, 14] on input "882222576125" at bounding box center [326, 21] width 245 height 41
drag, startPoint x: 239, startPoint y: 22, endPoint x: 170, endPoint y: 32, distance: 69.7
click at [170, 0] on div "Menu Administration Roles Users Channels Shipping Carriers Lookups Products Ret…" at bounding box center [784, 0] width 1568 height 0
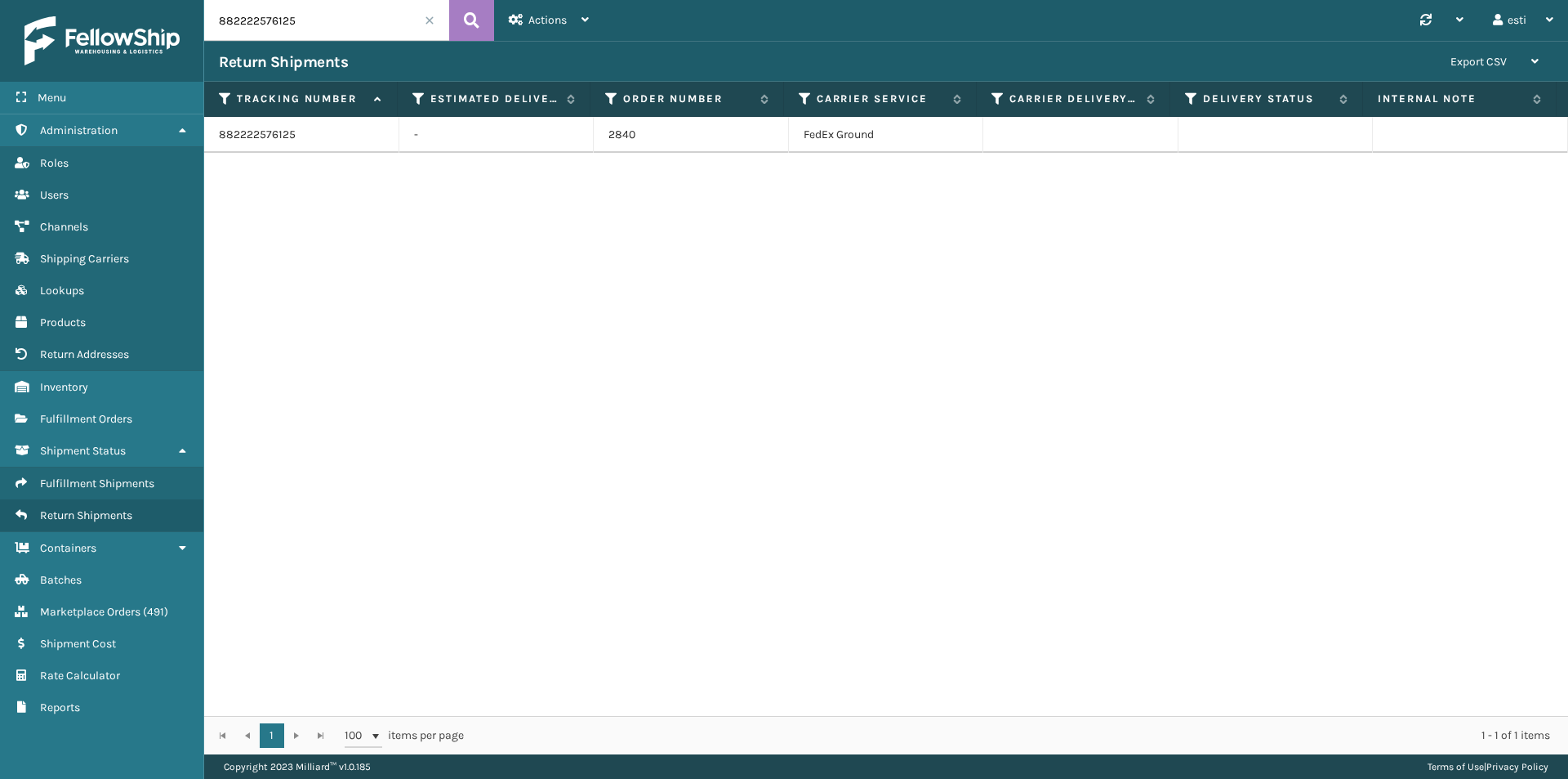
paste input "1065974"
click at [470, 13] on icon at bounding box center [471, 21] width 16 height 25
click at [302, 34] on input "882221065974" at bounding box center [326, 21] width 245 height 41
drag, startPoint x: 304, startPoint y: 21, endPoint x: 274, endPoint y: 26, distance: 30.4
click at [303, 21] on input "882221065974" at bounding box center [326, 21] width 245 height 41
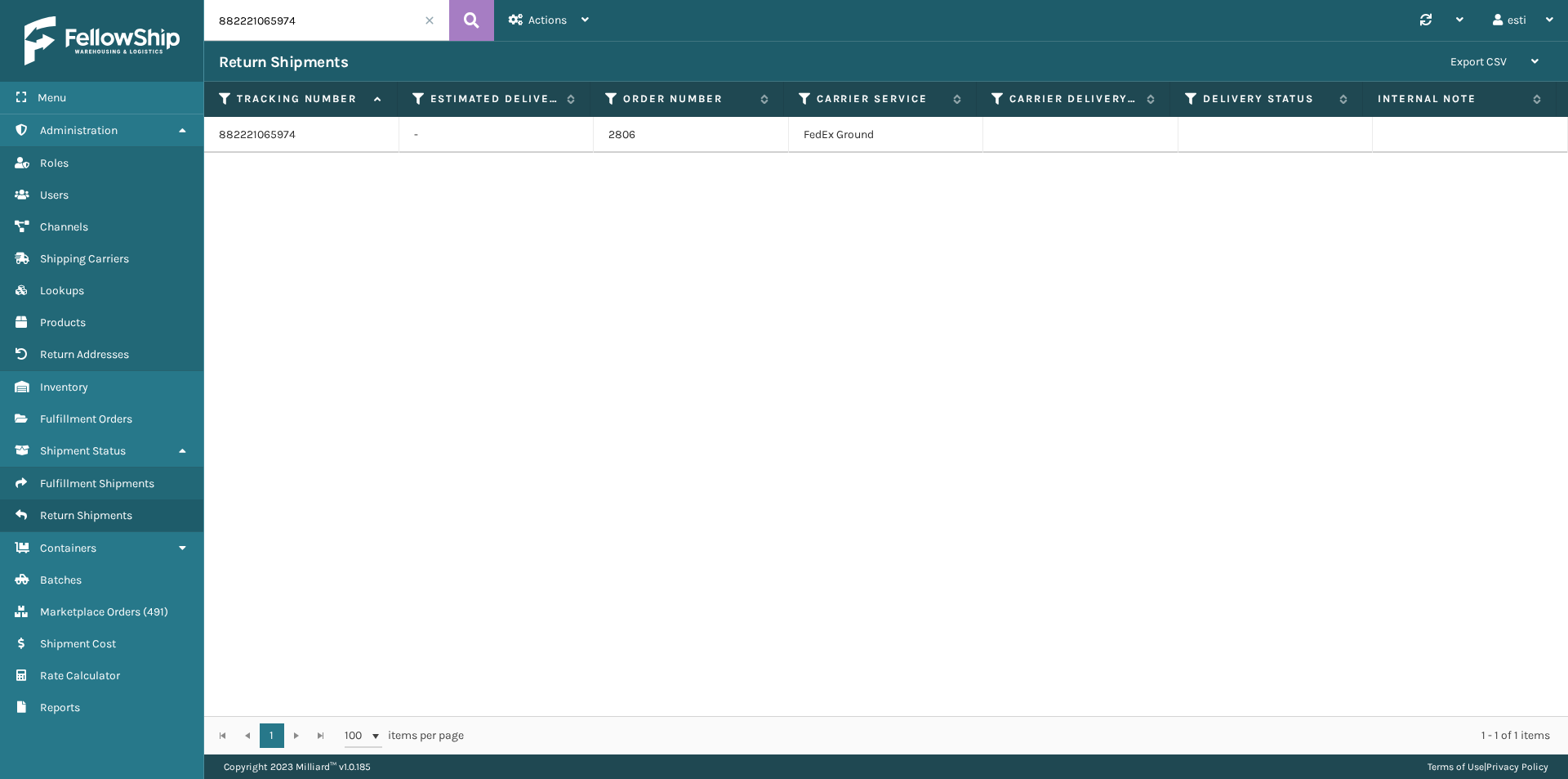
drag, startPoint x: 274, startPoint y: 26, endPoint x: 190, endPoint y: 31, distance: 84.1
click at [190, 0] on div "Menu Administration Roles Users Channels Shipping Carriers Lookups Products Ret…" at bounding box center [784, 0] width 1568 height 0
paste input "062166143"
drag, startPoint x: 316, startPoint y: 21, endPoint x: 296, endPoint y: 24, distance: 20.2
click at [296, 24] on input "88206216614374" at bounding box center [326, 21] width 245 height 41
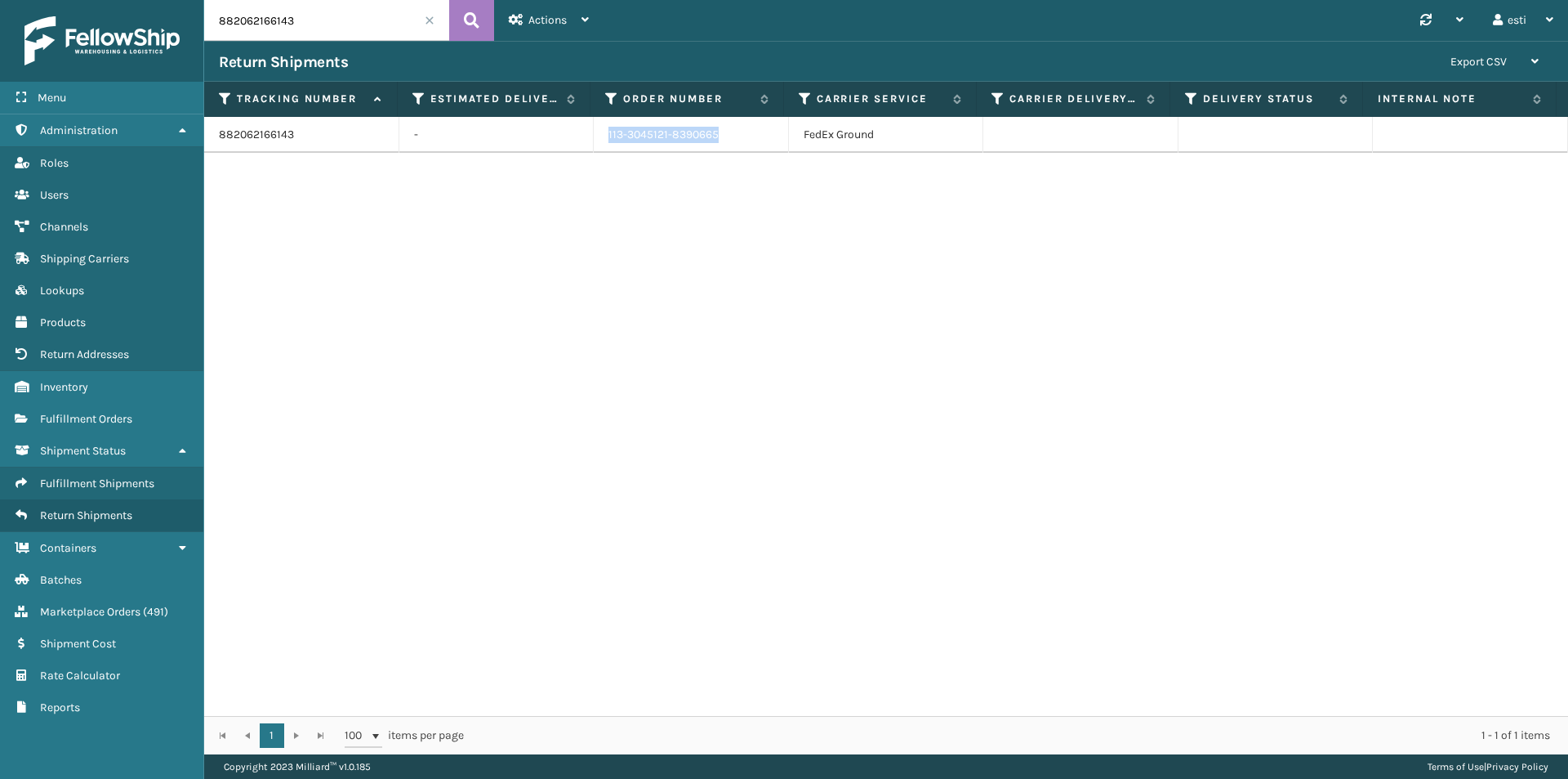
drag, startPoint x: 723, startPoint y: 133, endPoint x: 577, endPoint y: 152, distance: 147.2
click at [577, 152] on tr "882062166143 - 113-3045121-8390665 FedEx Ground" at bounding box center [887, 135] width 1364 height 36
click at [307, 20] on input "882062166143" at bounding box center [326, 21] width 245 height 41
drag, startPoint x: 273, startPoint y: 21, endPoint x: 154, endPoint y: 29, distance: 119.3
click at [154, 0] on div "Menu Administration Roles Users Channels Shipping Carriers Lookups Products Ret…" at bounding box center [784, 0] width 1568 height 0
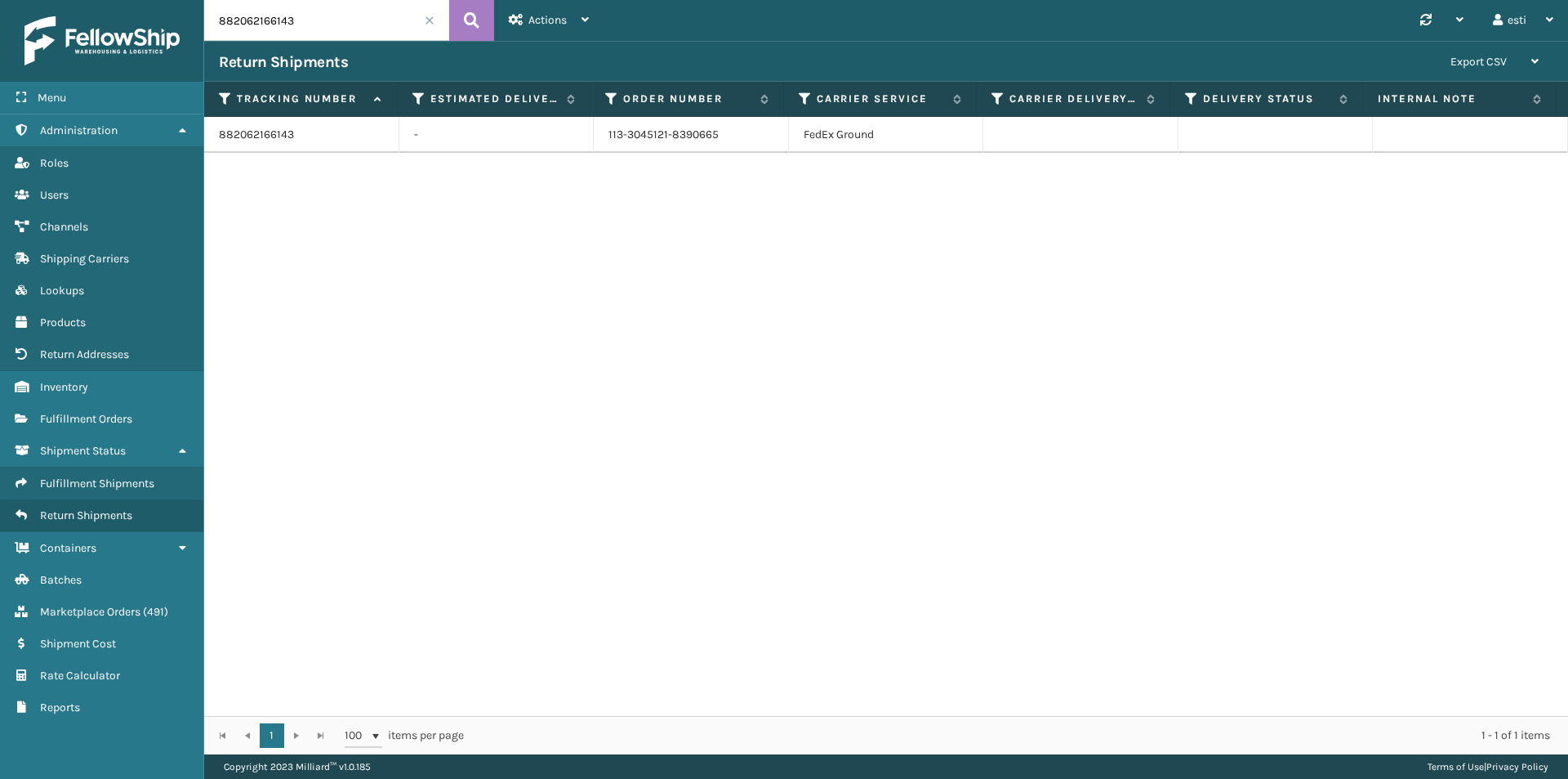
paste input "230062638"
click at [477, 17] on icon at bounding box center [471, 21] width 16 height 25
drag, startPoint x: 724, startPoint y: 137, endPoint x: 583, endPoint y: 134, distance: 141.0
click at [583, 134] on tr "882230062638 - 114-3455225-9095453 FedEx Ground" at bounding box center [887, 135] width 1364 height 36
click at [316, 24] on input "882230062638" at bounding box center [326, 21] width 245 height 41
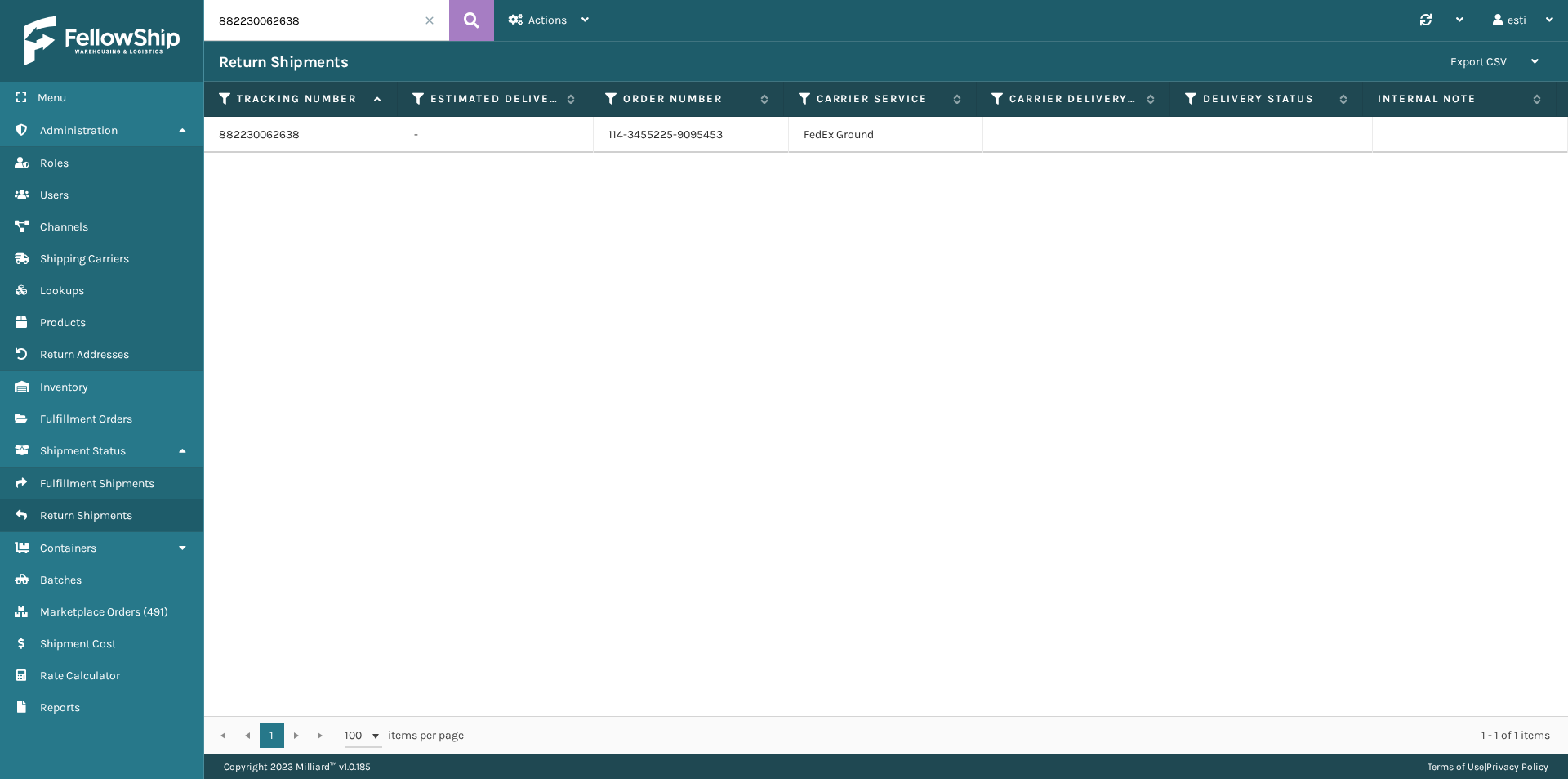
drag, startPoint x: 215, startPoint y: 40, endPoint x: 168, endPoint y: 41, distance: 47.0
click at [168, 0] on div "Menu Administration Roles Users Channels Shipping Carriers Lookups Products Ret…" at bounding box center [784, 0] width 1568 height 0
paste input "028964307500"
click at [447, 20] on input "0289643075008" at bounding box center [326, 21] width 245 height 41
click at [460, 20] on button at bounding box center [471, 21] width 45 height 41
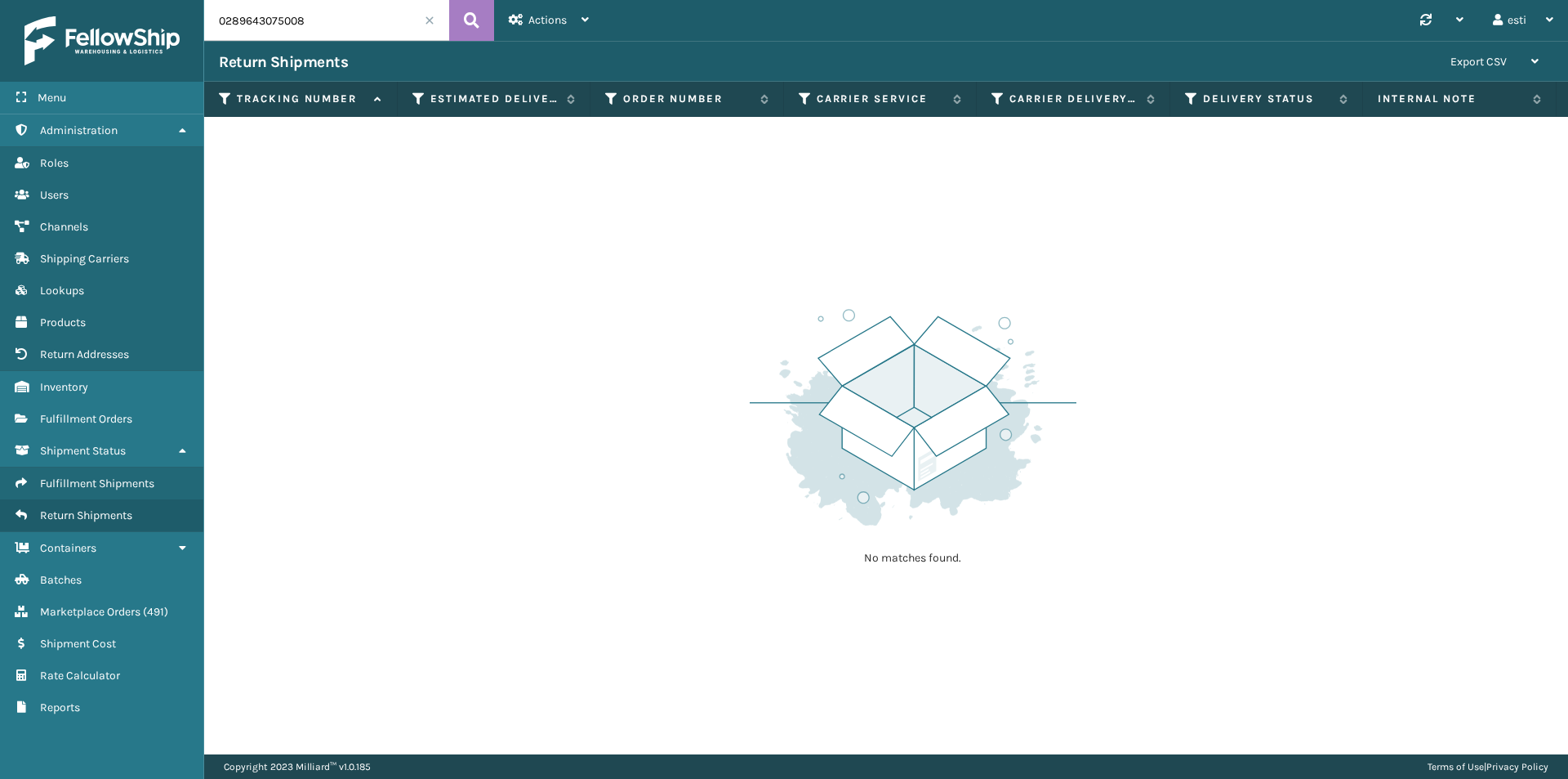
click at [224, 17] on input "0289643075008" at bounding box center [326, 21] width 245 height 41
click at [296, 20] on input "289643075008" at bounding box center [326, 21] width 245 height 41
click at [306, 26] on input "289643075008" at bounding box center [326, 21] width 245 height 41
drag, startPoint x: 163, startPoint y: 37, endPoint x: 141, endPoint y: 42, distance: 22.6
click at [141, 0] on div "Menu Administration Roles Users Channels Shipping Carriers Lookups Products Ret…" at bounding box center [784, 0] width 1568 height 0
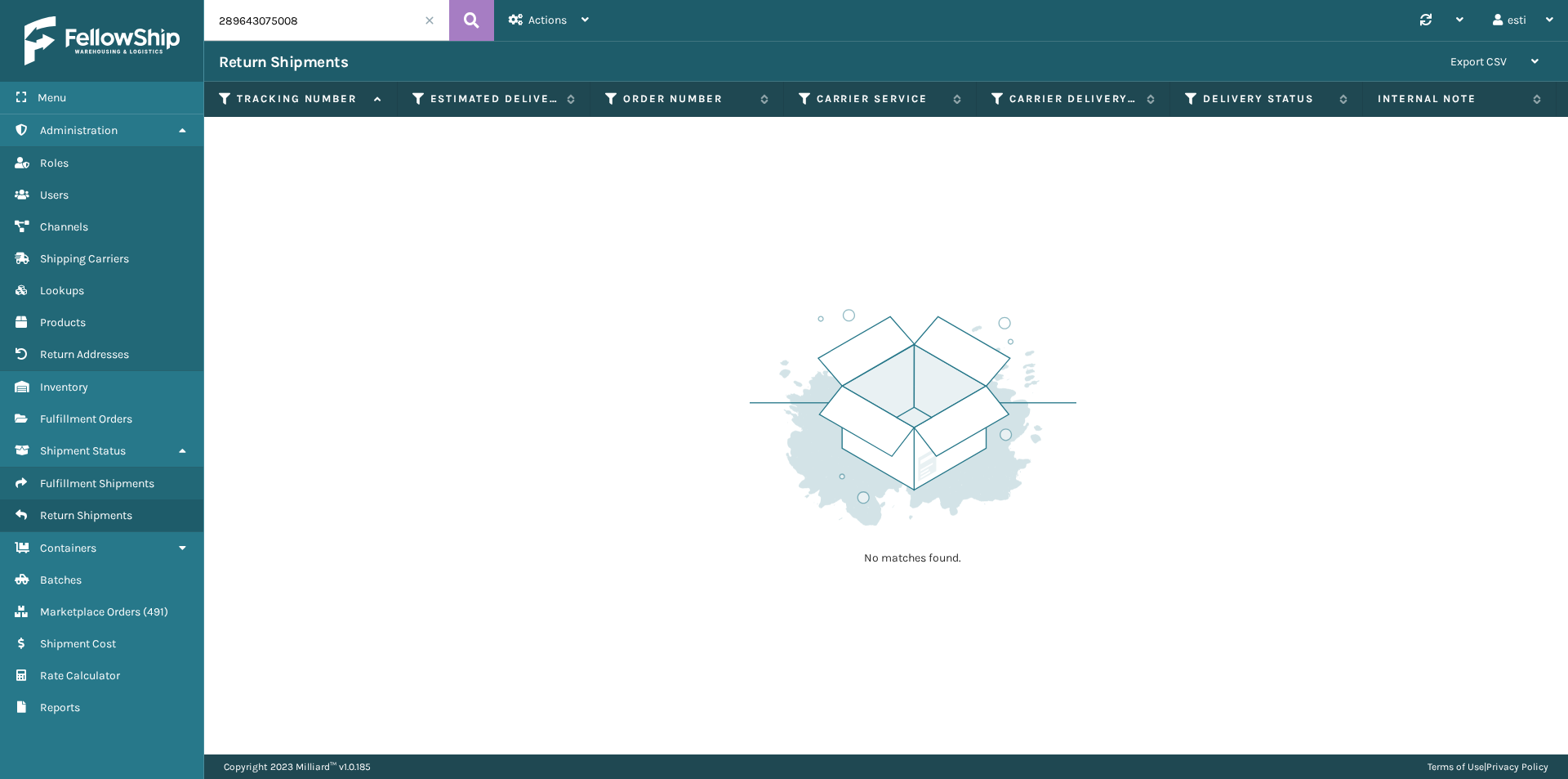
click at [312, 22] on input "289643075008" at bounding box center [326, 21] width 245 height 41
drag, startPoint x: 312, startPoint y: 22, endPoint x: 222, endPoint y: 18, distance: 90.1
click at [168, 0] on div "Menu Administration Roles Users Channels Shipping Carriers Lookups Products Ret…" at bounding box center [784, 0] width 1568 height 0
paste input "1ZH0R7060328027672"
click at [469, 22] on icon at bounding box center [471, 21] width 16 height 25
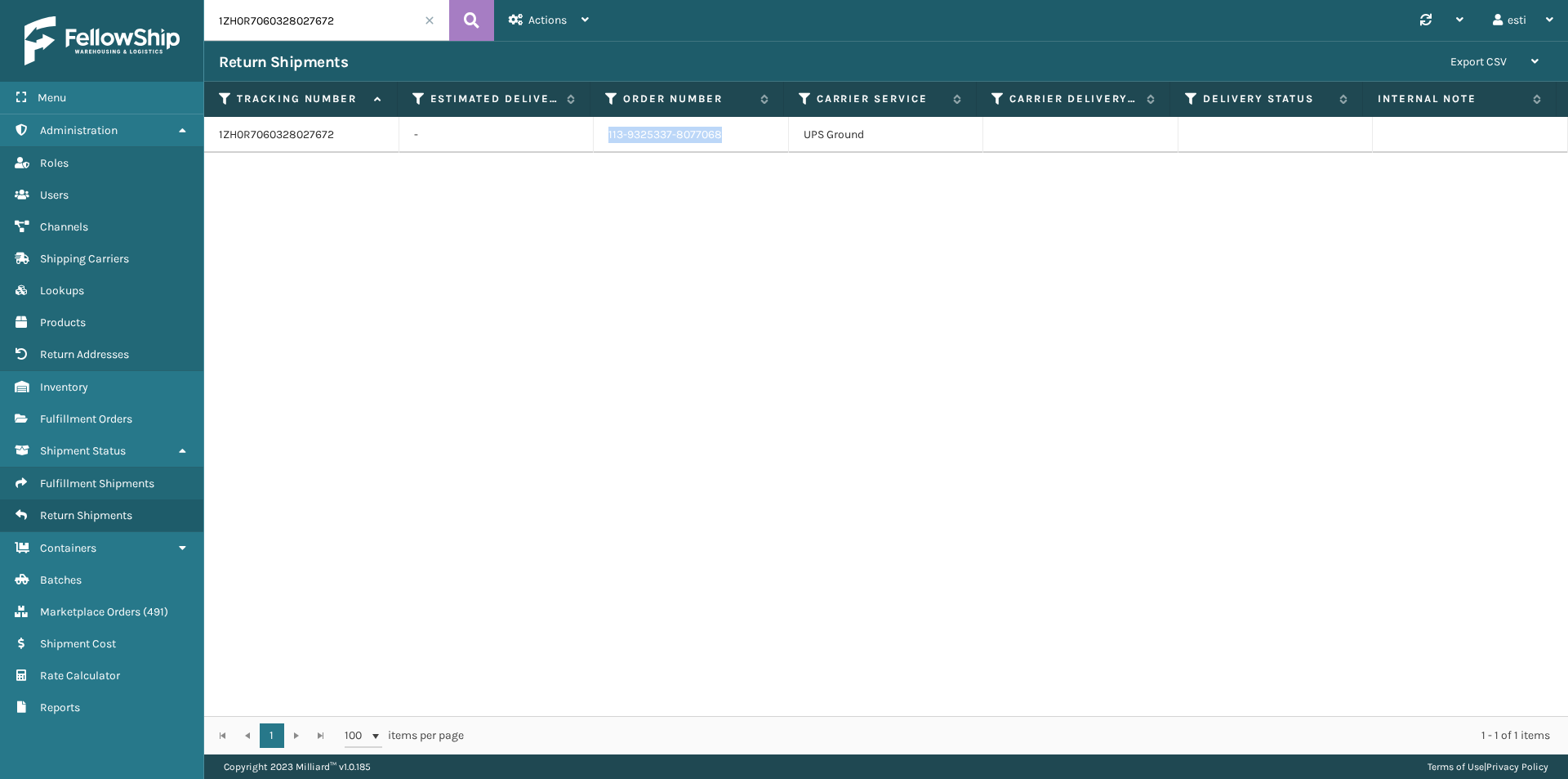
drag, startPoint x: 642, startPoint y: 135, endPoint x: 505, endPoint y: 140, distance: 137.1
click at [507, 137] on tr "1ZH0R7060328027672 - 113-9325337-8077068 UPS Ground" at bounding box center [887, 135] width 1364 height 36
drag, startPoint x: 359, startPoint y: 19, endPoint x: 193, endPoint y: 17, distance: 166.0
click at [194, 0] on div "Menu Administration Roles Users Channels Shipping Carriers Lookups Products Ret…" at bounding box center [784, 0] width 1568 height 0
paste input "8819922980"
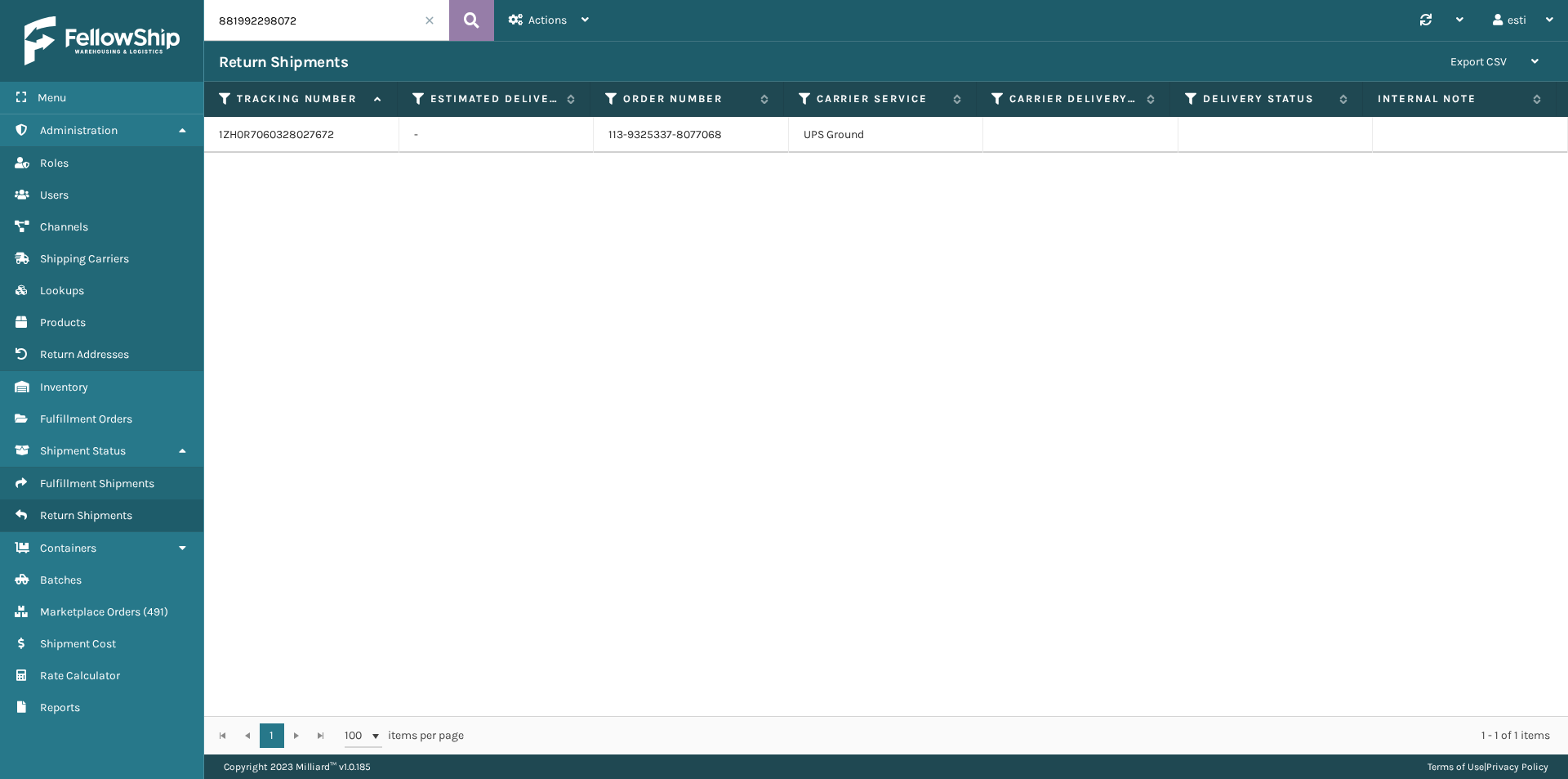
click at [466, 18] on icon at bounding box center [471, 21] width 16 height 25
drag, startPoint x: 725, startPoint y: 135, endPoint x: 557, endPoint y: 138, distance: 168.0
click at [557, 138] on tr "881992298072 - 114-7300952-4004254 FedEx Ground" at bounding box center [887, 135] width 1364 height 36
click at [337, 19] on input "881992298072" at bounding box center [326, 21] width 245 height 41
drag, startPoint x: 321, startPoint y: 20, endPoint x: 268, endPoint y: 31, distance: 54.1
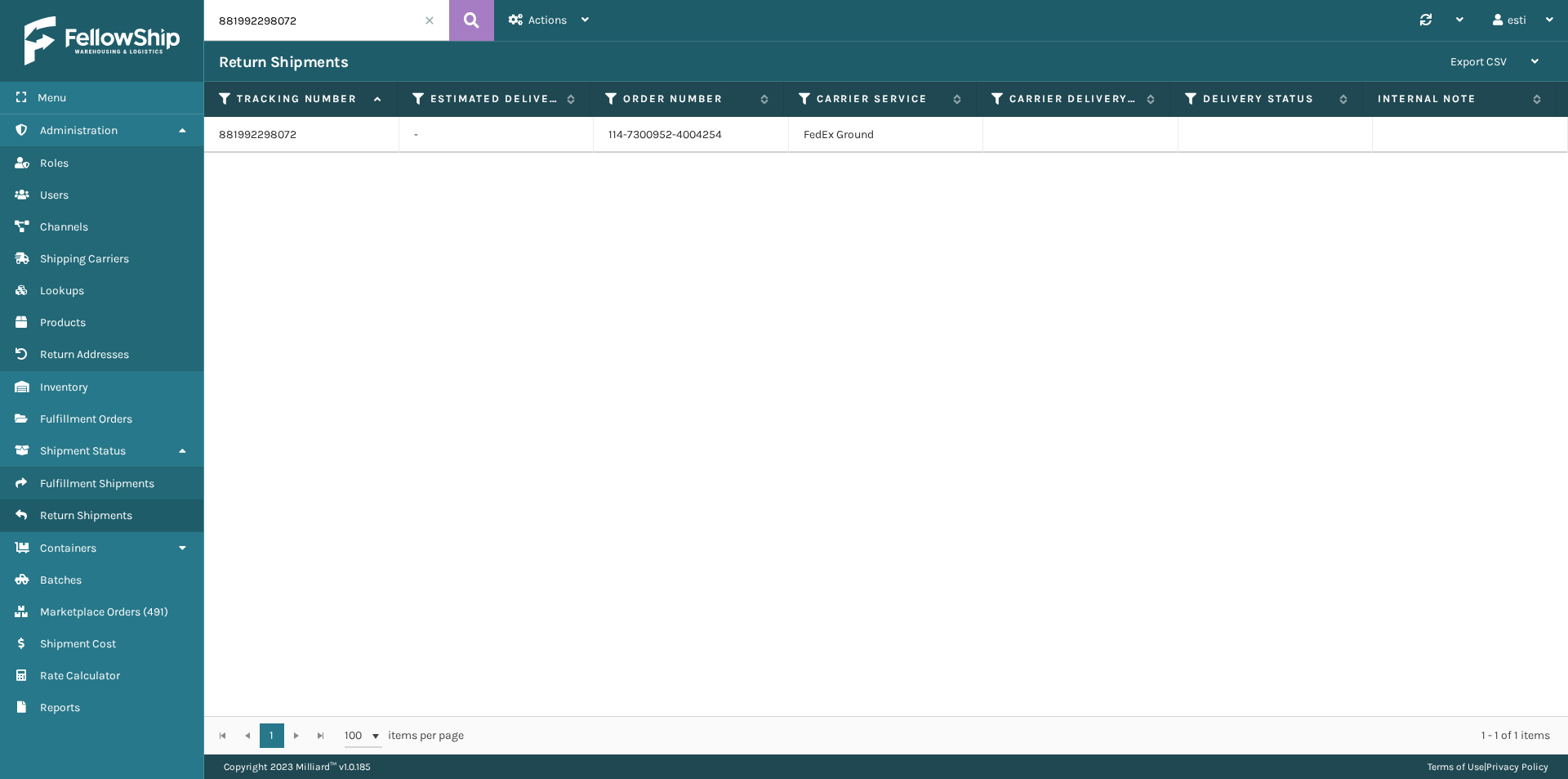
click at [127, 0] on div "Menu Administration Roles Users Channels Shipping Carriers Lookups Products Ret…" at bounding box center [784, 0] width 1568 height 0
paste input "2092898714"
click at [461, 29] on button at bounding box center [471, 21] width 45 height 41
drag, startPoint x: 522, startPoint y: 135, endPoint x: 484, endPoint y: 142, distance: 38.6
click at [489, 138] on tr "882092898714 - 113-0800776-0965042 FedEx Ground" at bounding box center [887, 135] width 1364 height 36
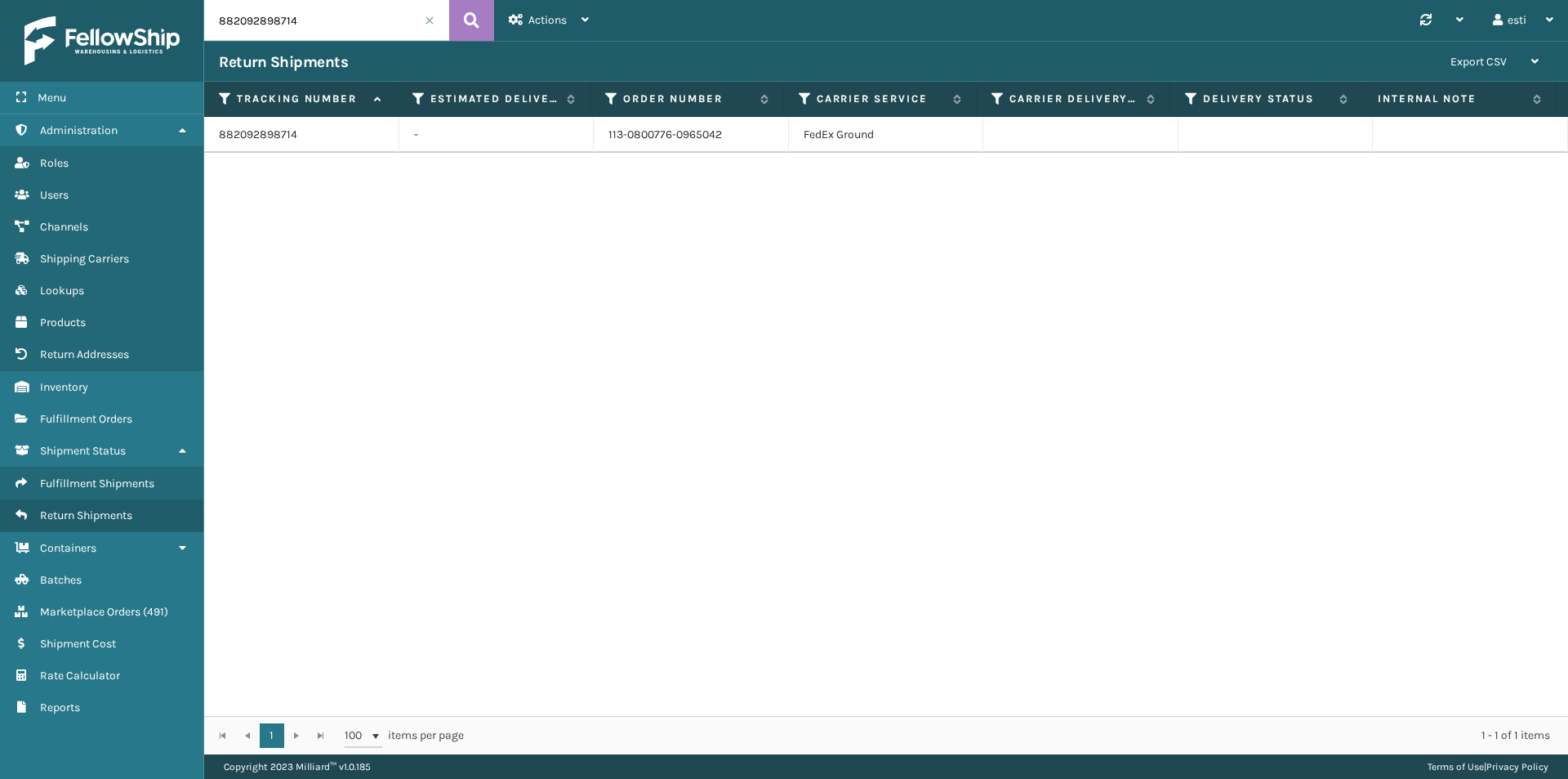
click at [302, 18] on input "882092898714" at bounding box center [326, 21] width 245 height 41
drag, startPoint x: 302, startPoint y: 18, endPoint x: 161, endPoint y: 18, distance: 141.0
click at [161, 0] on div "Menu Administration Roles Users Channels Shipping Carriers Lookups Products Ret…" at bounding box center [784, 0] width 1568 height 0
paste input "1992298072"
click at [460, 26] on button at bounding box center [471, 21] width 45 height 41
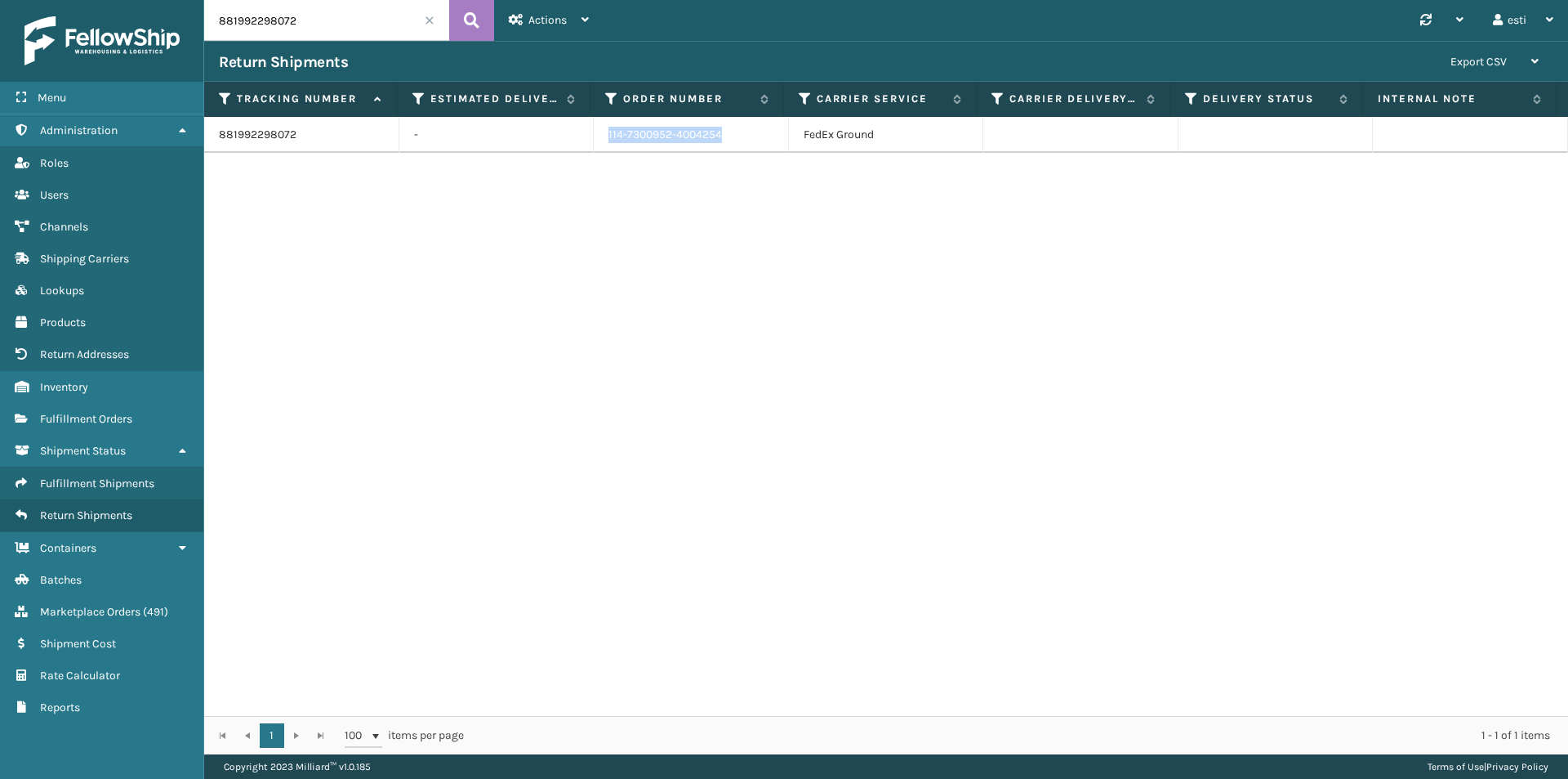
drag, startPoint x: 725, startPoint y: 138, endPoint x: 564, endPoint y: 142, distance: 161.0
click at [564, 142] on tr "881992298072 - 114-7300952-4004254 FedEx Ground" at bounding box center [887, 135] width 1364 height 36
click at [297, 20] on input "881992298072" at bounding box center [326, 21] width 245 height 41
drag, startPoint x: 297, startPoint y: 20, endPoint x: 118, endPoint y: 21, distance: 179.0
click at [118, 0] on div "Menu Administration Roles Users Channels Shipping Carriers Lookups Products Ret…" at bounding box center [784, 0] width 1568 height 0
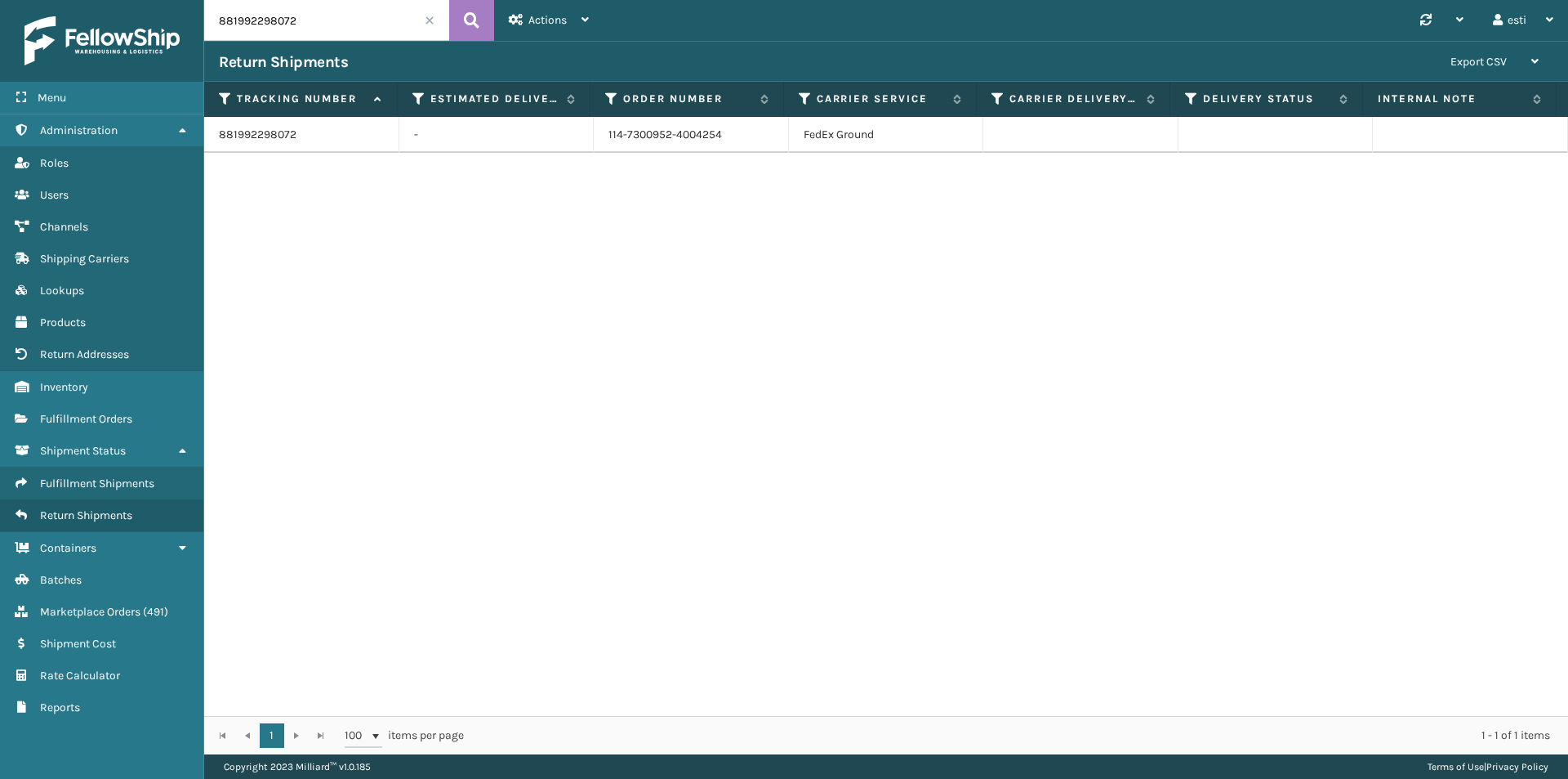
paste input "1ZH0R7060311928837"
click at [476, 11] on icon at bounding box center [471, 21] width 16 height 25
drag, startPoint x: 745, startPoint y: 135, endPoint x: 503, endPoint y: 157, distance: 243.0
click at [503, 157] on div "1ZH0R7060311928837 - 111-2513624-2870651 UPS Ground" at bounding box center [887, 416] width 1364 height 599
click at [725, 140] on td "111-2513624-2870651" at bounding box center [691, 135] width 195 height 36
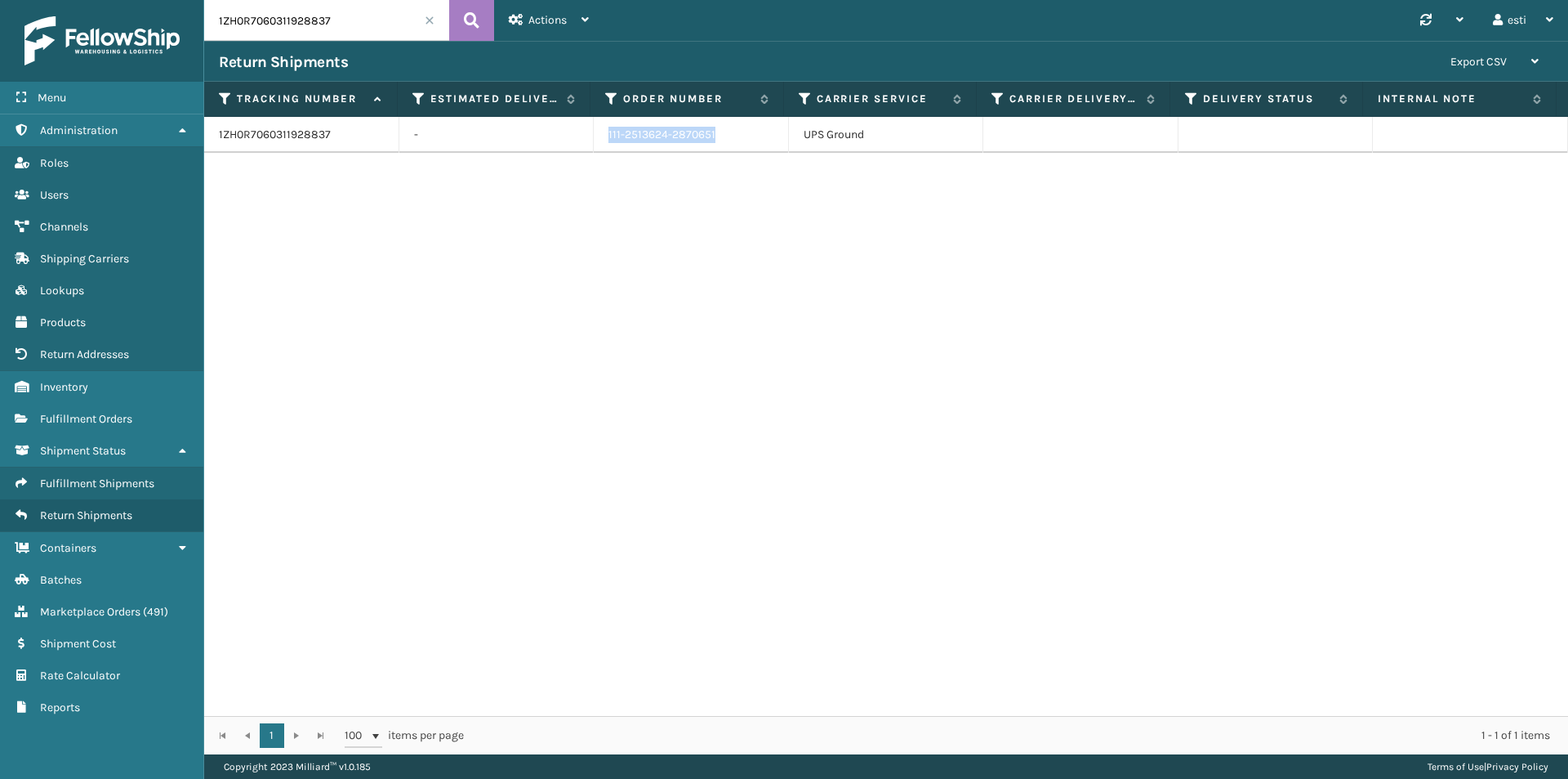
drag, startPoint x: 658, startPoint y: 132, endPoint x: 606, endPoint y: 133, distance: 52.0
click at [606, 133] on td "111-2513624-2870651" at bounding box center [691, 135] width 195 height 36
click at [349, 21] on input "1ZH0R7060311928837" at bounding box center [326, 21] width 245 height 41
drag, startPoint x: 323, startPoint y: 26, endPoint x: 125, endPoint y: 48, distance: 199.2
click at [125, 0] on div "Menu Administration Roles Users Channels Shipping Carriers Lookups Products Ret…" at bounding box center [784, 0] width 1568 height 0
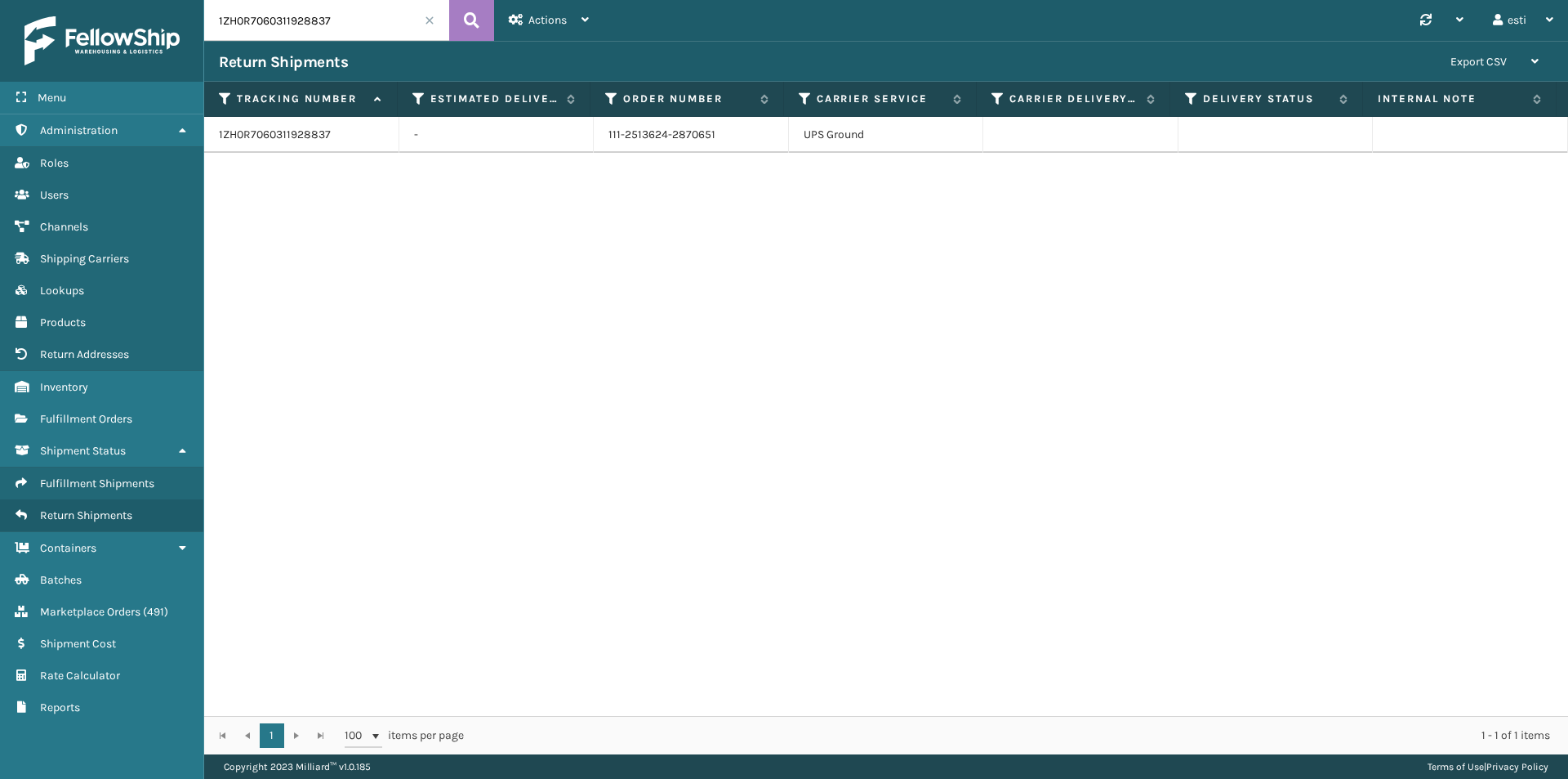
paste input "881991845150"
click at [468, 14] on icon at bounding box center [471, 21] width 16 height 25
drag, startPoint x: 725, startPoint y: 127, endPoint x: 554, endPoint y: 148, distance: 172.3
click at [549, 146] on tr "881991845150 - 113-1267244-1196237 FedEx Ground" at bounding box center [887, 135] width 1364 height 36
click at [288, 23] on input "881991845150" at bounding box center [326, 21] width 245 height 41
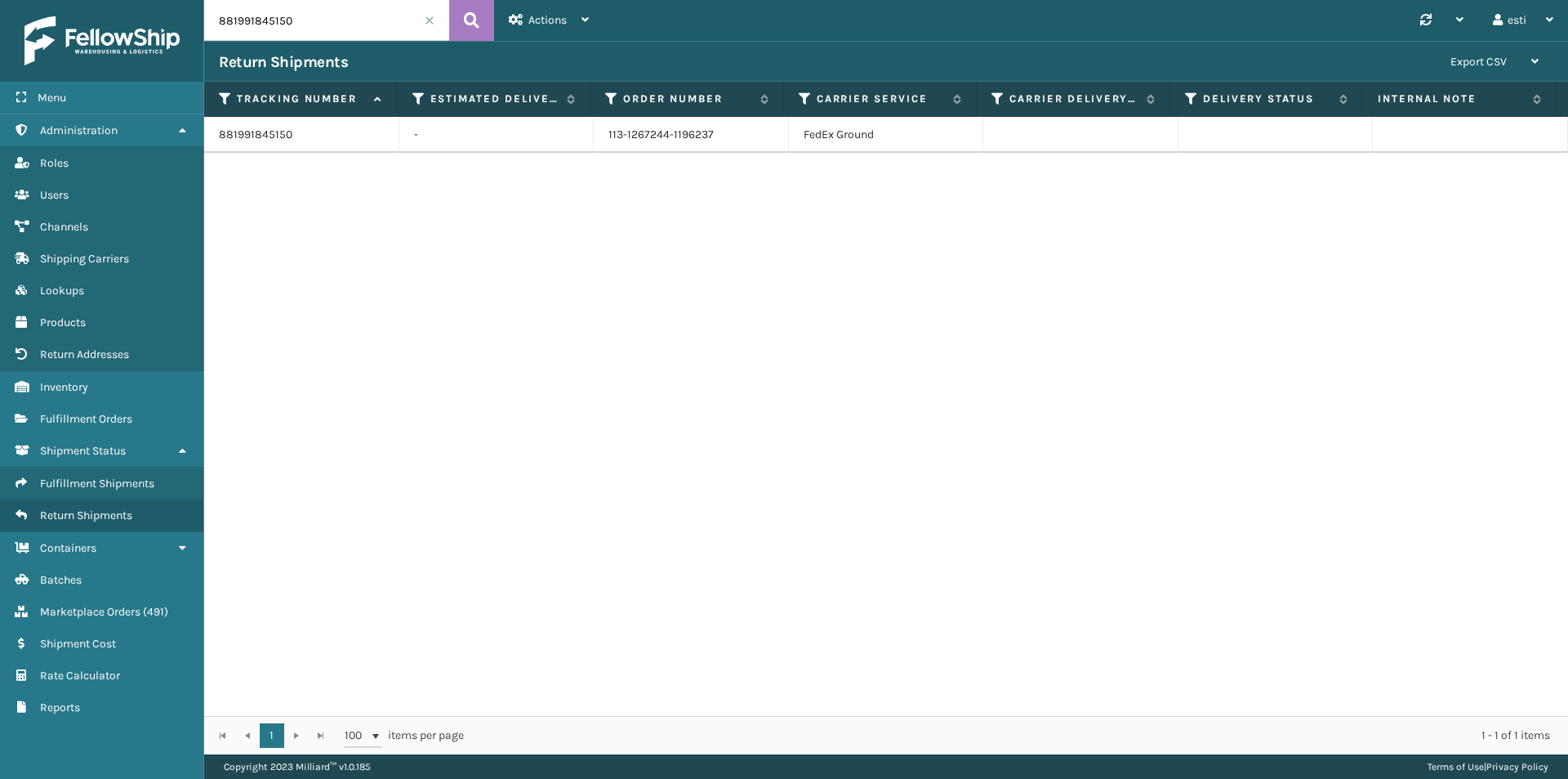
drag, startPoint x: 293, startPoint y: 20, endPoint x: 176, endPoint y: 19, distance: 117.0
click at [176, 0] on div "Menu Administration Roles Users Channels Shipping Carriers Lookups Products Ret…" at bounding box center [784, 0] width 1568 height 0
paste input "7124284"
click at [470, 16] on icon at bounding box center [471, 21] width 16 height 25
click at [728, 130] on td "112-5875802-6979426" at bounding box center [691, 135] width 195 height 36
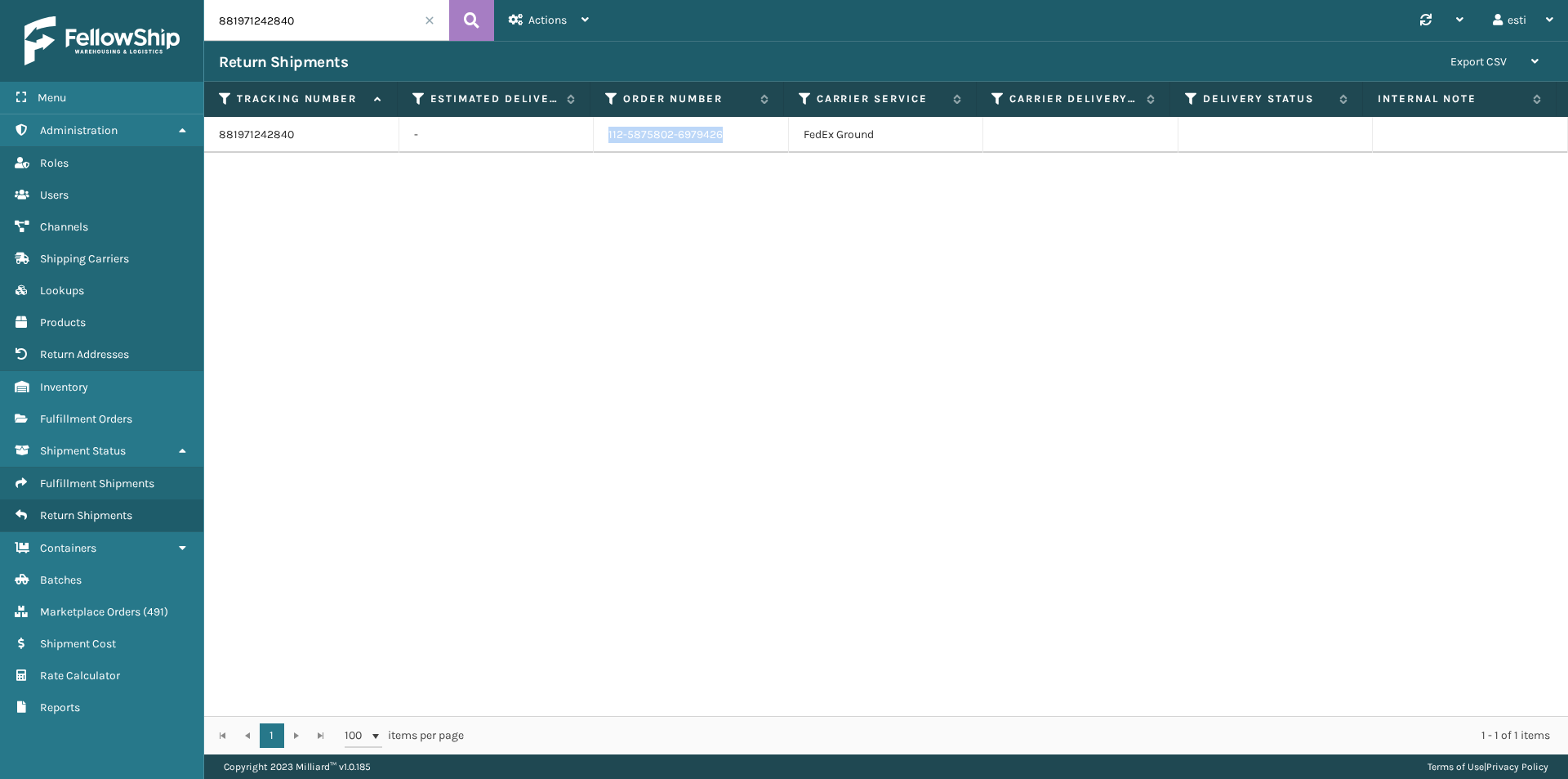
drag, startPoint x: 733, startPoint y: 133, endPoint x: 598, endPoint y: 134, distance: 135.0
click at [598, 134] on td "112-5875802-6979426" at bounding box center [691, 135] width 195 height 36
click at [301, 32] on input "881971242840" at bounding box center [326, 21] width 245 height 41
drag, startPoint x: 301, startPoint y: 32, endPoint x: 174, endPoint y: 25, distance: 127.2
click at [174, 0] on div "Menu Administration Roles Users Channels Shipping Carriers Lookups Products Ret…" at bounding box center [784, 0] width 1568 height 0
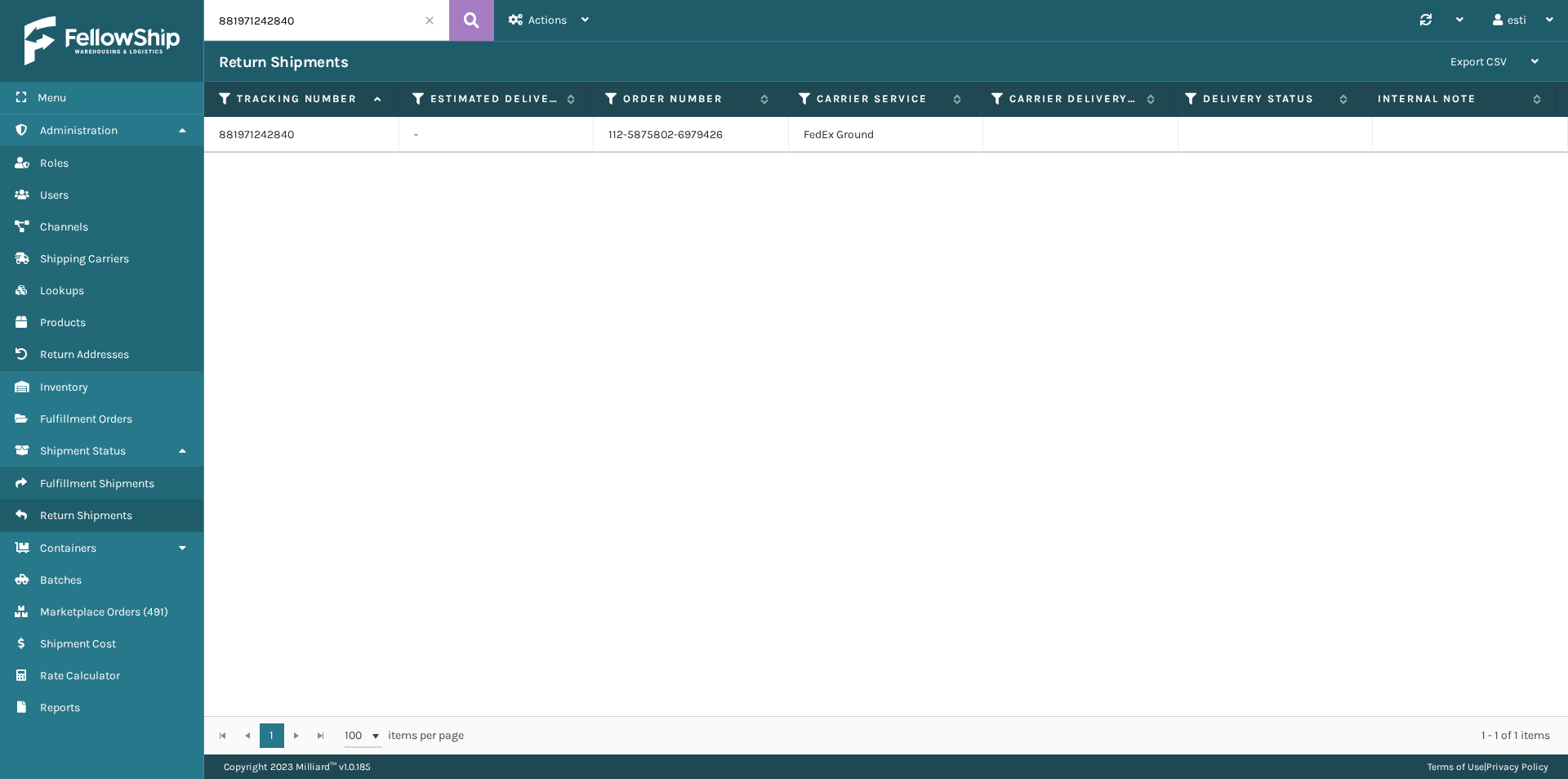
paste input "2061821986"
click at [467, 26] on icon at bounding box center [471, 21] width 16 height 25
drag, startPoint x: 709, startPoint y: 131, endPoint x: 588, endPoint y: 131, distance: 121.0
click at [588, 131] on tr "882061821986 - 112-9242154-9595417 FedEx Ground" at bounding box center [887, 135] width 1364 height 36
click at [312, 16] on input "882061821986" at bounding box center [326, 21] width 245 height 41
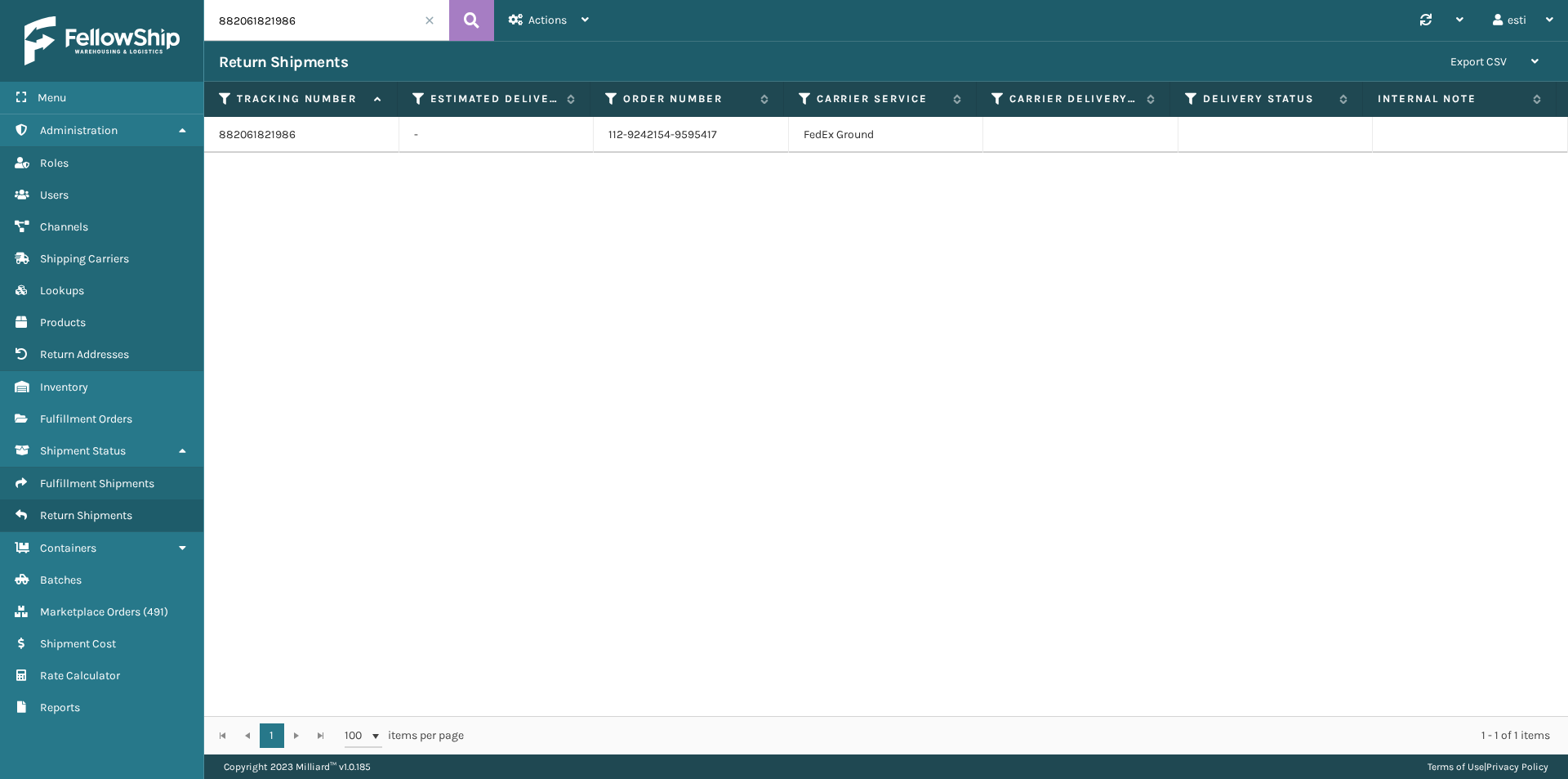
drag, startPoint x: 306, startPoint y: 21, endPoint x: 182, endPoint y: 27, distance: 124.1
click at [182, 0] on div "Menu Administration Roles Users Channels Shipping Carriers Lookups Products Ret…" at bounding box center [784, 0] width 1568 height 0
paste input "134328450"
click at [467, 22] on icon at bounding box center [471, 21] width 16 height 25
drag, startPoint x: 724, startPoint y: 132, endPoint x: 493, endPoint y: 149, distance: 231.6
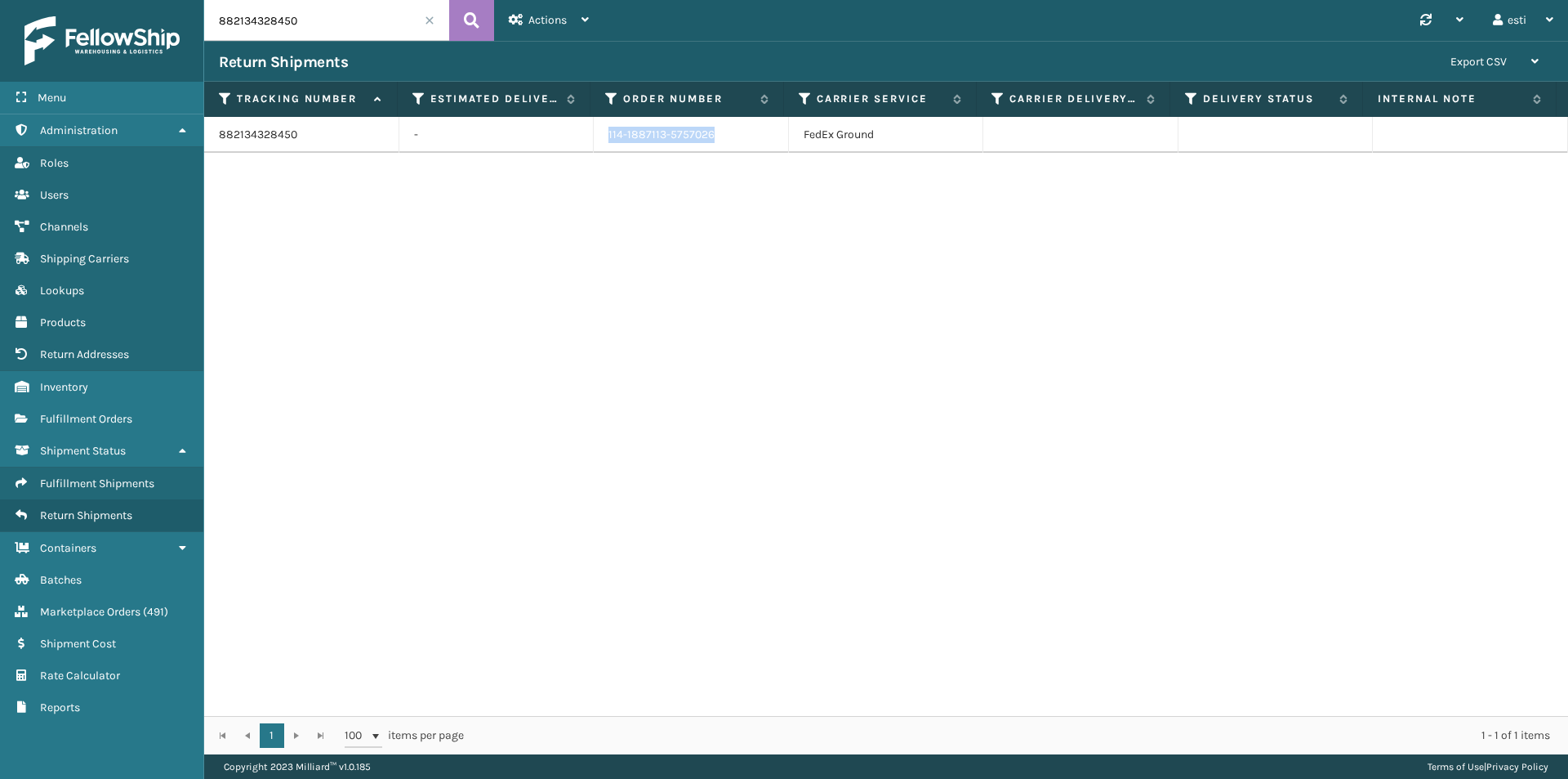
click at [493, 149] on tr "882134328450 - 114-1887113-5757026 FedEx Ground" at bounding box center [887, 135] width 1364 height 36
click at [305, 14] on input "882134328450" at bounding box center [326, 21] width 245 height 41
drag, startPoint x: 205, startPoint y: 14, endPoint x: 269, endPoint y: 19, distance: 64.2
click at [147, 0] on div "Menu Administration Roles Users Channels Shipping Carriers Lookups Products Ret…" at bounding box center [784, 0] width 1568 height 0
paste input "4684546"
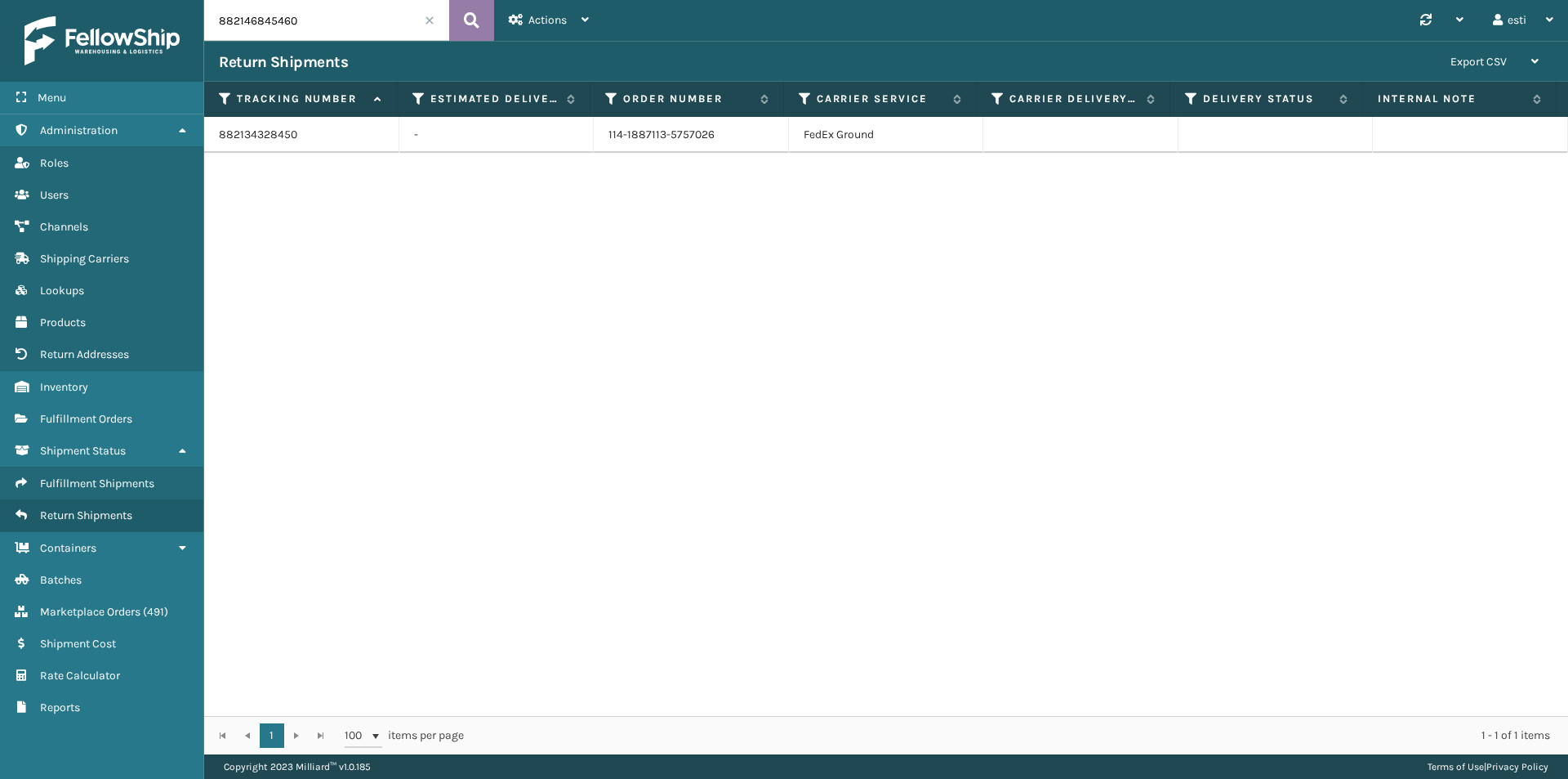
click at [461, 13] on button at bounding box center [471, 21] width 45 height 41
drag, startPoint x: 686, startPoint y: 134, endPoint x: 583, endPoint y: 136, distance: 103.0
click at [583, 136] on tr "882146845460 - 113-3278053-6209002 FedEx Ground" at bounding box center [887, 135] width 1364 height 36
click at [318, 26] on input "882146845460" at bounding box center [326, 21] width 245 height 41
drag, startPoint x: 269, startPoint y: 26, endPoint x: 155, endPoint y: 30, distance: 114.1
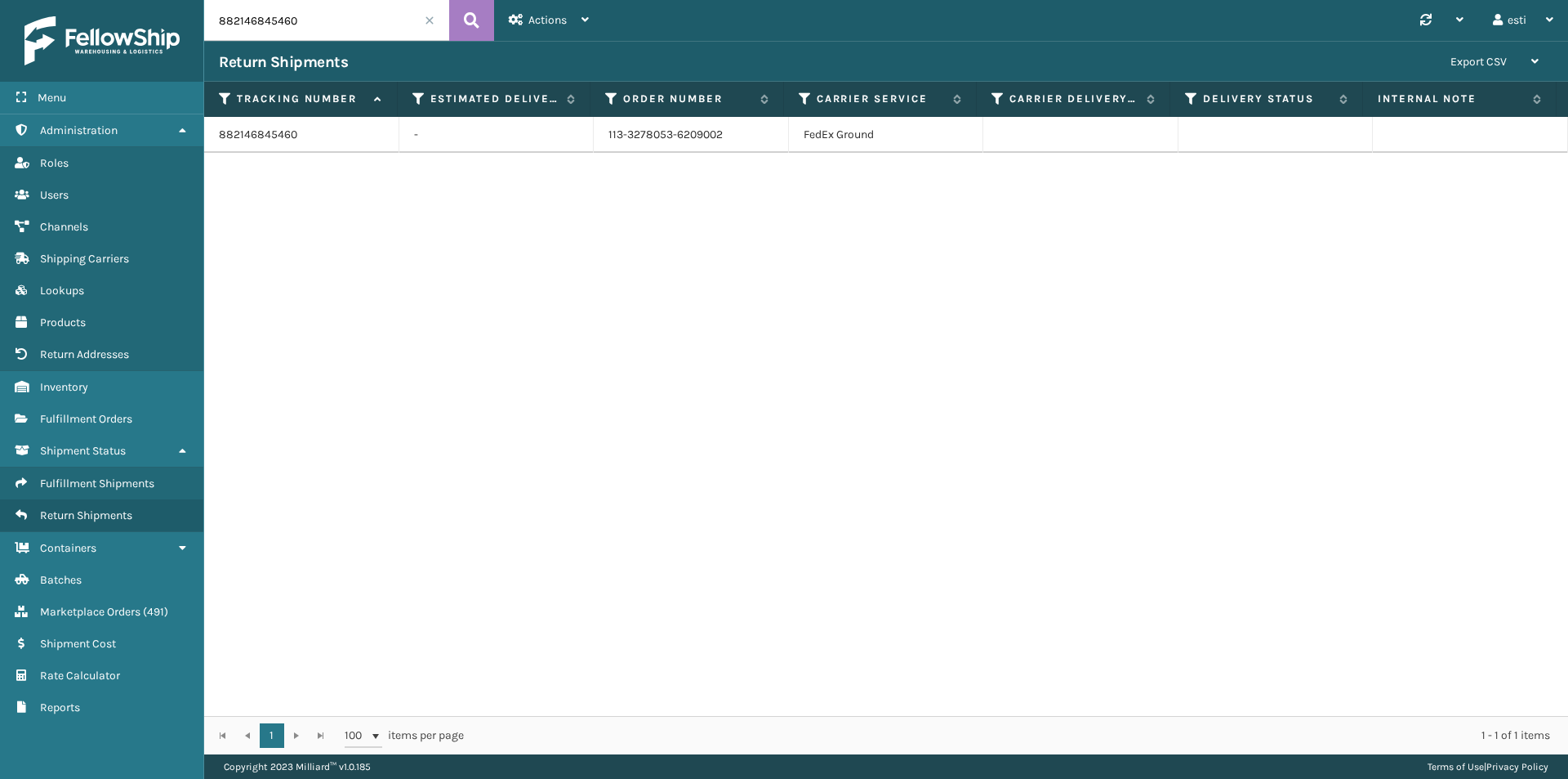
click at [155, 0] on div "Menu Administration Roles Users Channels Shipping Carriers Lookups Products Ret…" at bounding box center [784, 0] width 1568 height 0
paste input "1ZH0R7060304195893"
click at [466, 26] on icon at bounding box center [471, 21] width 16 height 25
drag, startPoint x: 685, startPoint y: 134, endPoint x: 567, endPoint y: 141, distance: 118.2
click at [569, 138] on tr "1ZH0R7060304195893 - 112-6970459-5358628 UPS Ground" at bounding box center [887, 135] width 1364 height 36
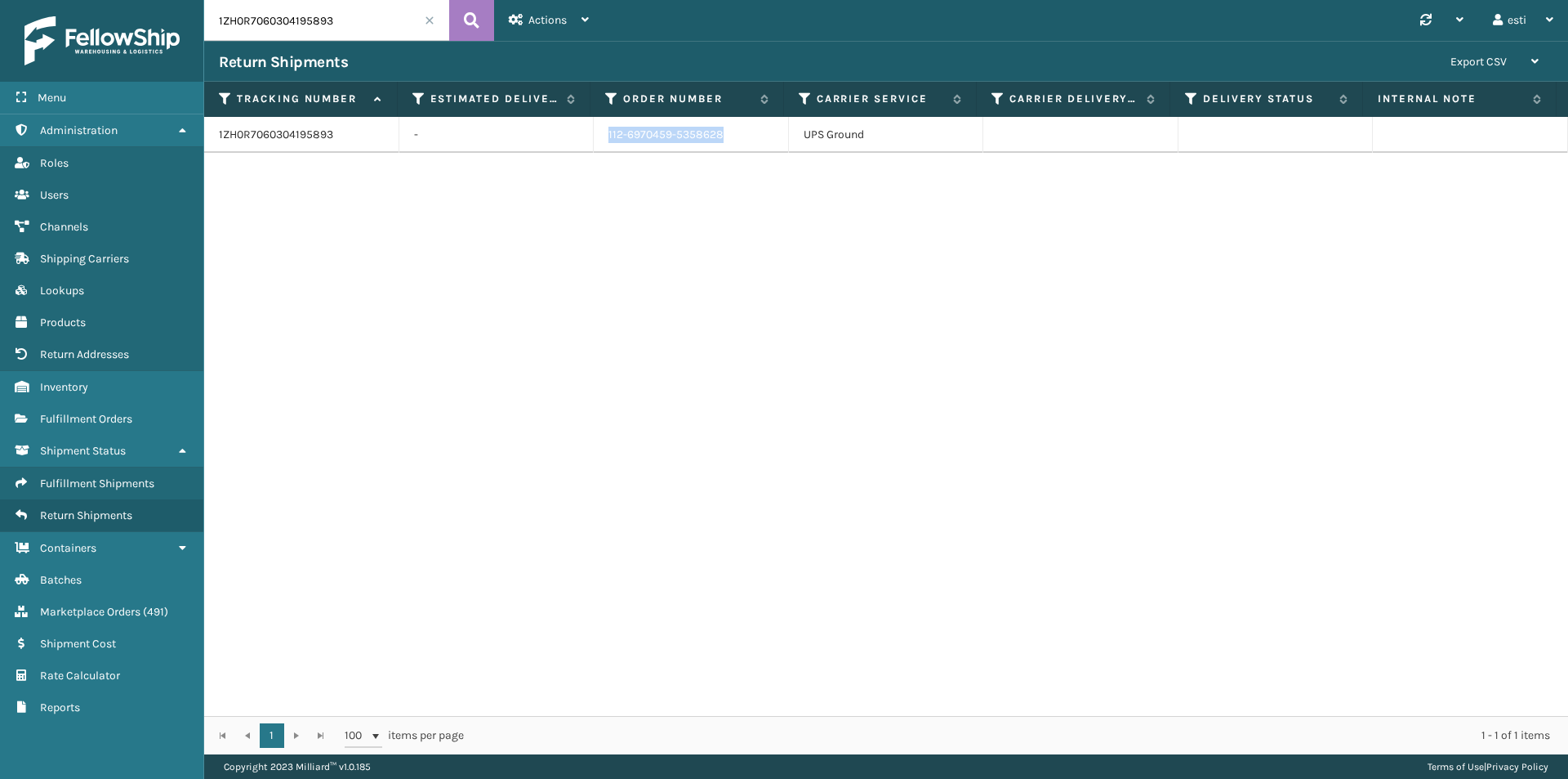
click at [367, 24] on input "1ZH0R7060304195893" at bounding box center [326, 21] width 245 height 41
drag, startPoint x: 367, startPoint y: 25, endPoint x: 133, endPoint y: 45, distance: 234.9
click at [133, 0] on div "Menu Administration Roles Users Channels Shipping Carriers Lookups Products Ret…" at bounding box center [784, 0] width 1568 height 0
paste input "882220261588"
click at [466, 22] on icon at bounding box center [471, 21] width 16 height 25
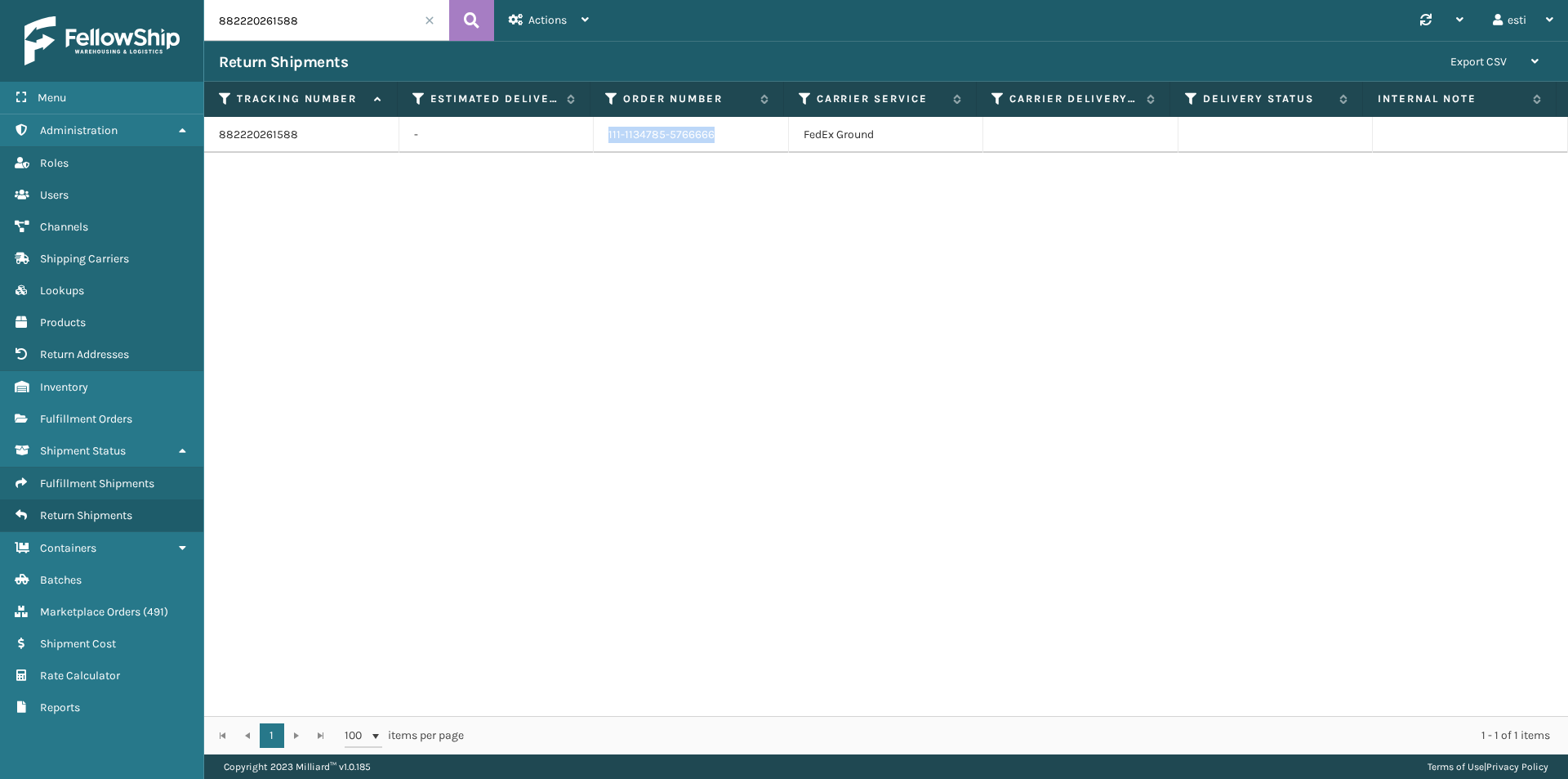
drag, startPoint x: 718, startPoint y: 136, endPoint x: 586, endPoint y: 142, distance: 132.1
click at [587, 142] on tr "882220261588 - 111-1134785-5766666 FedEx Ground" at bounding box center [887, 135] width 1364 height 36
click at [305, 23] on input "882220261588" at bounding box center [326, 21] width 245 height 41
drag, startPoint x: 199, startPoint y: 24, endPoint x: 141, endPoint y: 29, distance: 58.2
click at [141, 0] on div "Menu Administration Roles Users Channels Shipping Carriers Lookups Products Ret…" at bounding box center [784, 0] width 1568 height 0
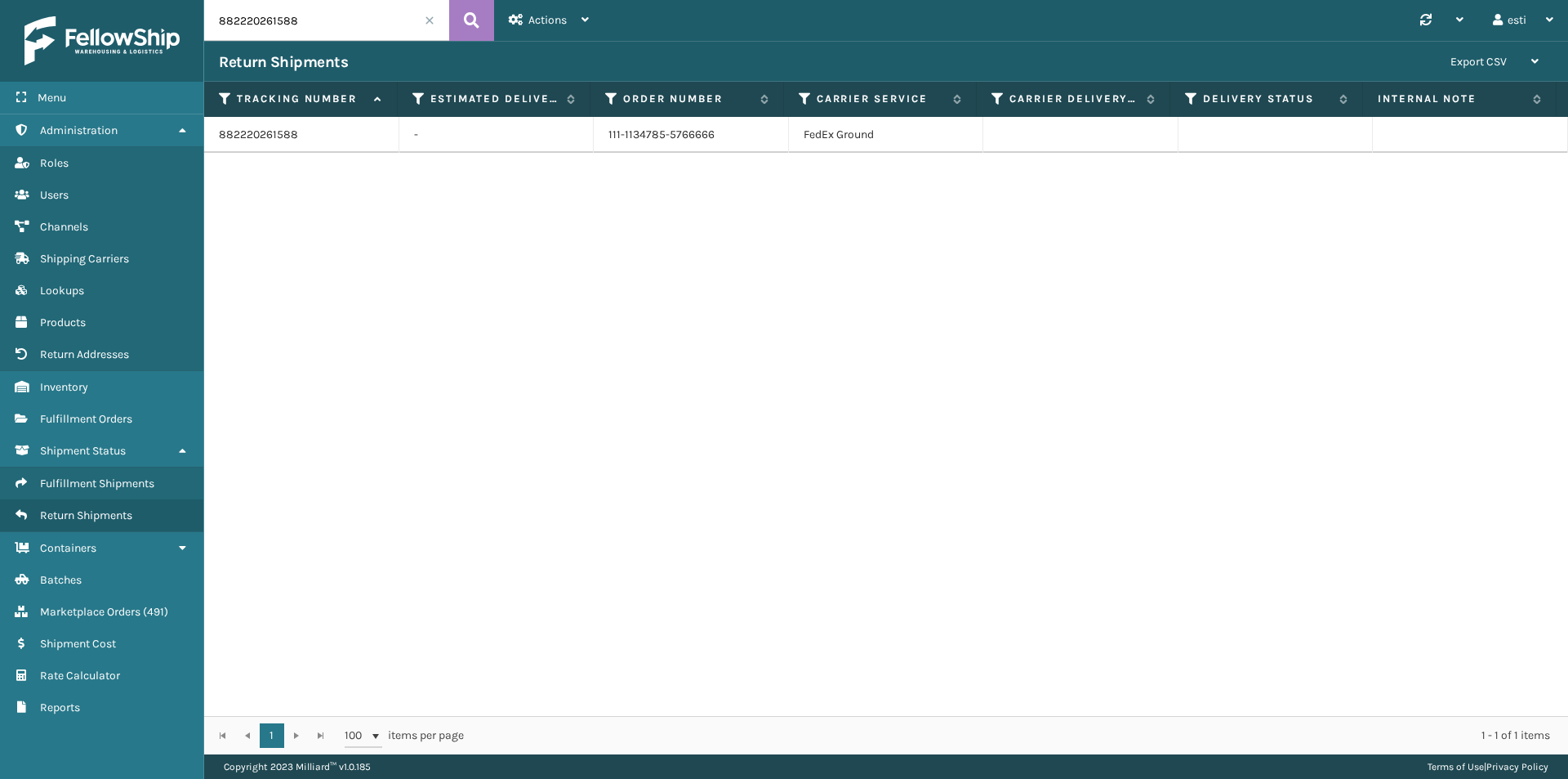
paste input "[US_VEHICLE_IDENTIFICATION_NUMBER]"
click at [475, 15] on icon at bounding box center [471, 21] width 16 height 25
click at [546, 145] on tr "1ZH0R7060313041648 - 112-4804378-1715430 UPS Ground" at bounding box center [887, 135] width 1364 height 36
click at [344, 19] on input "1ZH0R7060313041648" at bounding box center [326, 21] width 245 height 41
drag, startPoint x: 345, startPoint y: 17, endPoint x: 173, endPoint y: 58, distance: 176.8
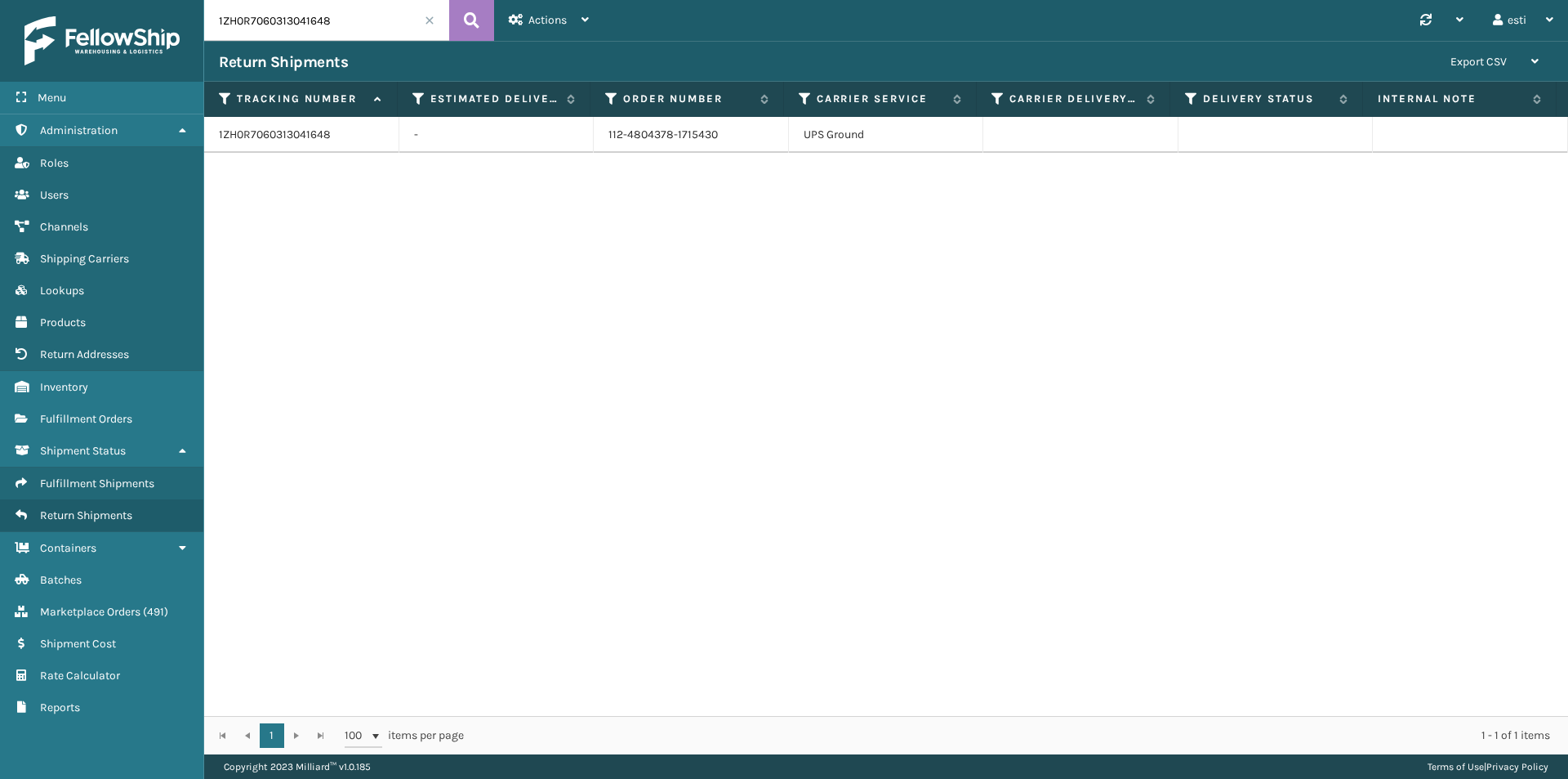
click at [173, 0] on div "Menu Administration Roles Users Channels Shipping Carriers Lookups Products Ret…" at bounding box center [784, 0] width 1568 height 0
paste input "882116310014"
click at [482, 23] on button at bounding box center [471, 21] width 45 height 41
drag, startPoint x: 729, startPoint y: 138, endPoint x: 579, endPoint y: 132, distance: 150.1
click at [579, 132] on tr "882116310014 - 114-0688722-1970647 FedEx Ground" at bounding box center [887, 135] width 1364 height 36
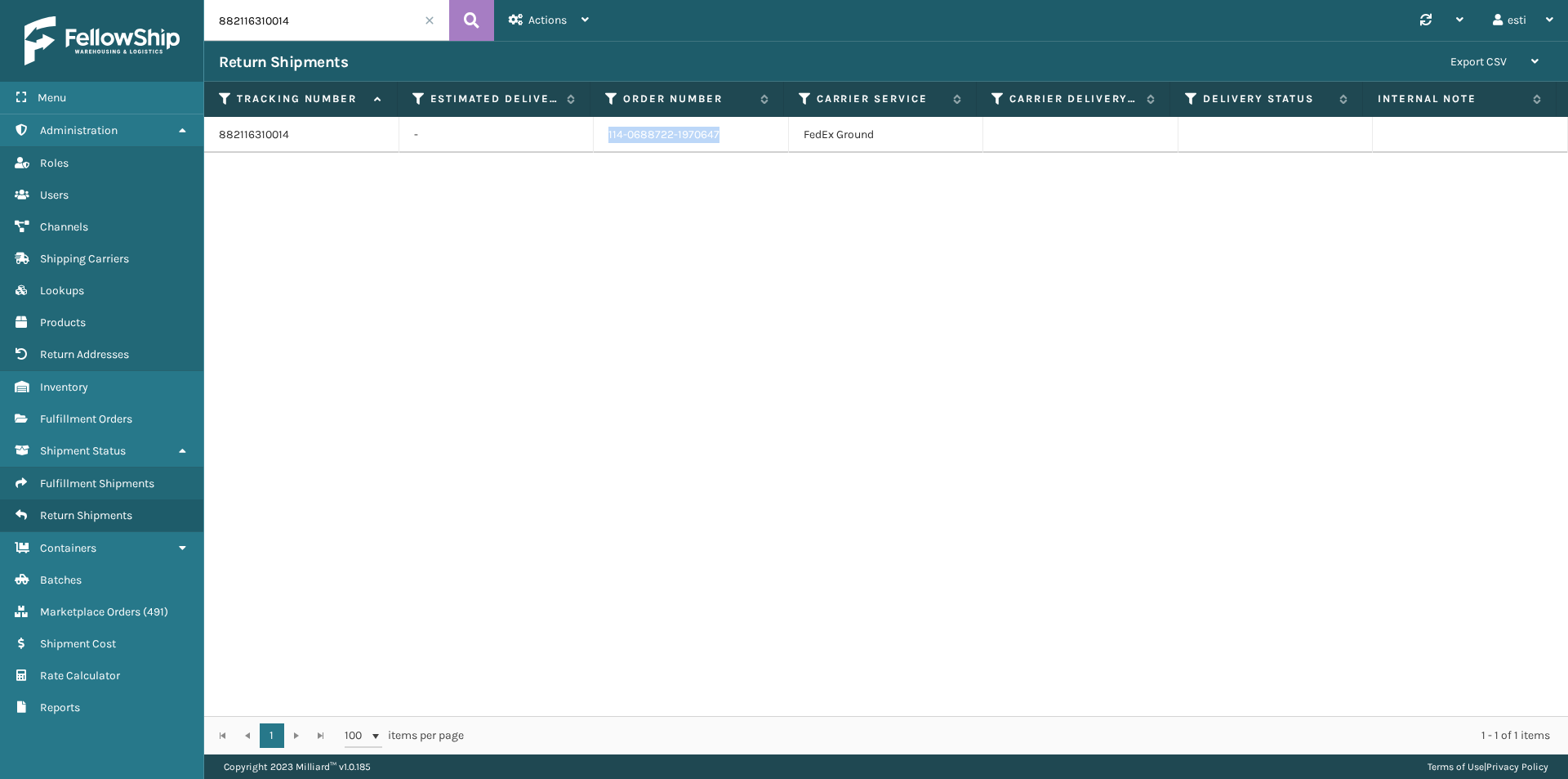
click at [302, 20] on input "882116310014" at bounding box center [326, 21] width 245 height 41
drag, startPoint x: 306, startPoint y: 14, endPoint x: 239, endPoint y: 21, distance: 67.4
click at [217, 12] on input "882116310014" at bounding box center [326, 21] width 245 height 41
paste input "775526744113"
click at [470, 29] on icon at bounding box center [471, 21] width 16 height 25
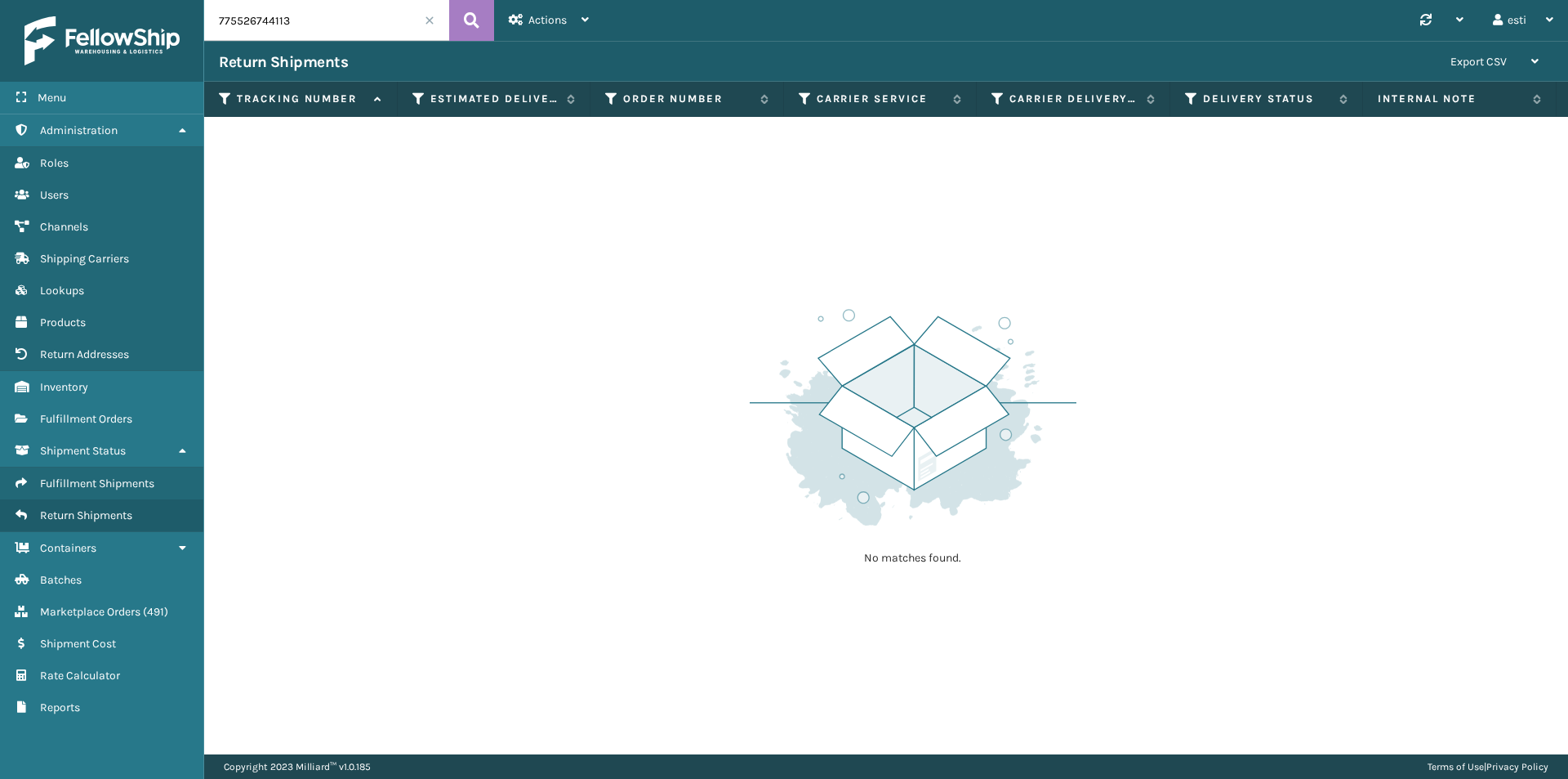
click at [290, 21] on input "775526744113" at bounding box center [326, 21] width 245 height 41
drag, startPoint x: 291, startPoint y: 21, endPoint x: 147, endPoint y: 21, distance: 144.0
click at [147, 0] on div "Menu Administration Roles Users Channels Shipping Carriers Lookups Products Ret…" at bounding box center [784, 0] width 1568 height 0
paste input "1ZJ74J5290393295"
click at [465, 21] on button at bounding box center [471, 21] width 45 height 41
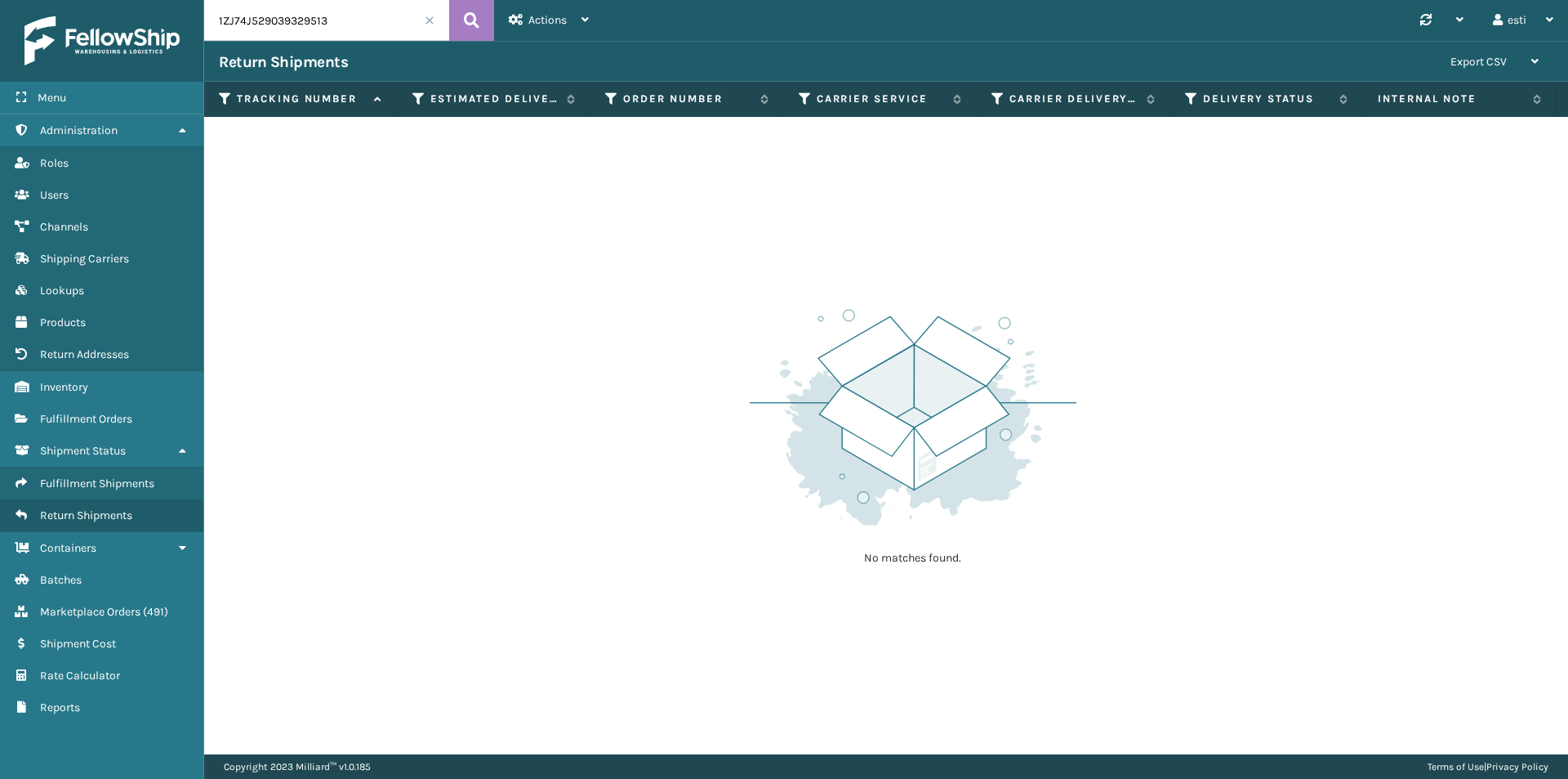
click at [367, 26] on input "1ZJ74J529039329513" at bounding box center [326, 21] width 245 height 41
drag, startPoint x: 367, startPoint y: 26, endPoint x: 215, endPoint y: 26, distance: 152.0
click at [158, 0] on div "Menu Administration Roles Users Channels Shipping Carriers Lookups Products Ret…" at bounding box center [784, 0] width 1568 height 0
paste input "0V2Y989070163576"
click at [459, 14] on button at bounding box center [471, 21] width 45 height 41
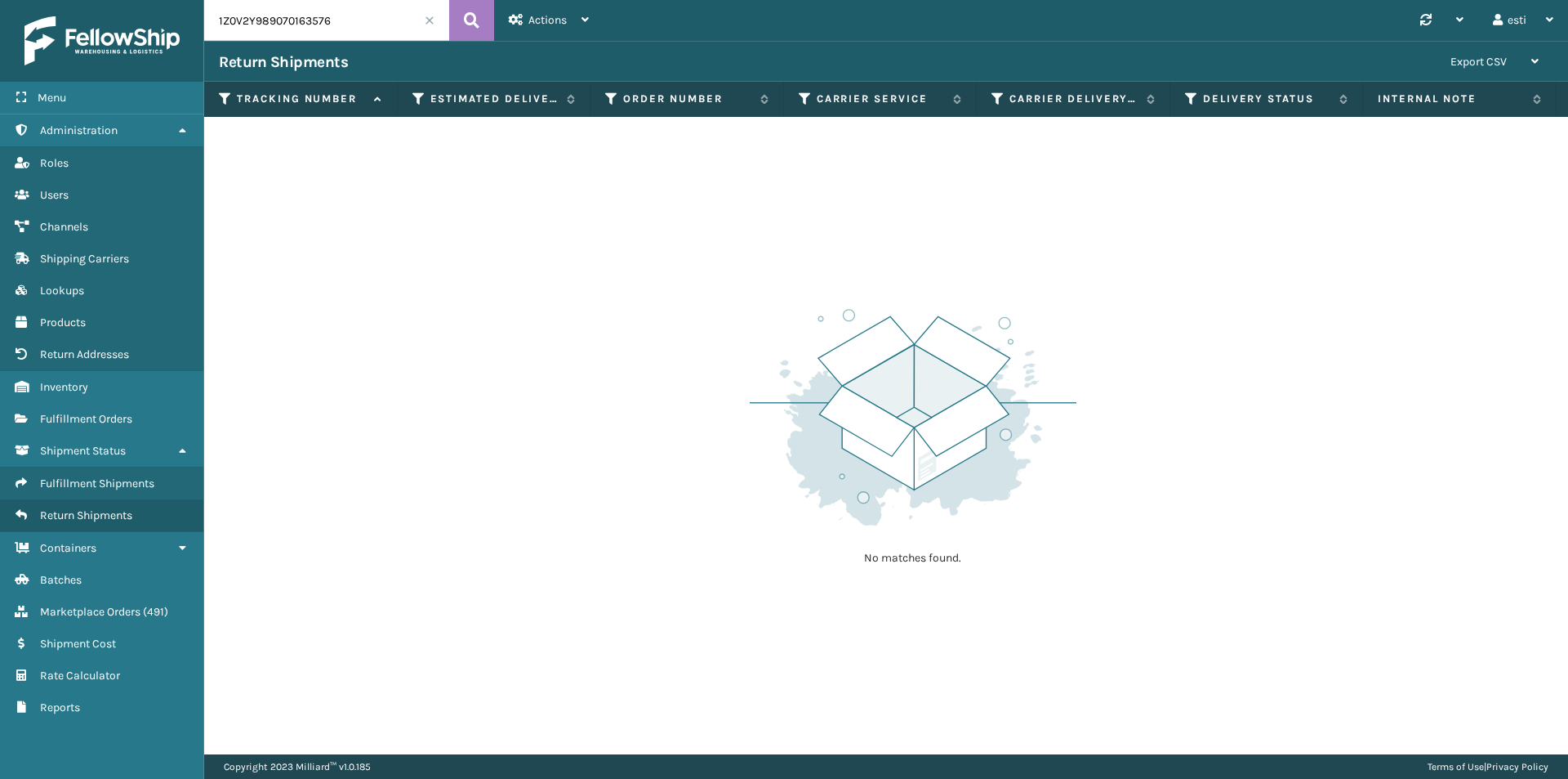
click at [348, 18] on input "1Z0V2Y989070163576" at bounding box center [326, 21] width 245 height 41
drag, startPoint x: 348, startPoint y: 16, endPoint x: 200, endPoint y: 15, distance: 148.0
click at [200, 0] on div "Menu Administration Roles Users Channels Shipping Carriers Lookups Products Ret…" at bounding box center [784, 0] width 1568 height 0
paste input "882317141042"
click at [474, 25] on icon at bounding box center [471, 21] width 16 height 25
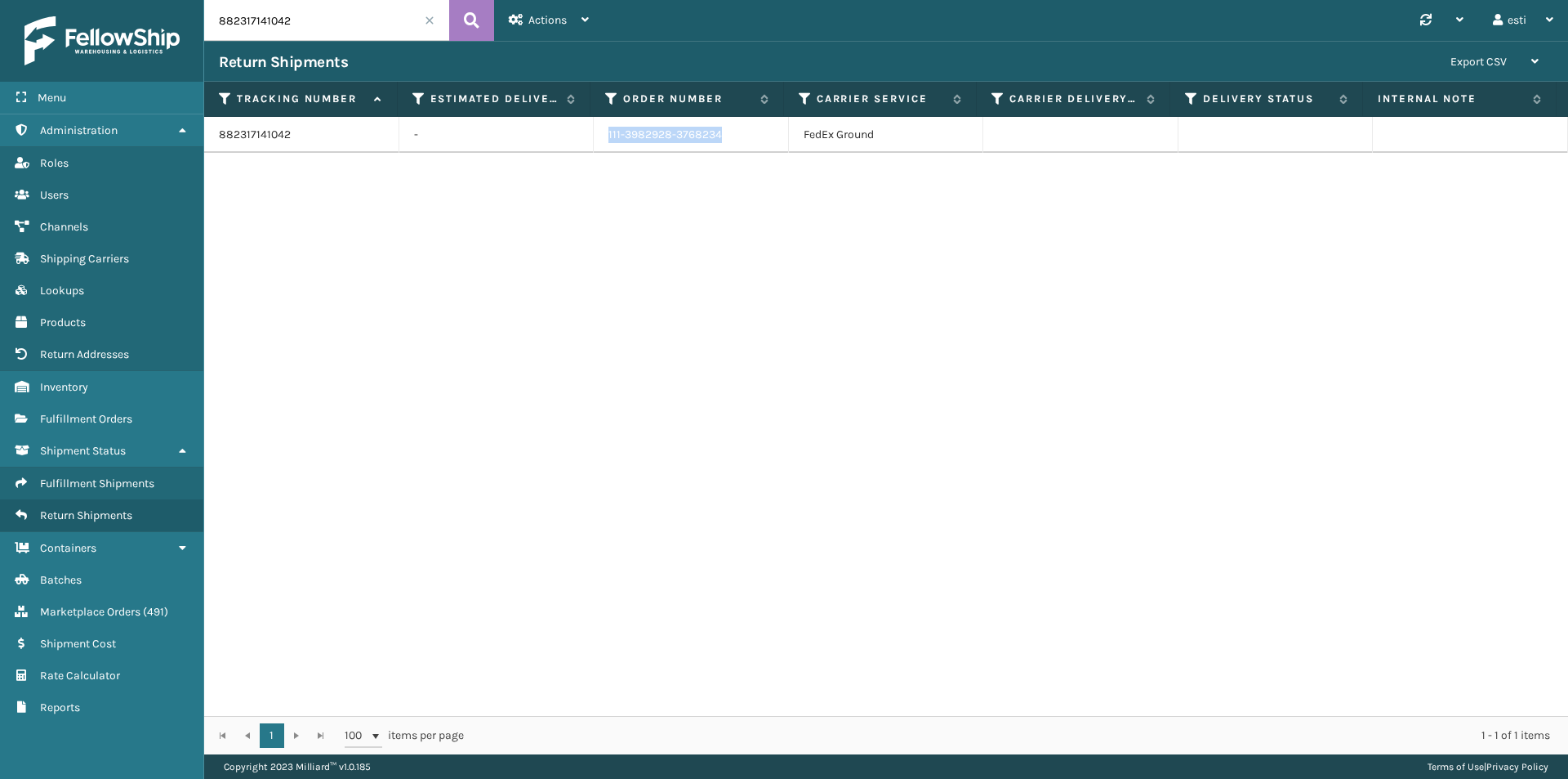
drag, startPoint x: 747, startPoint y: 134, endPoint x: 511, endPoint y: 134, distance: 236.0
click at [513, 134] on tr "882317141042 - 111-3982928-3768234 FedEx Ground" at bounding box center [887, 135] width 1364 height 36
click at [297, 19] on input "882317141042" at bounding box center [326, 21] width 245 height 41
drag, startPoint x: 297, startPoint y: 19, endPoint x: 138, endPoint y: 36, distance: 159.9
click at [138, 0] on div "Menu Administration Roles Users Channels Shipping Carriers Lookups Products Ret…" at bounding box center [784, 0] width 1568 height 0
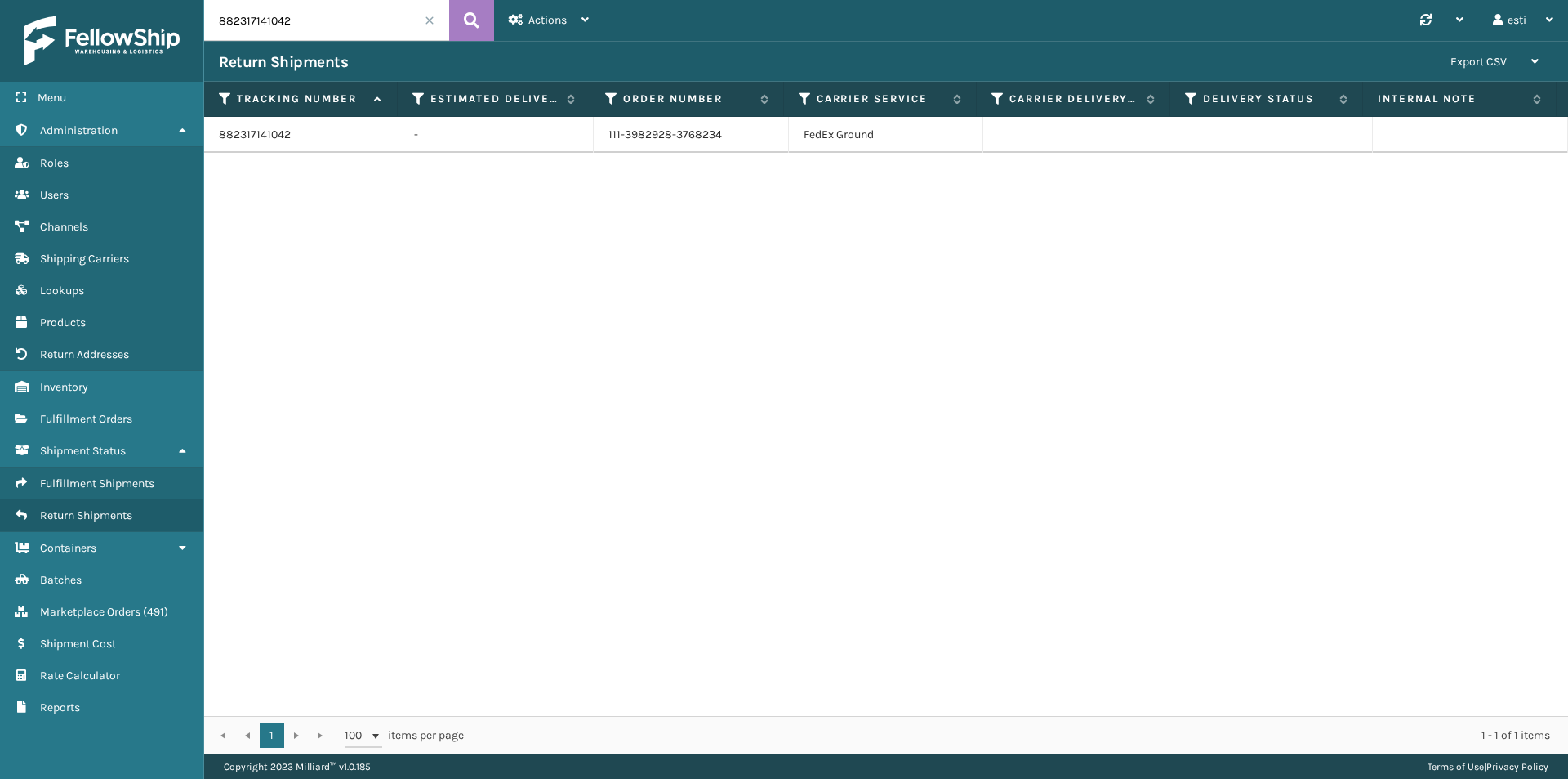
paste input "[US_VEHICLE_IDENTIFICATION_NUMBER]"
click at [462, 12] on button at bounding box center [471, 21] width 45 height 41
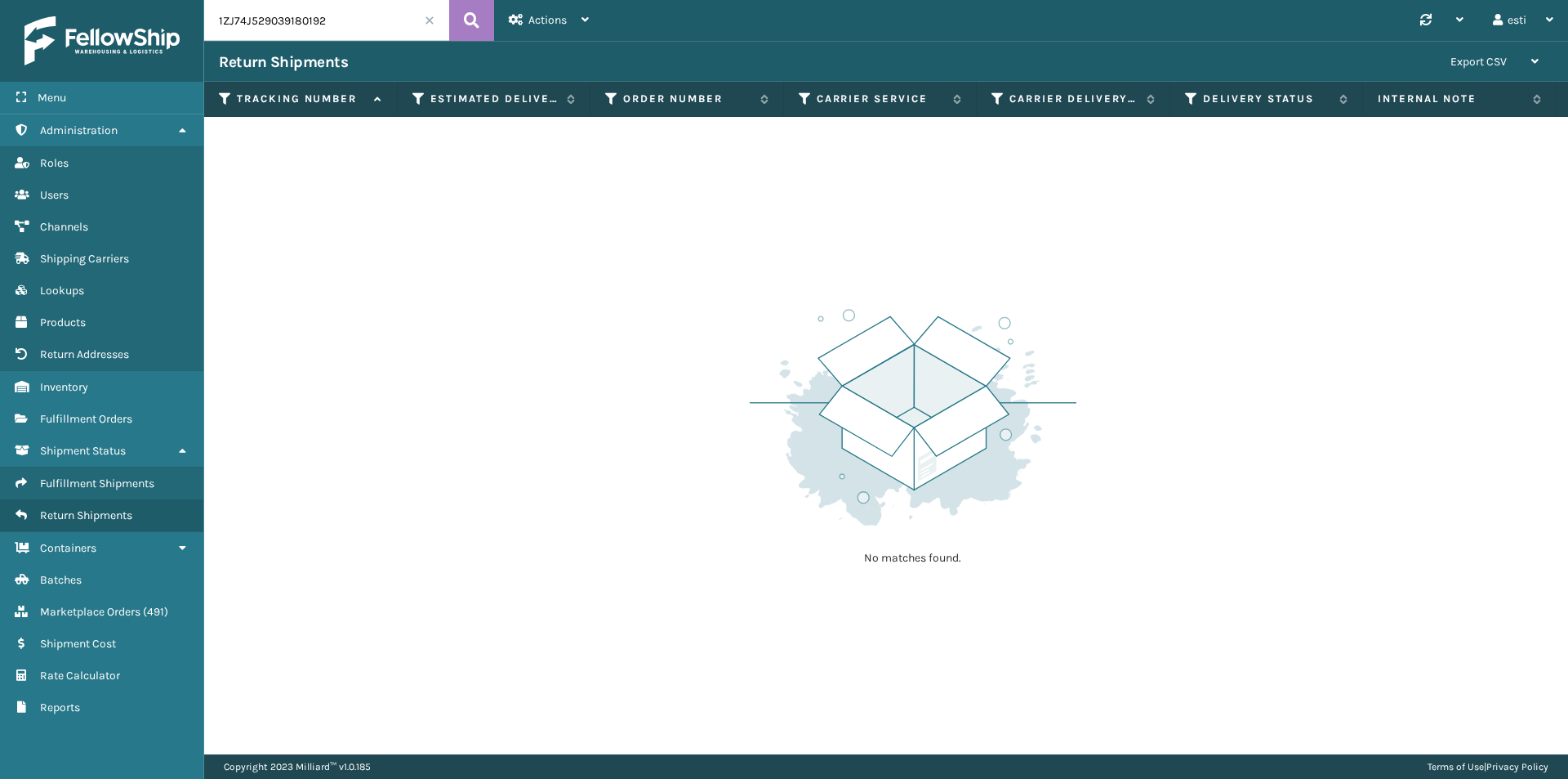
click at [336, 25] on input "1ZJ74J529039180192" at bounding box center [326, 21] width 245 height 41
drag, startPoint x: 336, startPoint y: 25, endPoint x: 200, endPoint y: 39, distance: 136.7
click at [200, 0] on div "Menu Administration Roles Users Channels Shipping Carriers Lookups Products Ret…" at bounding box center [784, 0] width 1568 height 0
paste input "882409121343"
click at [472, 19] on icon at bounding box center [471, 21] width 16 height 25
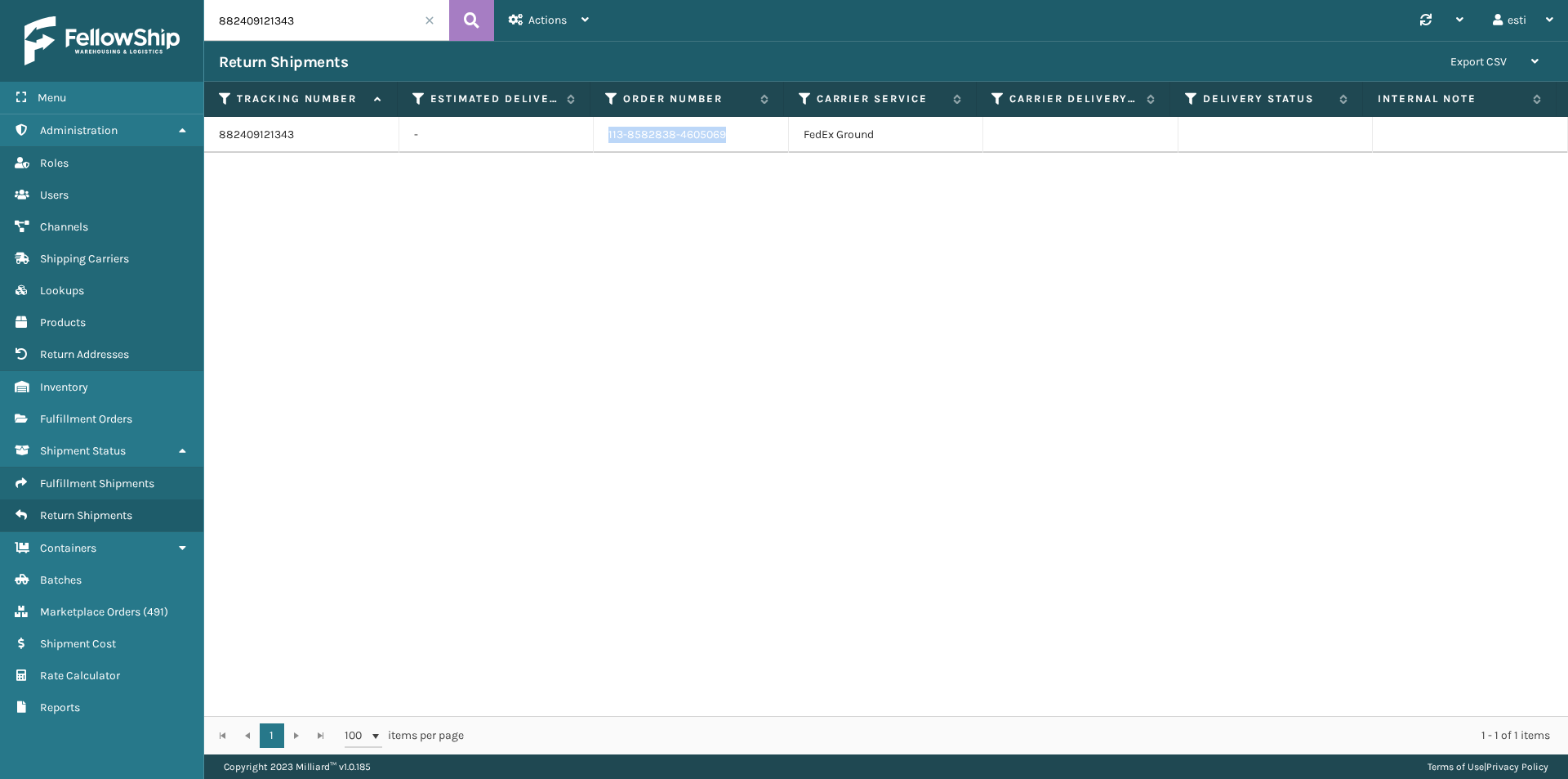
drag, startPoint x: 728, startPoint y: 140, endPoint x: 550, endPoint y: 135, distance: 178.1
click at [550, 135] on tr "882409121343 - 113-8582838-4605069 FedEx Ground" at bounding box center [887, 135] width 1364 height 36
click at [306, 20] on input "882409121343" at bounding box center [326, 21] width 245 height 41
drag, startPoint x: 307, startPoint y: 20, endPoint x: 194, endPoint y: 24, distance: 113.1
click at [194, 0] on div "Menu Administration Roles Users Channels Shipping Carriers Lookups Products Ret…" at bounding box center [784, 0] width 1568 height 0
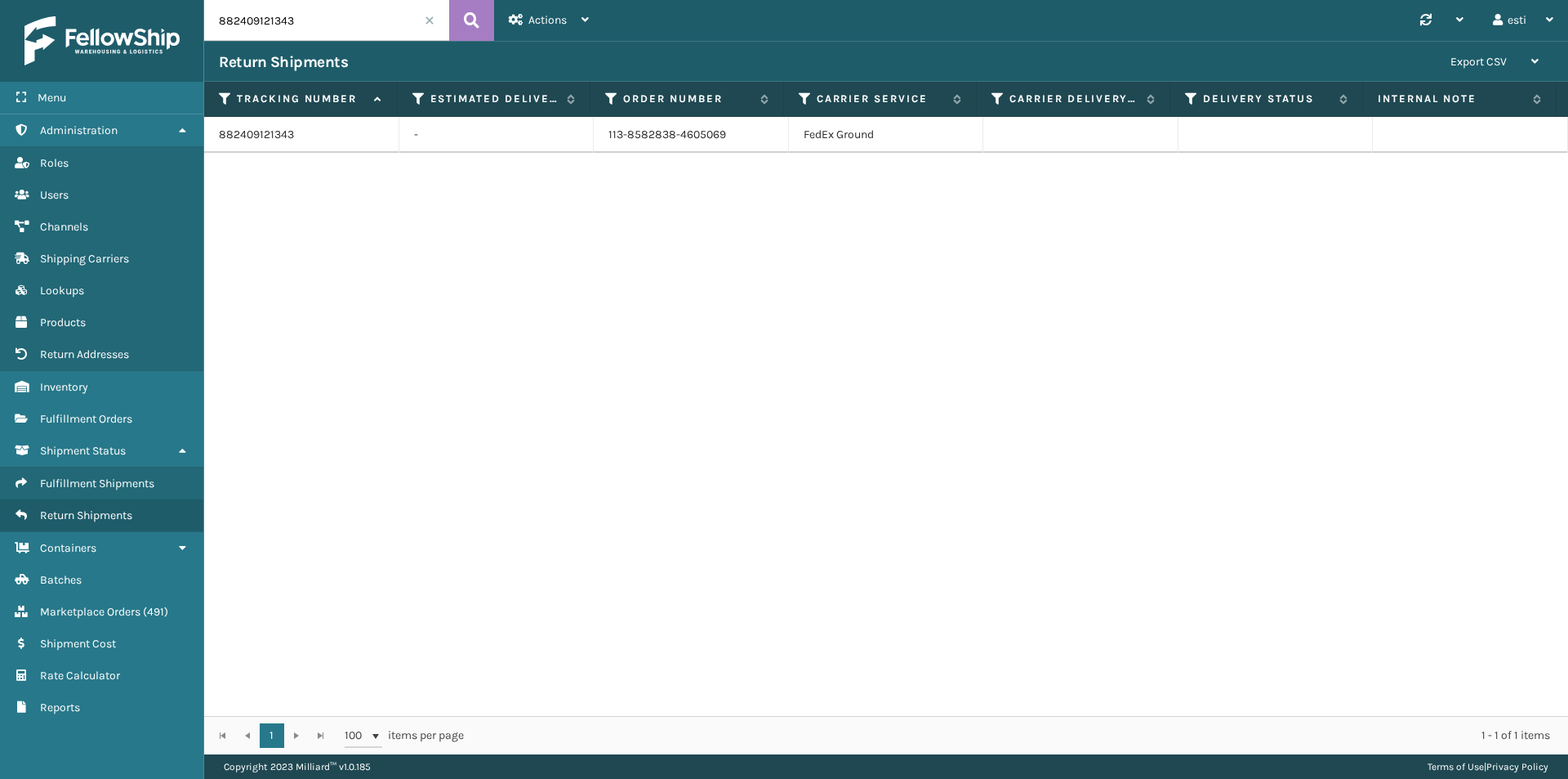
paste input "397211315"
click at [494, 20] on div "Actions Settings Remove All Filters" at bounding box center [549, 21] width 110 height 41
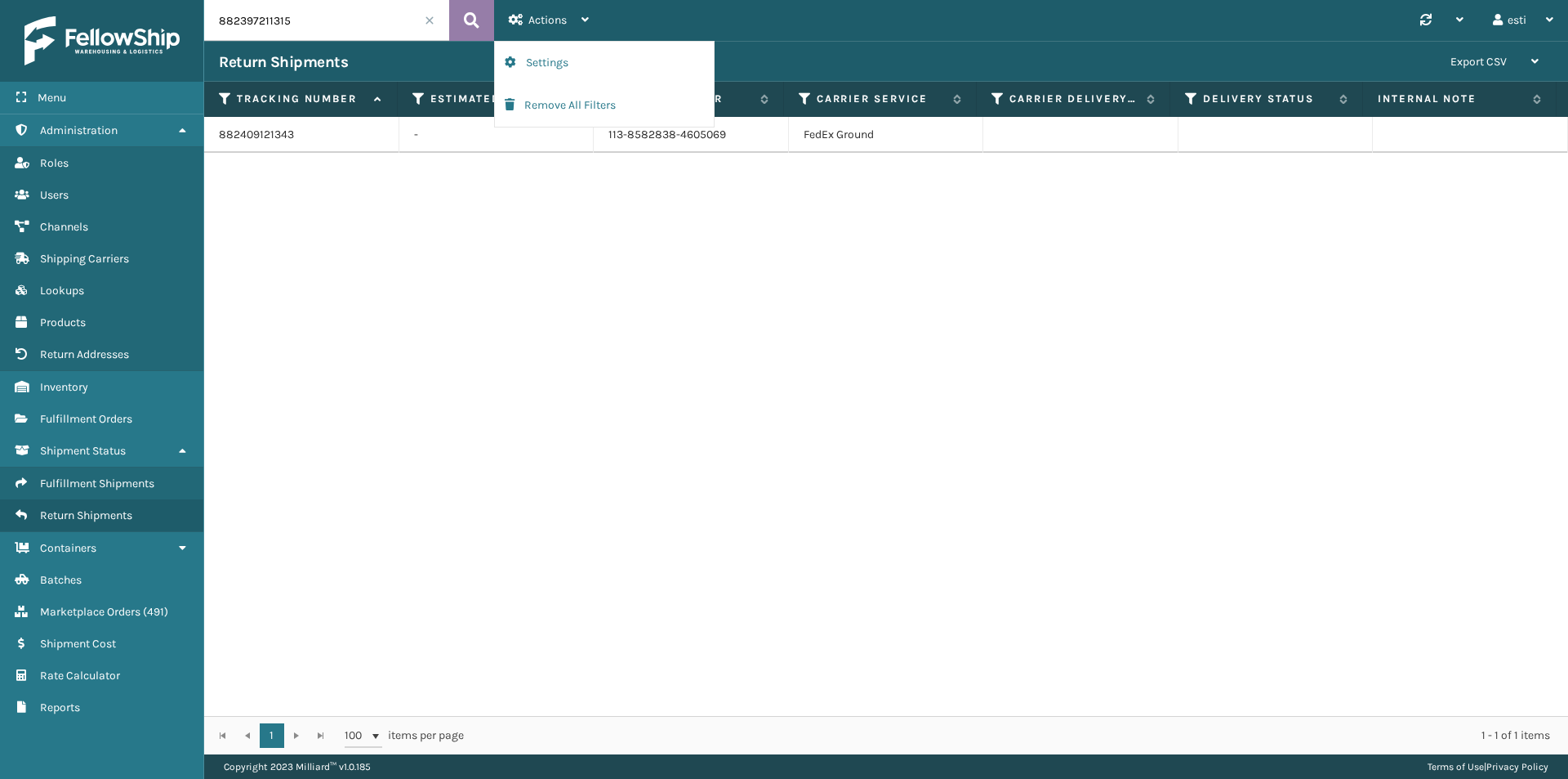
click at [476, 19] on icon at bounding box center [471, 21] width 16 height 25
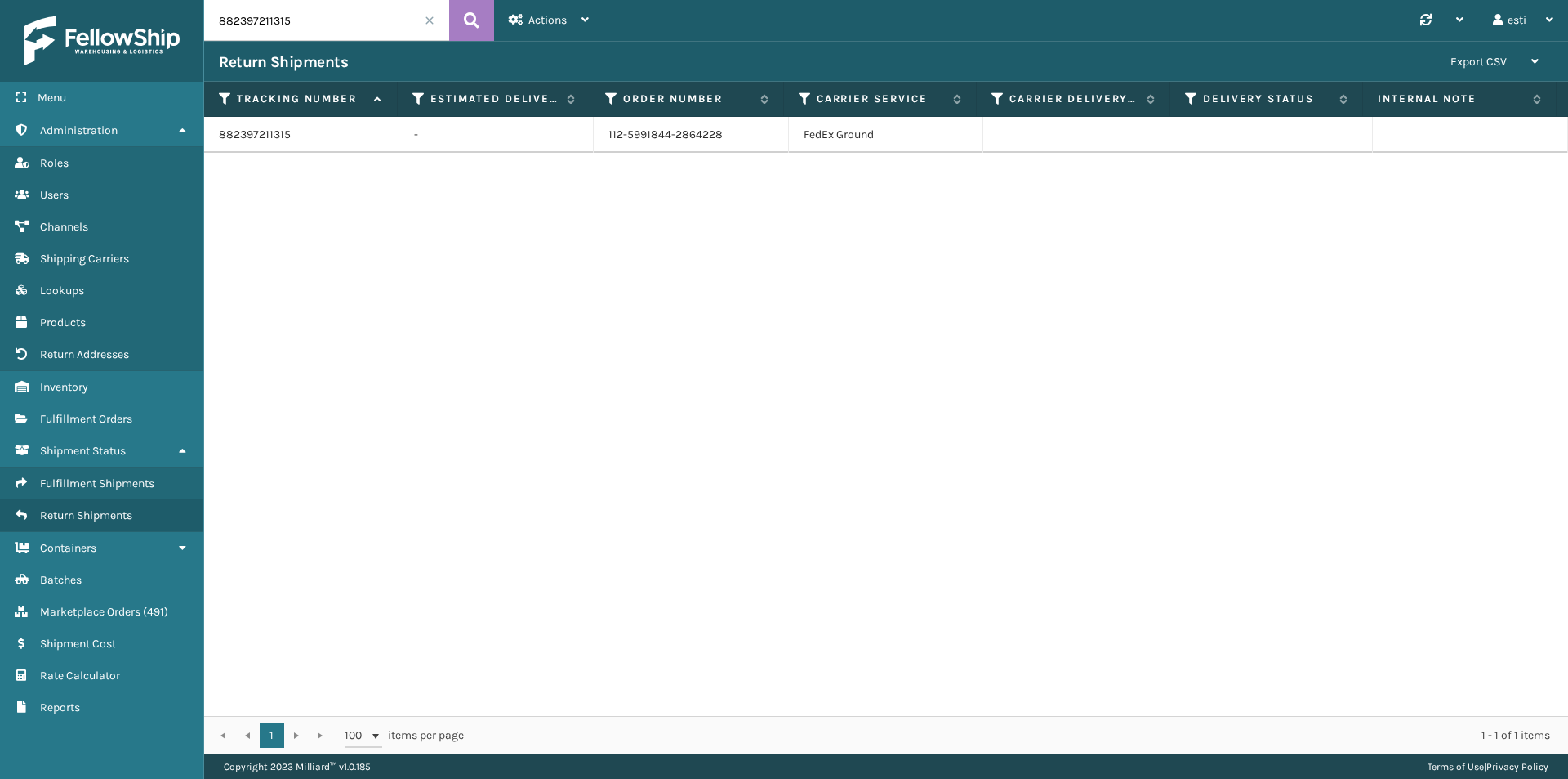
click at [718, 135] on td "112-5991844-2864228" at bounding box center [691, 135] width 195 height 36
drag, startPoint x: 718, startPoint y: 135, endPoint x: 601, endPoint y: 134, distance: 117.0
click at [601, 134] on td "112-5991844-2864228" at bounding box center [691, 135] width 195 height 36
click at [297, 17] on input "882397211315" at bounding box center [326, 21] width 245 height 41
drag, startPoint x: 297, startPoint y: 17, endPoint x: 218, endPoint y: 16, distance: 79.0
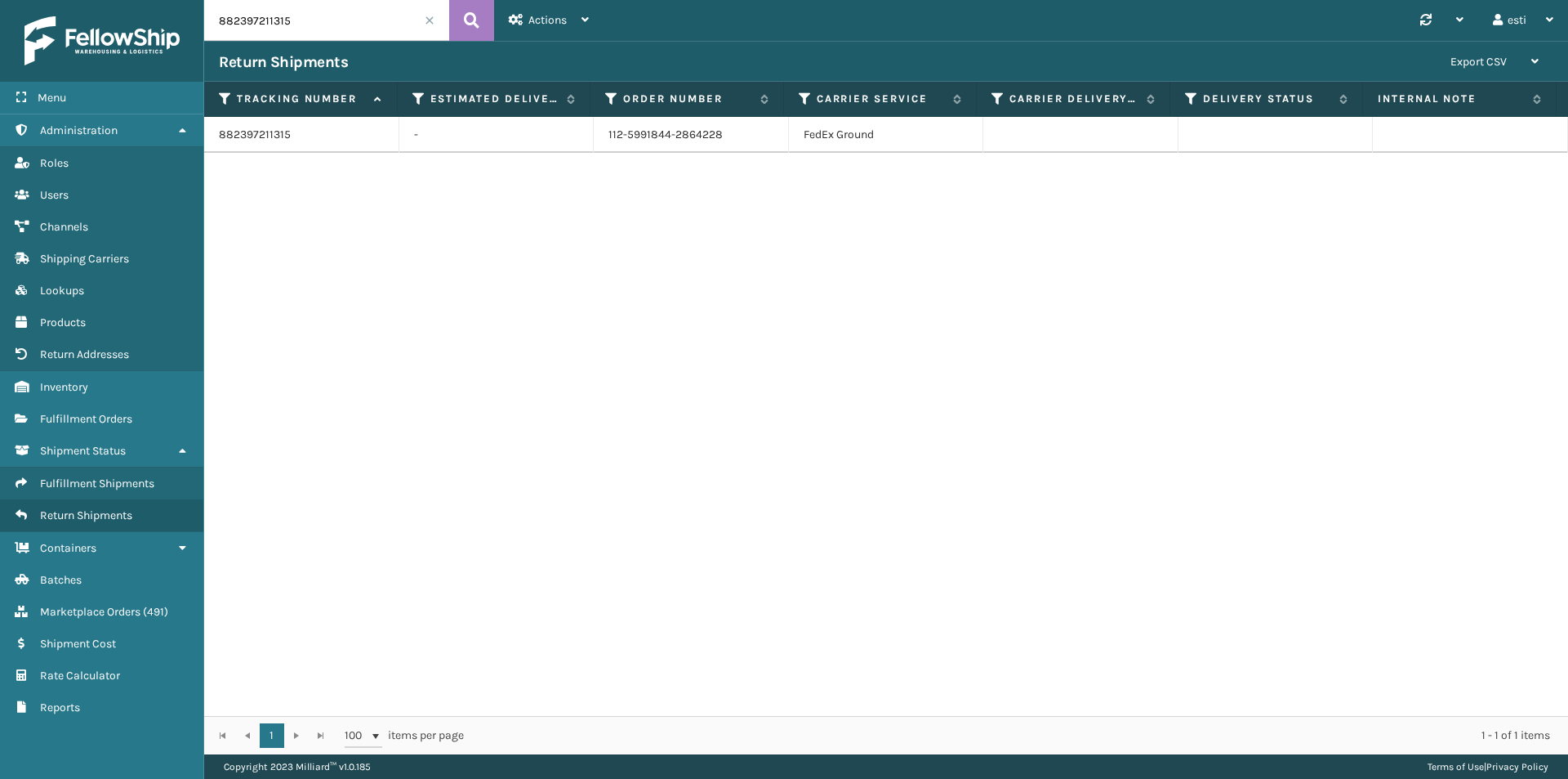
click at [218, 16] on input "882397211315" at bounding box center [326, 21] width 245 height 41
paste input "1844438398"
click at [482, 22] on button at bounding box center [471, 21] width 45 height 41
drag, startPoint x: 723, startPoint y: 130, endPoint x: 542, endPoint y: 130, distance: 181.0
click at [550, 129] on tr "881844438398 - 112-5710069-6829808 FedEx Ground" at bounding box center [887, 135] width 1364 height 36
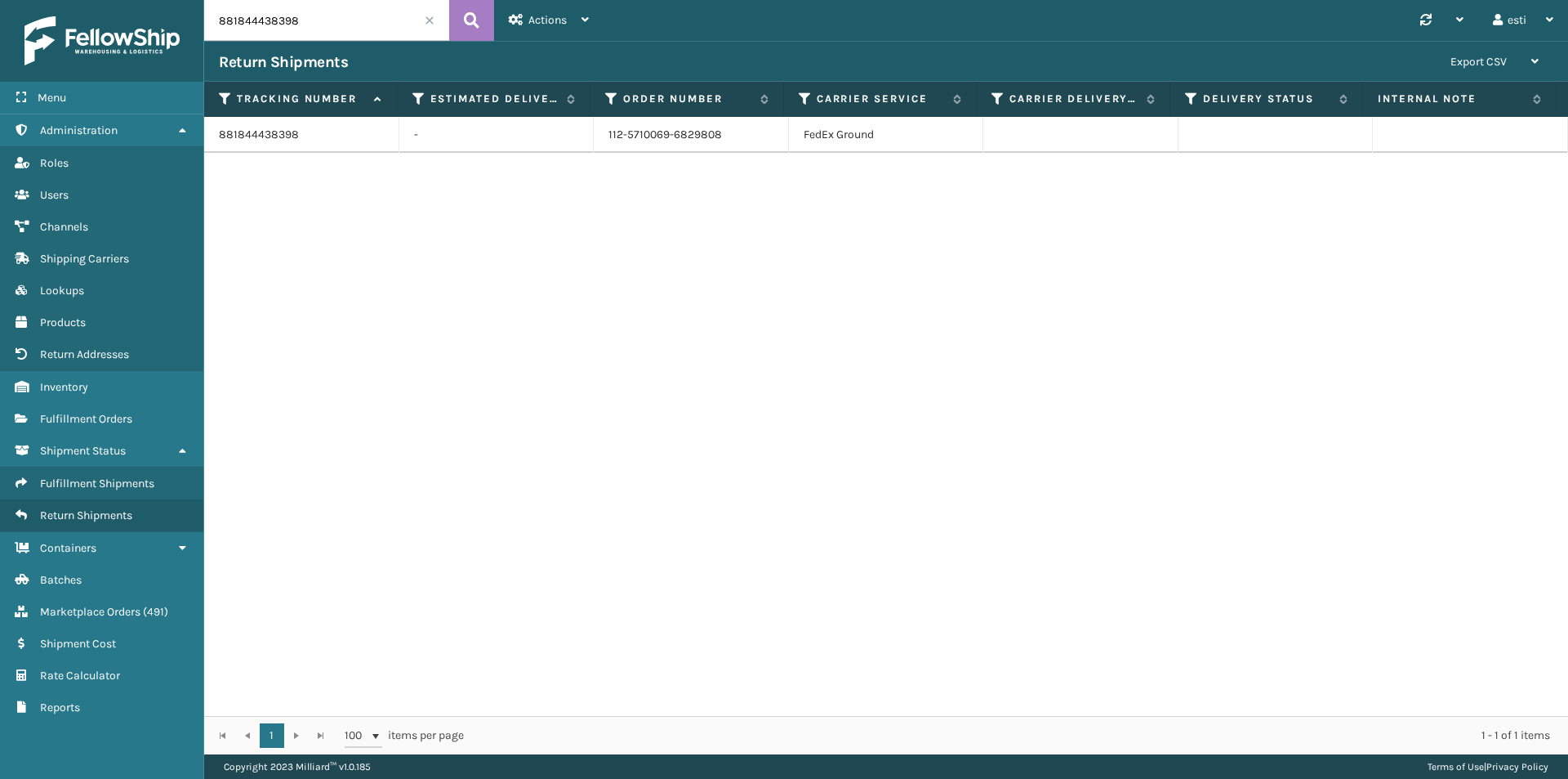
click at [307, 20] on input "881844438398" at bounding box center [326, 21] width 245 height 41
paste input "1ZH0R7060319271335"
drag, startPoint x: 306, startPoint y: 18, endPoint x: 173, endPoint y: 21, distance: 133.0
click at [157, 0] on div "Menu Administration Roles Users Channels Shipping Carriers Lookups Products Ret…" at bounding box center [784, 0] width 1568 height 0
type input "1ZH0R7060319271335"
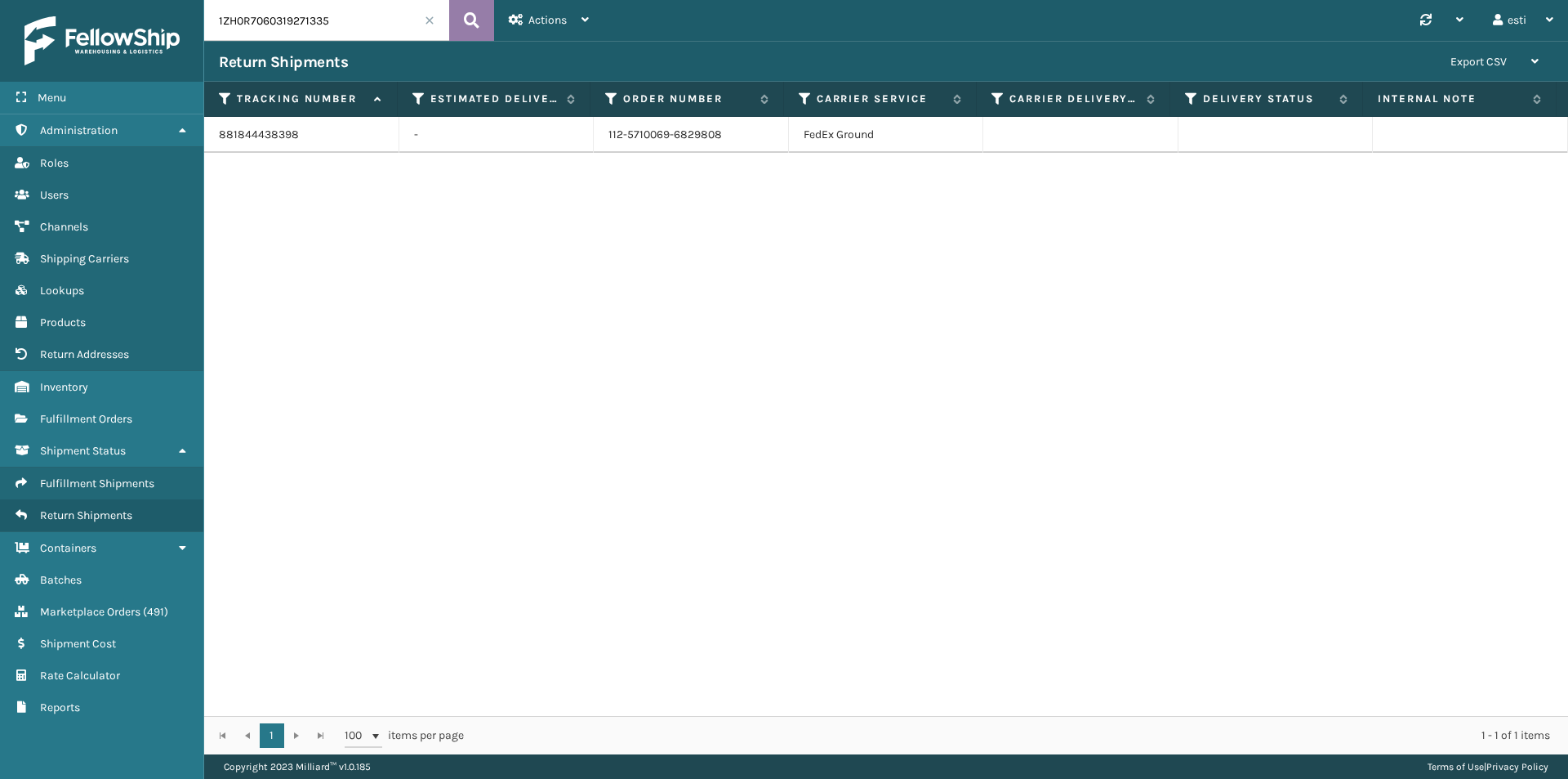
click at [470, 15] on icon at bounding box center [471, 21] width 16 height 25
drag, startPoint x: 784, startPoint y: 129, endPoint x: 559, endPoint y: 138, distance: 225.2
click at [559, 138] on tr "1ZH0R7060319271335 - 111-1548963-3093046 UPS Ground" at bounding box center [887, 135] width 1364 height 36
